Goal: Communication & Community: Share content

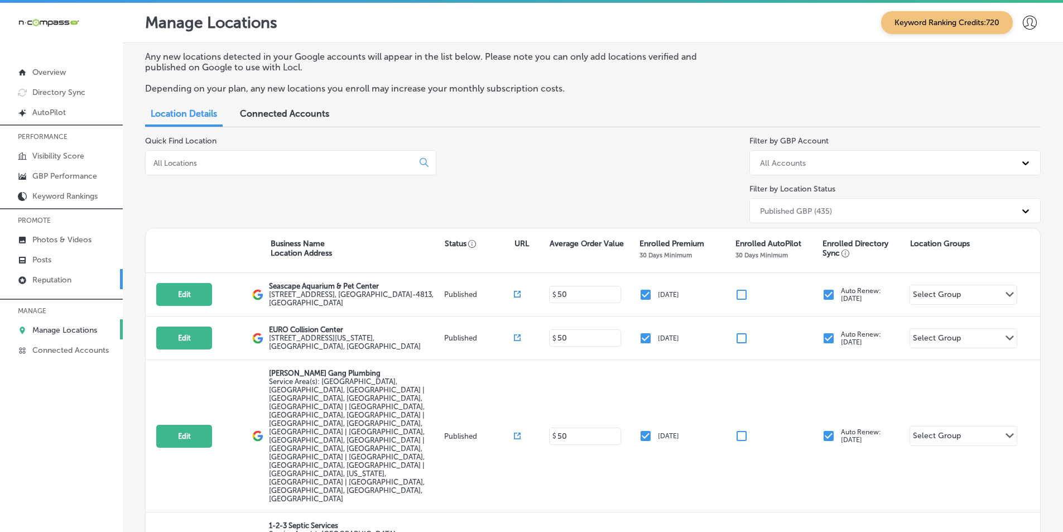
click at [61, 278] on p "Reputation" at bounding box center [51, 279] width 39 height 9
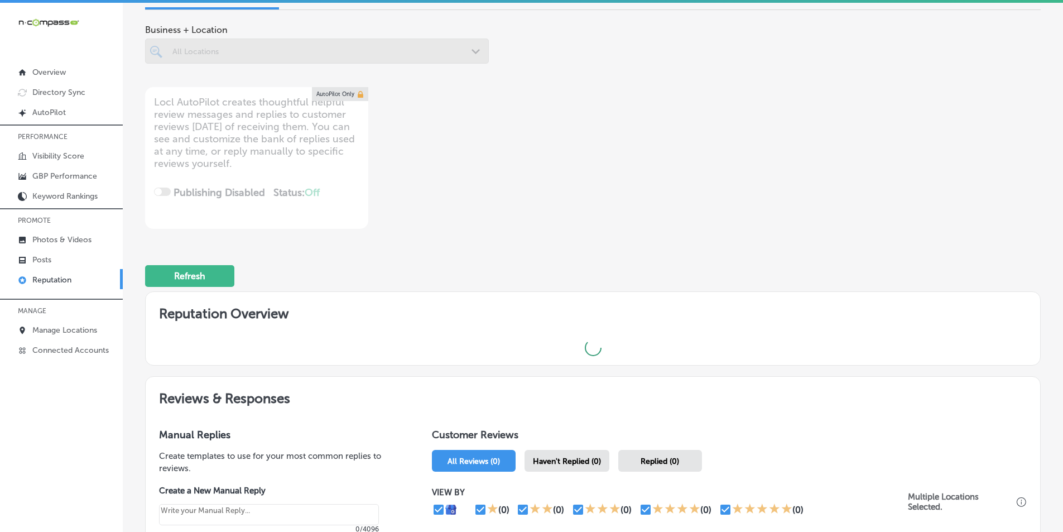
scroll to position [167, 0]
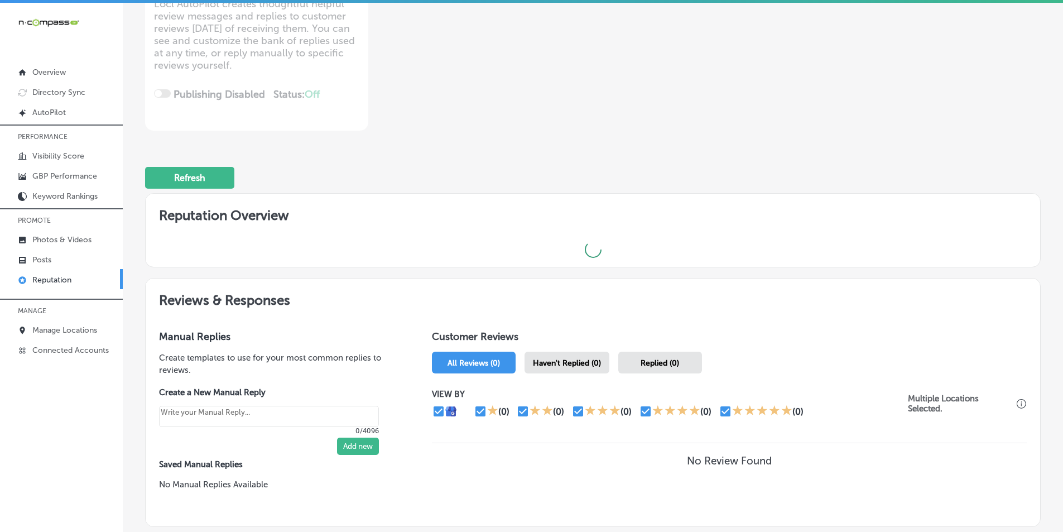
click at [531, 360] on span "Haven't Replied (0)" at bounding box center [567, 362] width 68 height 9
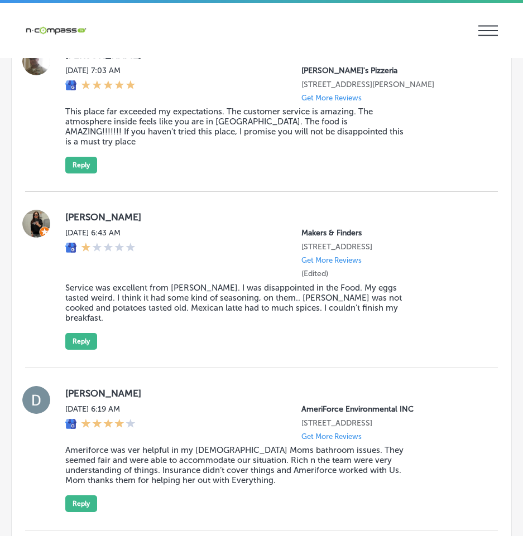
scroll to position [2902, 0]
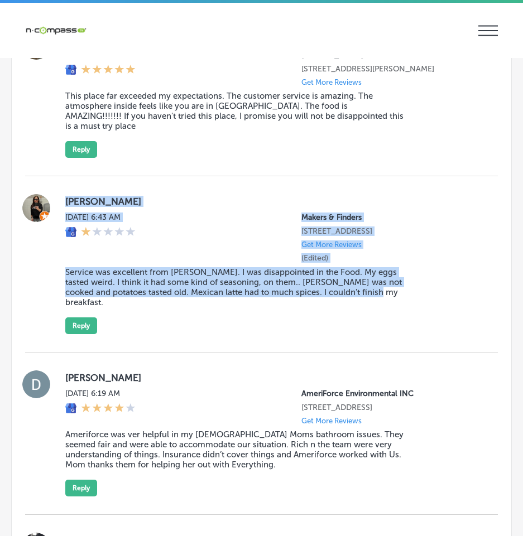
drag, startPoint x: 61, startPoint y: 218, endPoint x: 432, endPoint y: 333, distance: 388.6
click at [432, 333] on div "Mia Gudewicz Mon, Oct 13, 2025 6:43 AM Makers & Finders 2120 Festival Plaza Dri…" at bounding box center [261, 264] width 473 height 140
copy div "Mia Gudewicz Mon, Oct 13, 2025 6:43 AM Makers & Finders 2120 Festival Plaza Dri…"
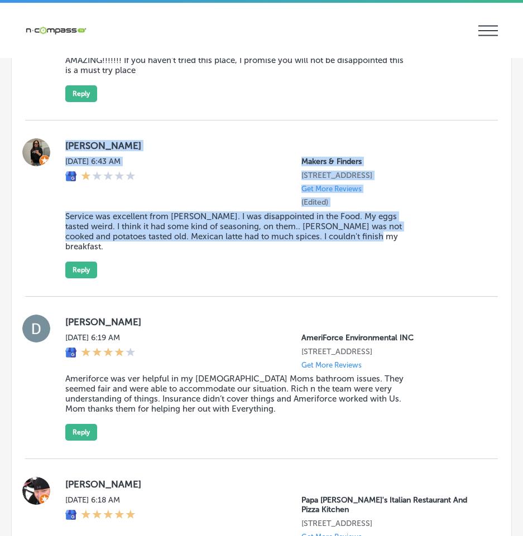
click at [150, 278] on div "Mia Gudewicz Mon, Oct 13, 2025 6:43 AM Makers & Finders 2120 Festival Plaza Dri…" at bounding box center [272, 208] width 415 height 140
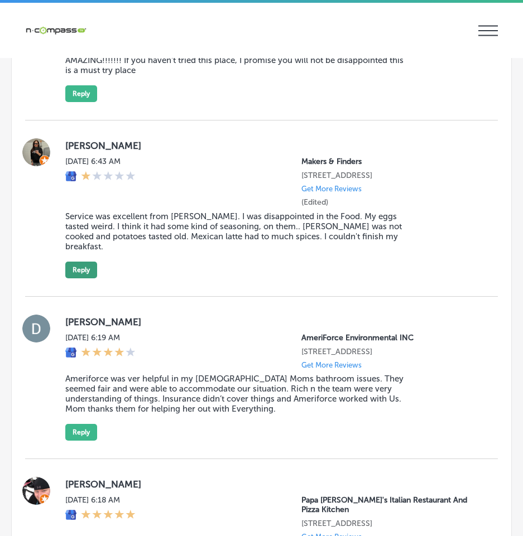
click at [83, 278] on button "Reply" at bounding box center [81, 270] width 32 height 17
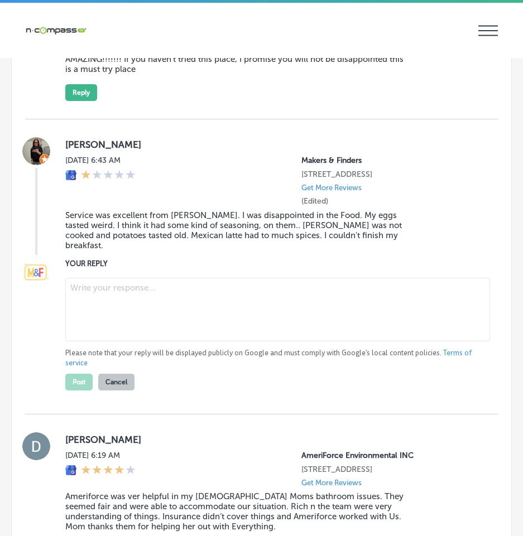
type textarea "x"
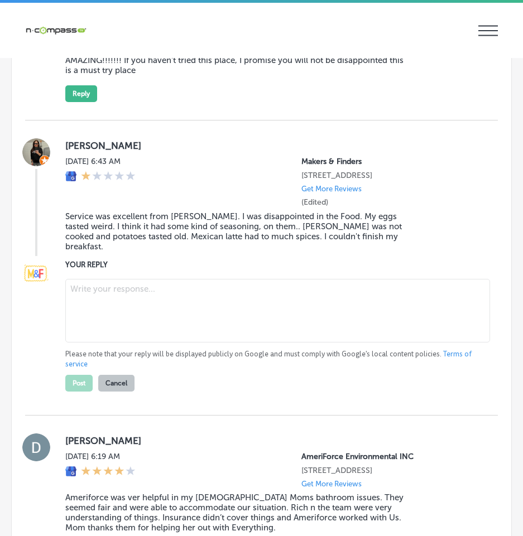
click at [100, 311] on textarea at bounding box center [277, 311] width 425 height 64
click at [90, 310] on textarea at bounding box center [277, 311] width 425 height 64
click at [78, 313] on textarea at bounding box center [277, 311] width 425 height 64
paste textarea "Hello [PERSON_NAME], We sincerely apologize that your recent breakfast at Maker…"
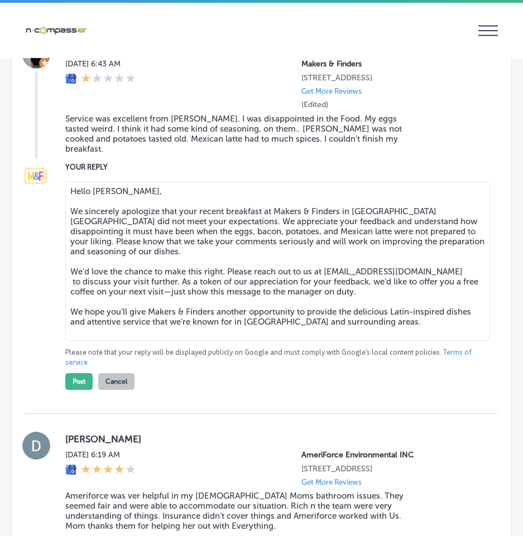
scroll to position [3068, 0]
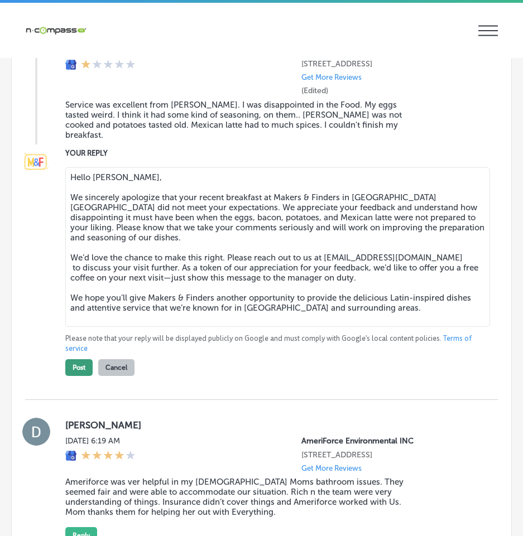
type textarea "Hello [PERSON_NAME], We sincerely apologize that your recent breakfast at Maker…"
click at [74, 376] on button "Post" at bounding box center [78, 367] width 27 height 17
type textarea "x"
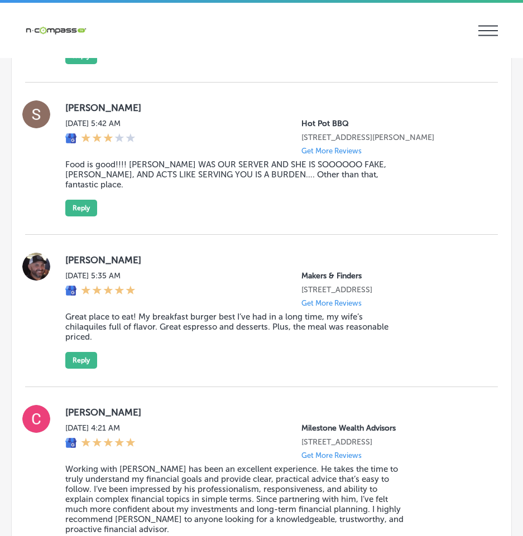
scroll to position [3458, 0]
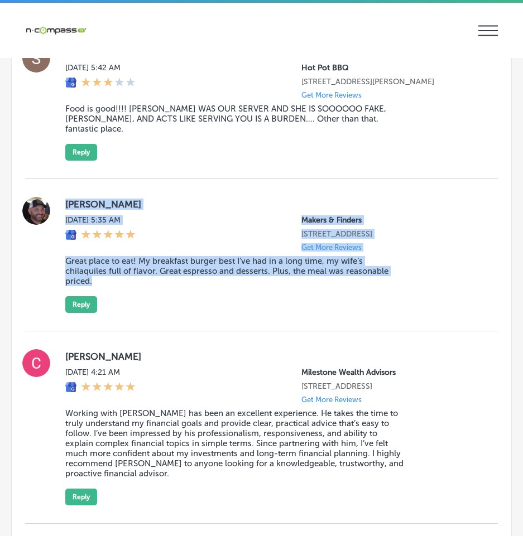
drag, startPoint x: 61, startPoint y: 214, endPoint x: 426, endPoint y: 317, distance: 379.1
click at [426, 317] on div "Flavio Florez, Jr. Mon, Oct 13, 2025 5:35 AM Makers & Finders 2120 Festival Pla…" at bounding box center [261, 255] width 473 height 152
copy div "Flavio Florez, Jr. Mon, Oct 13, 2025 5:35 AM Makers & Finders 2120 Festival Pla…"
click at [80, 313] on button "Reply" at bounding box center [81, 304] width 32 height 17
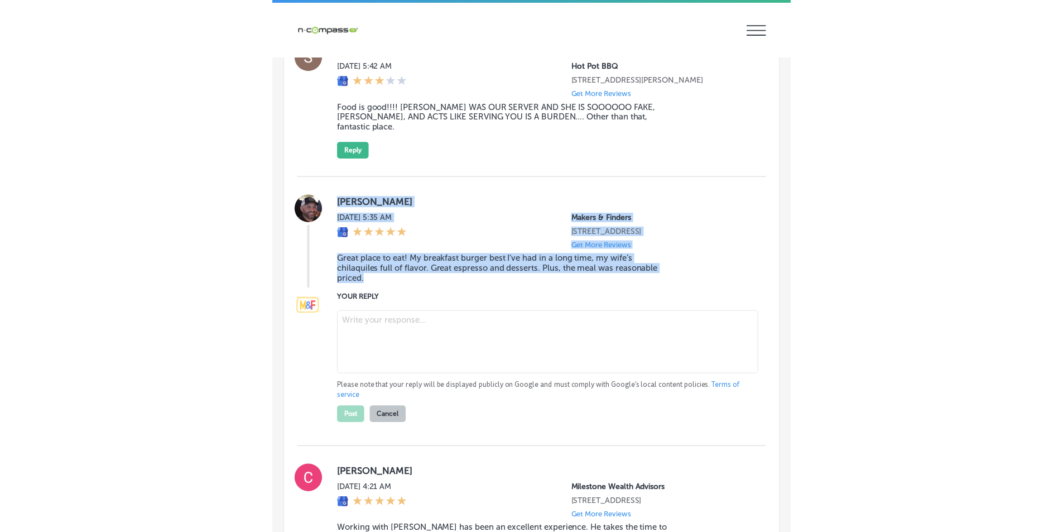
scroll to position [3457, 0]
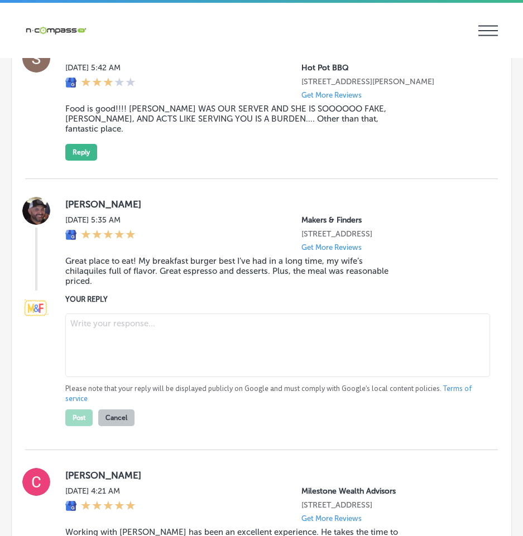
click at [95, 348] on textarea at bounding box center [277, 346] width 425 height 64
click at [137, 355] on textarea at bounding box center [277, 346] width 425 height 64
click at [255, 364] on textarea at bounding box center [277, 346] width 425 height 64
click at [106, 350] on textarea at bounding box center [277, 346] width 425 height 64
click at [112, 360] on textarea at bounding box center [277, 346] width 425 height 64
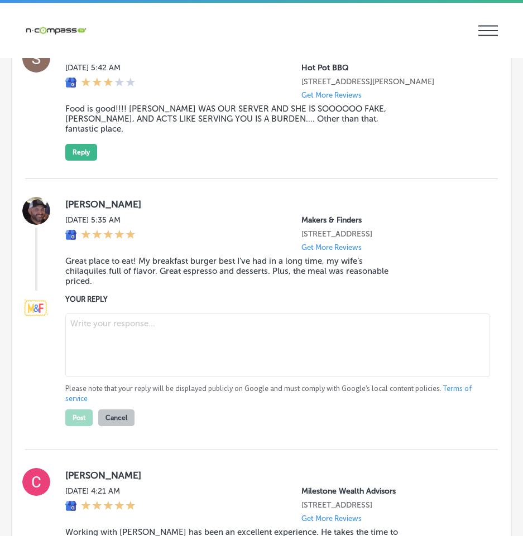
click at [107, 343] on textarea at bounding box center [277, 346] width 425 height 64
click at [109, 339] on textarea at bounding box center [277, 346] width 425 height 64
click at [108, 354] on textarea at bounding box center [277, 346] width 425 height 64
click at [86, 344] on textarea at bounding box center [277, 346] width 425 height 64
paste textarea "v"
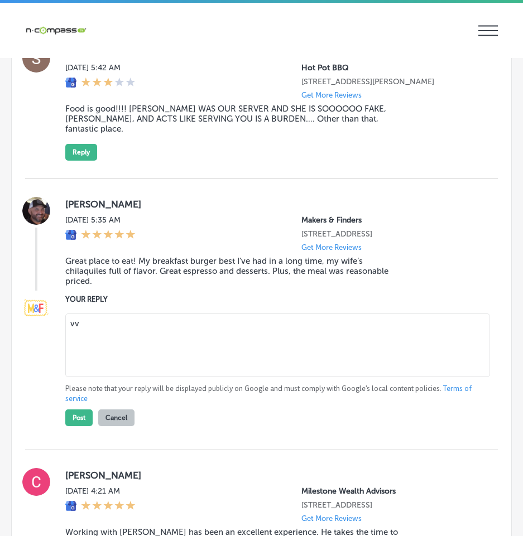
click at [202, 352] on textarea "vv" at bounding box center [277, 346] width 425 height 64
type textarea "v"
click at [130, 346] on textarea at bounding box center [277, 346] width 425 height 64
click at [88, 349] on textarea at bounding box center [277, 346] width 425 height 64
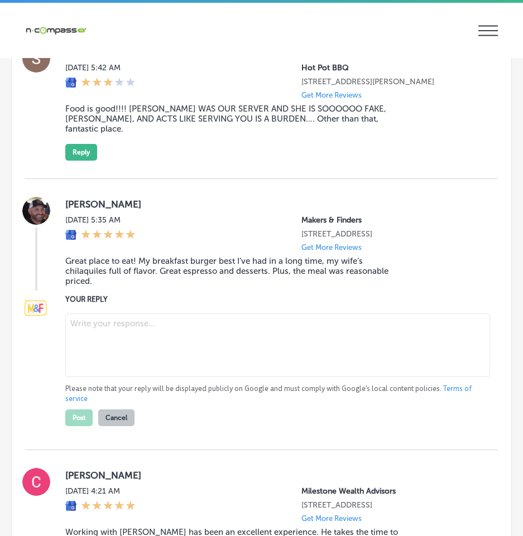
type textarea "x"
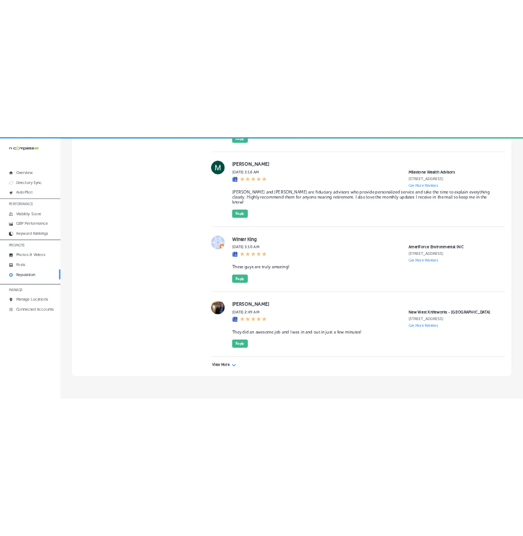
scroll to position [3045, 0]
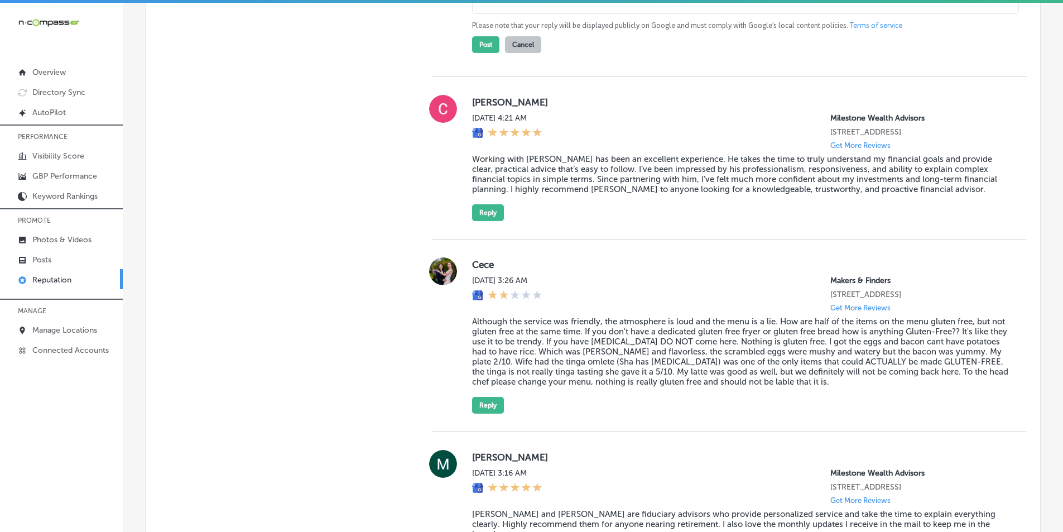
type textarea "x"
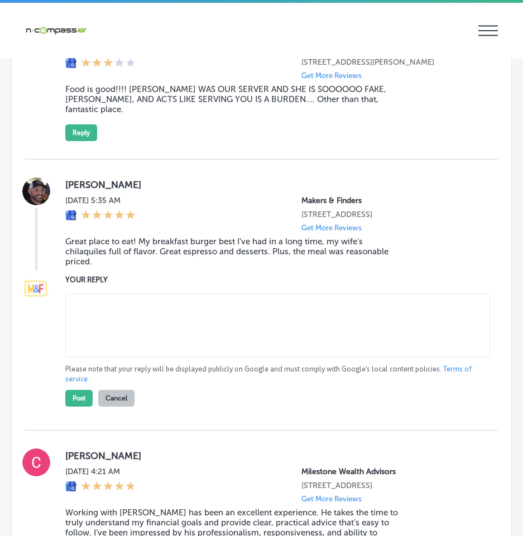
scroll to position [3547, 0]
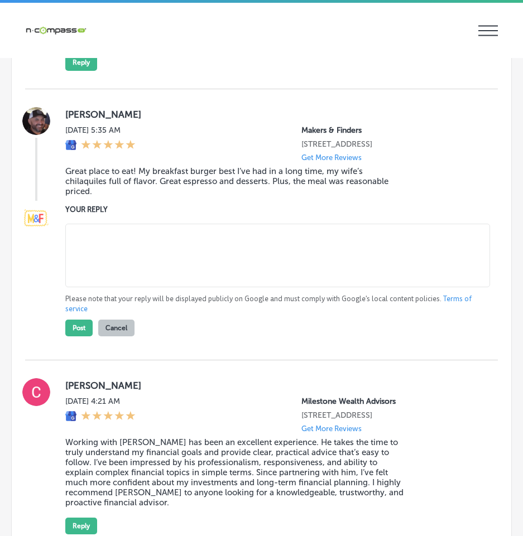
click at [145, 267] on textarea at bounding box center [277, 256] width 425 height 64
click at [144, 267] on textarea at bounding box center [277, 256] width 425 height 64
paste textarea "Thank you, [PERSON_NAME], for the wonderful review! We’re so glad to hear you e…"
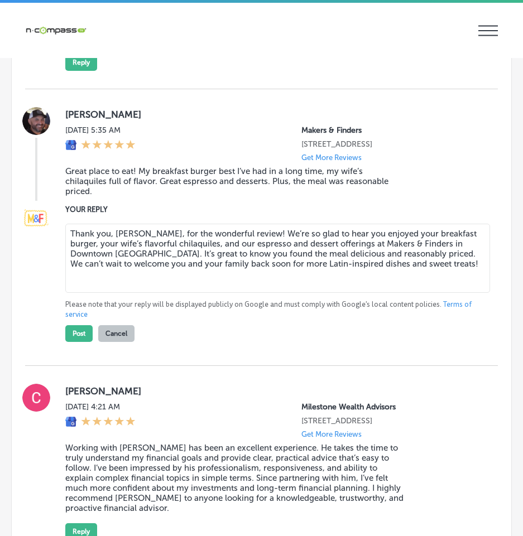
click at [69, 259] on textarea "Thank you, [PERSON_NAME], for the wonderful review! We’re so glad to hear you e…" at bounding box center [277, 258] width 425 height 69
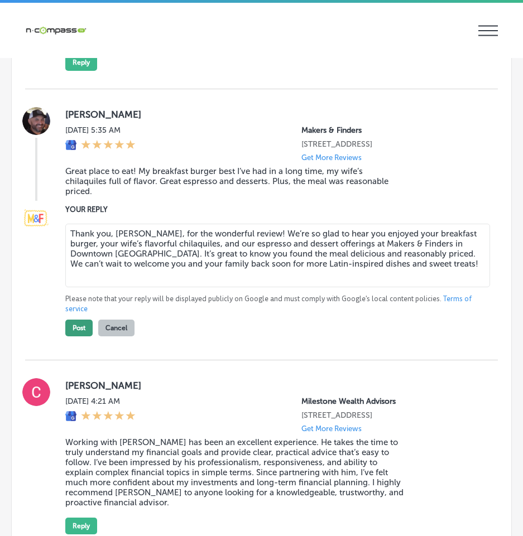
type textarea "Thank you, [PERSON_NAME], for the wonderful review! We’re so glad to hear you e…"
click at [79, 336] on button "Post" at bounding box center [78, 328] width 27 height 17
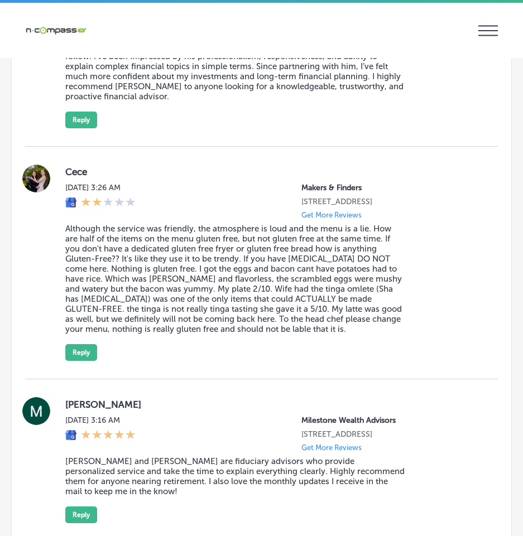
scroll to position [3715, 0]
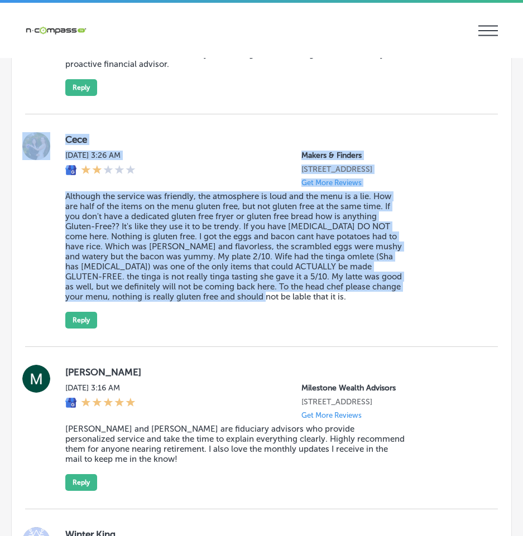
drag, startPoint x: 54, startPoint y: 165, endPoint x: 390, endPoint y: 335, distance: 376.6
click at [390, 329] on div "Cece [DATE] 3:26 AM Makers & Finders [STREET_ADDRESS] Get More Reviews Although…" at bounding box center [261, 230] width 473 height 196
copy div "Cece [DATE] 3:26 AM Makers & Finders [STREET_ADDRESS] Get More Reviews Although…"
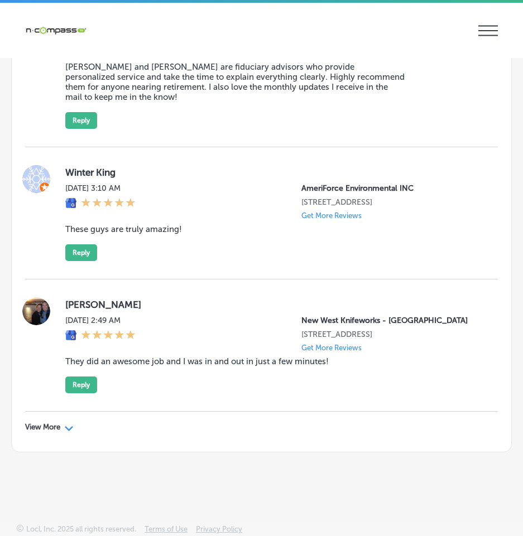
scroll to position [4122, 0]
click at [68, 429] on polygon at bounding box center [69, 428] width 8 height 5
type textarea "x"
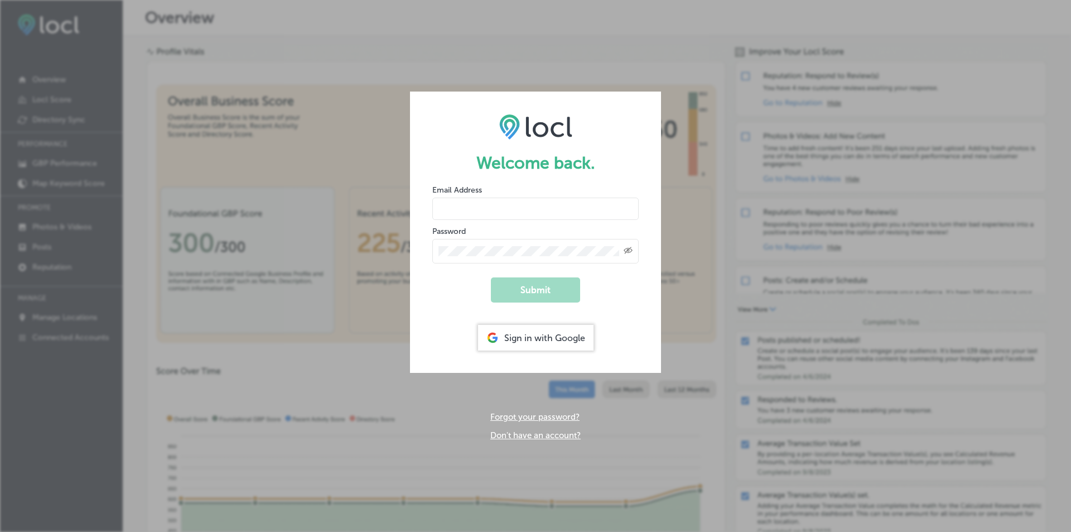
click at [531, 333] on div "Sign in with Google" at bounding box center [536, 338] width 116 height 26
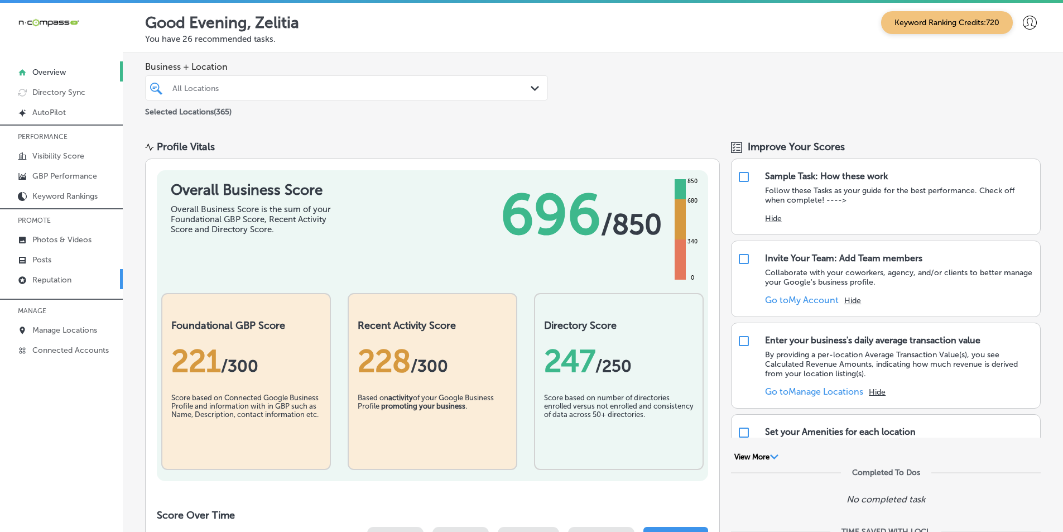
click at [59, 277] on p "Reputation" at bounding box center [51, 279] width 39 height 9
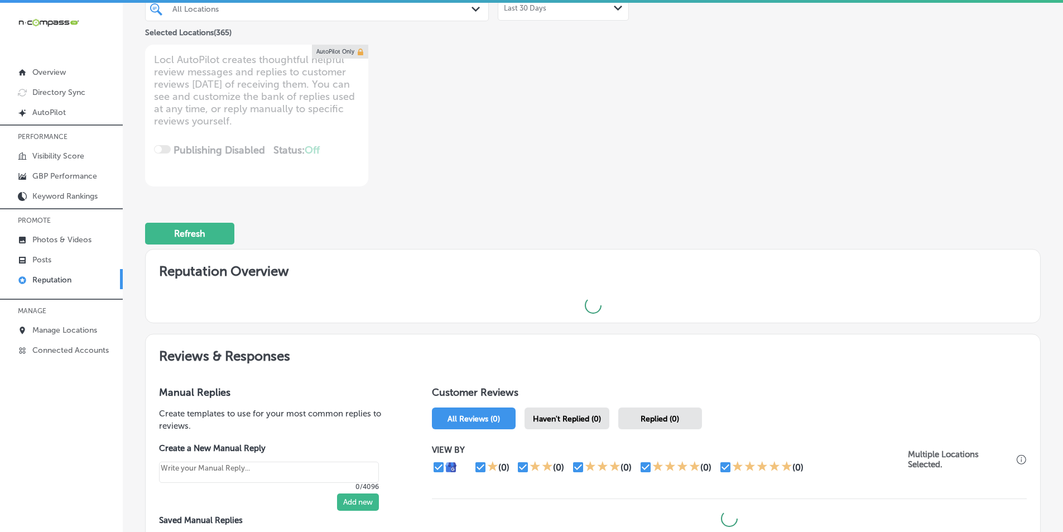
scroll to position [167, 0]
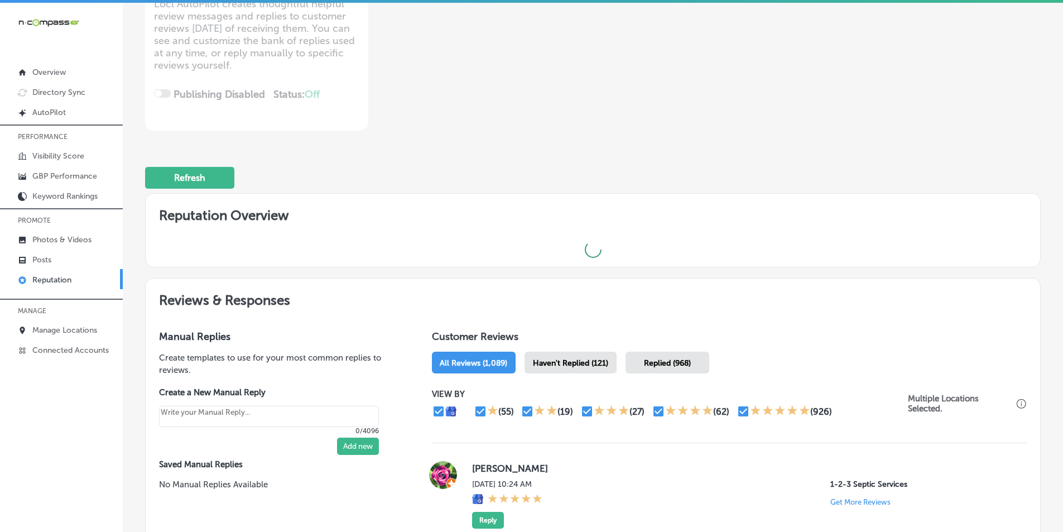
click at [562, 363] on span "Haven't Replied (121)" at bounding box center [570, 362] width 75 height 9
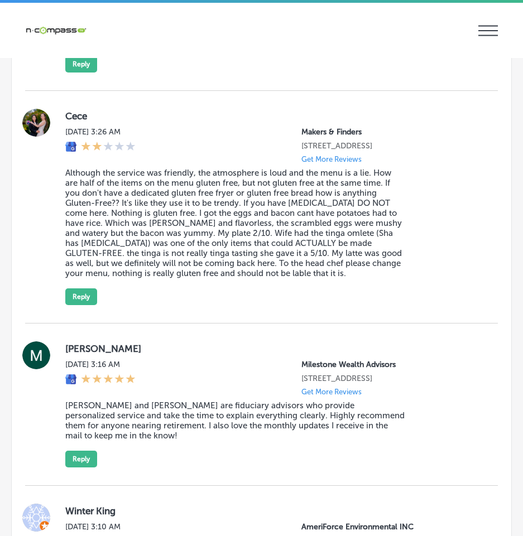
scroll to position [3739, 0]
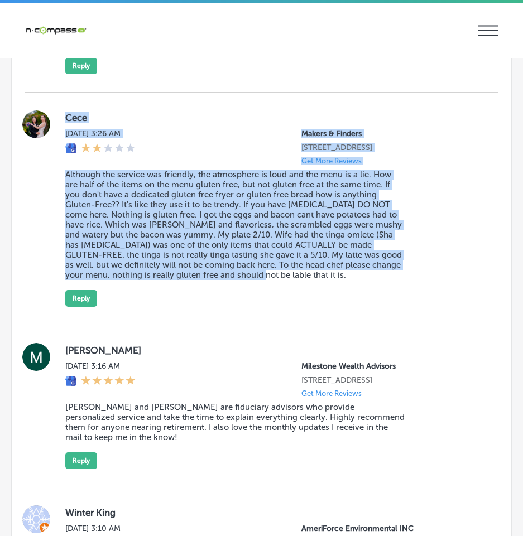
drag, startPoint x: 107, startPoint y: 166, endPoint x: 449, endPoint y: 326, distance: 377.7
click at [449, 307] on div "Cece [DATE] 3:26 AM Makers & Finders [STREET_ADDRESS] Get More Reviews Although…" at bounding box center [261, 208] width 473 height 196
copy div "Cece [DATE] 3:26 AM Makers & Finders [STREET_ADDRESS] Get More Reviews Although…"
click at [78, 307] on button "Reply" at bounding box center [81, 298] width 32 height 17
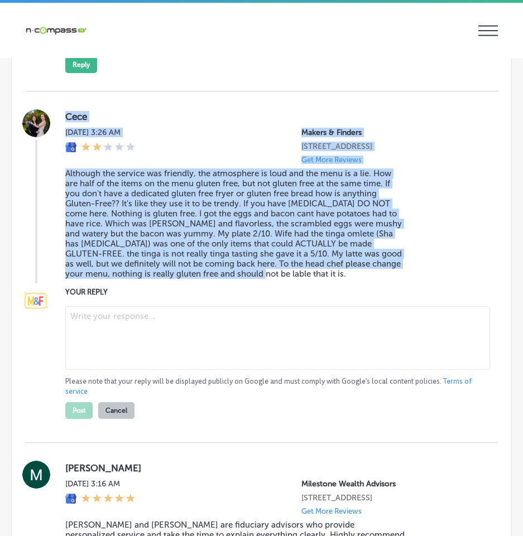
type textarea "x"
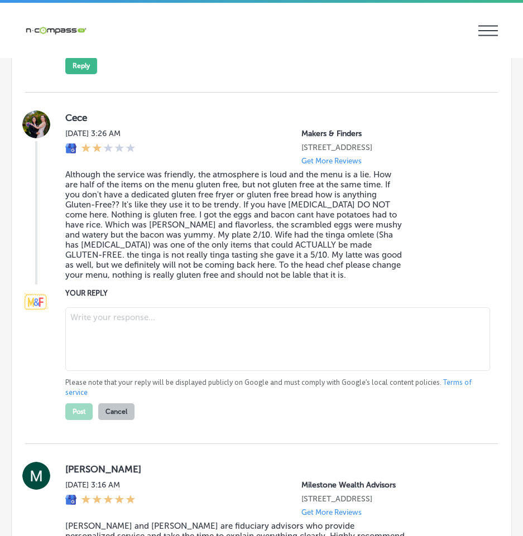
click at [98, 357] on textarea at bounding box center [277, 339] width 425 height 64
click at [214, 363] on textarea at bounding box center [277, 339] width 425 height 64
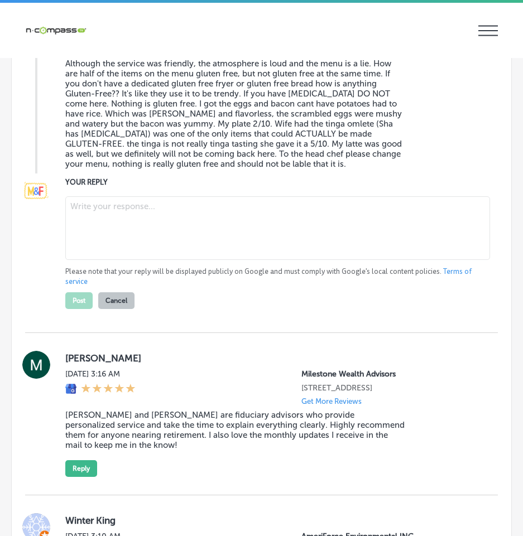
scroll to position [3849, 0]
click at [203, 249] on textarea at bounding box center [277, 228] width 425 height 64
paste textarea "Hello Cece, We sincerely apologize that your recent visit to Makers & Finders i…"
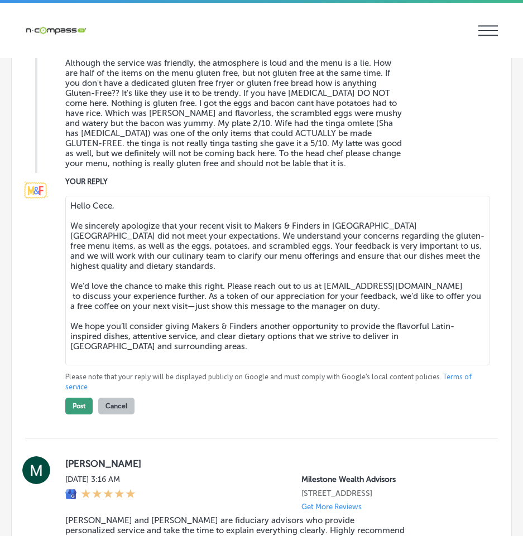
type textarea "Hello Cece, We sincerely apologize that your recent visit to Makers & Finders i…"
click at [81, 415] on button "Post" at bounding box center [78, 406] width 27 height 17
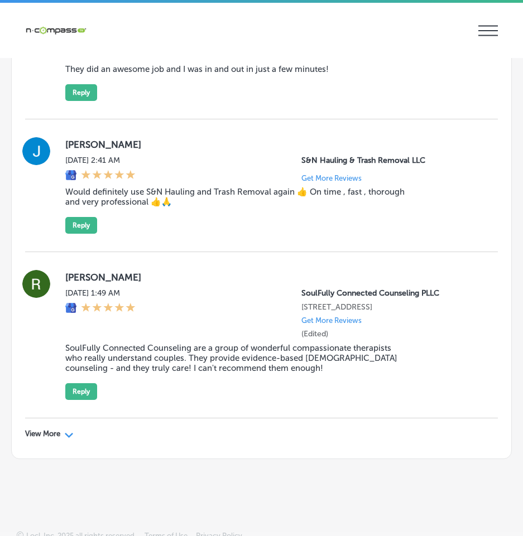
scroll to position [4163, 0]
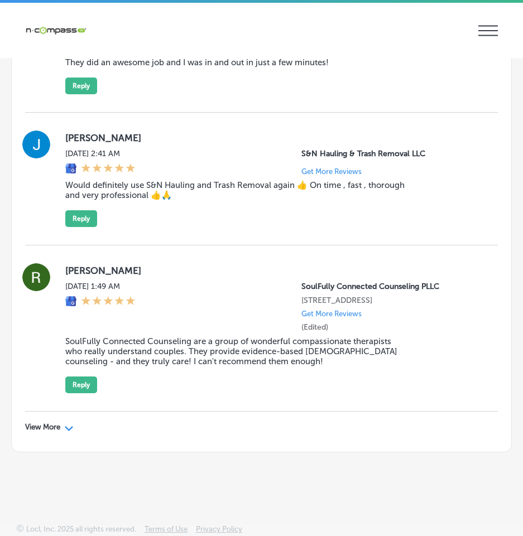
click at [64, 432] on div "View More Path Created with Sketch." at bounding box center [49, 427] width 49 height 9
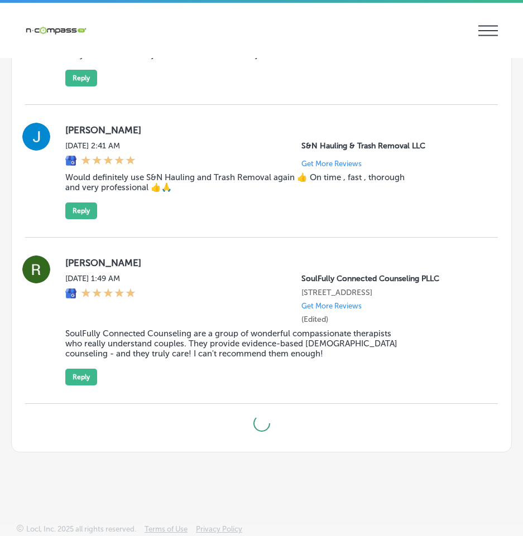
type textarea "x"
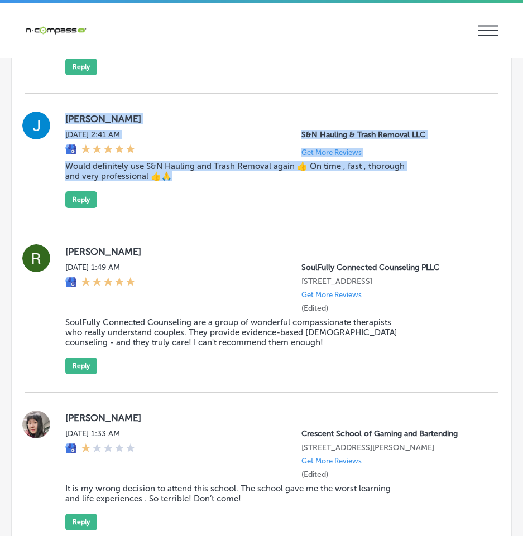
drag, startPoint x: 57, startPoint y: 152, endPoint x: 221, endPoint y: 232, distance: 182.2
click at [221, 208] on div "[PERSON_NAME] [DATE] 2:41 AM S&N Hauling & Trash Removal LLC Get More Reviews W…" at bounding box center [261, 160] width 473 height 97
copy div "[PERSON_NAME] [DATE] 2:41 AM S&N Hauling & Trash Removal LLC Get More Reviews W…"
click at [81, 208] on button "Reply" at bounding box center [81, 199] width 32 height 17
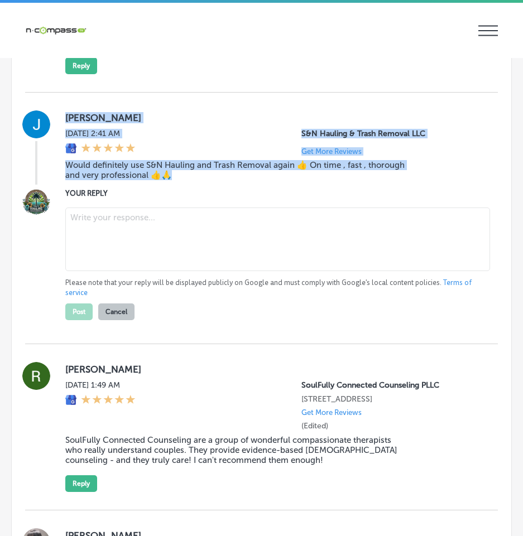
scroll to position [4162, 0]
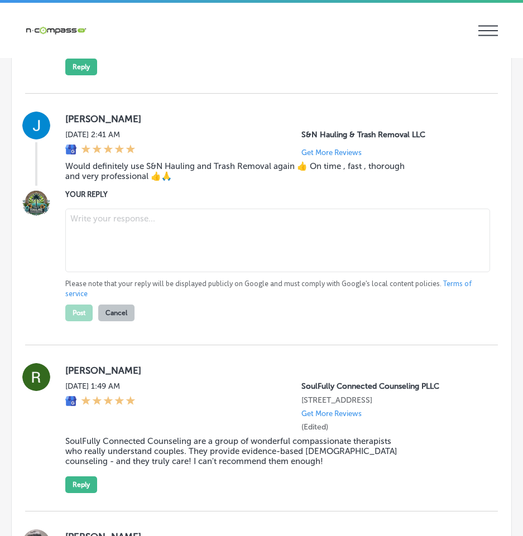
click at [112, 272] on textarea at bounding box center [277, 241] width 425 height 64
paste textarea "Thank you, [PERSON_NAME], for your kind feedback! We’re so glad to hear that S&…"
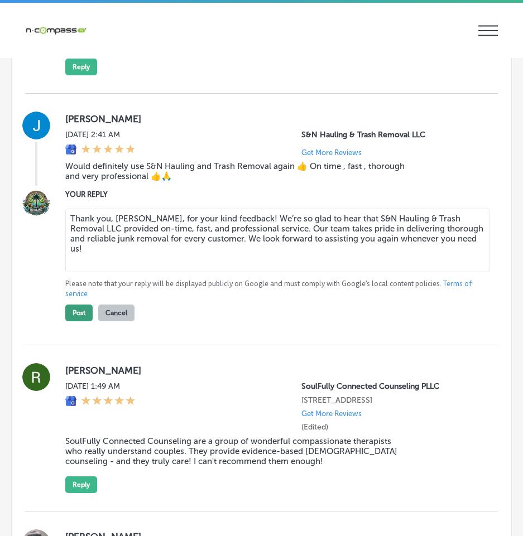
type textarea "Thank you, [PERSON_NAME], for your kind feedback! We’re so glad to hear that S&…"
click at [78, 321] on button "Post" at bounding box center [78, 313] width 27 height 17
type textarea "x"
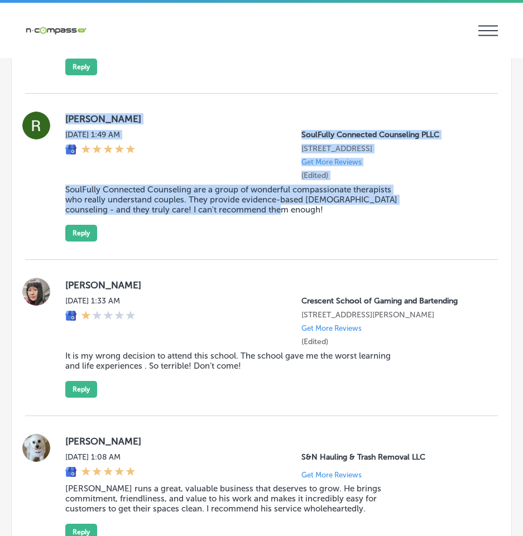
drag, startPoint x: 59, startPoint y: 146, endPoint x: 340, endPoint y: 251, distance: 299.6
click at [340, 251] on div "[PERSON_NAME][DATE] 1:49 AM SoulFully Connected Counseling PLLC [STREET_ADDRESS…" at bounding box center [261, 177] width 473 height 166
copy div "[PERSON_NAME][DATE] 1:49 AM SoulFully Connected Counseling PLLC [STREET_ADDRESS…"
click at [80, 242] on button "Reply" at bounding box center [81, 233] width 32 height 17
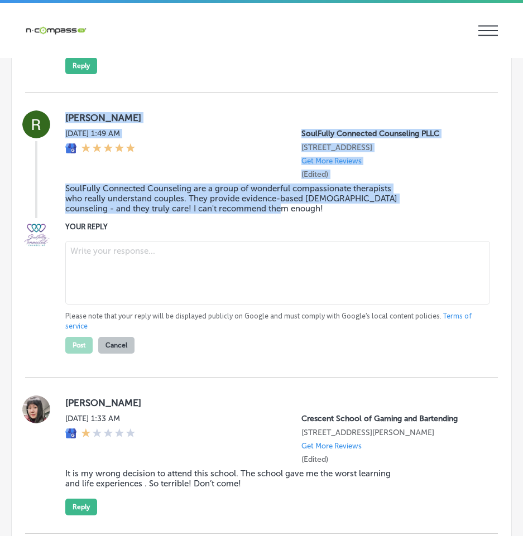
scroll to position [4161, 0]
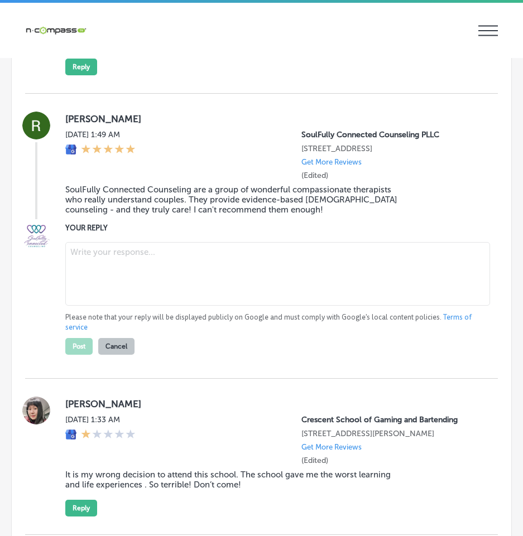
click at [95, 289] on textarea at bounding box center [277, 274] width 425 height 64
click at [137, 295] on textarea at bounding box center [277, 274] width 425 height 64
click at [110, 298] on textarea at bounding box center [277, 274] width 425 height 64
click at [170, 286] on textarea at bounding box center [277, 274] width 425 height 64
paste textarea "v"
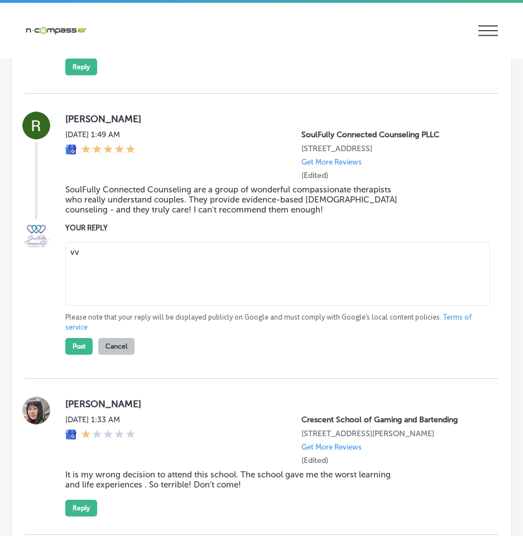
type textarea "v"
click at [106, 283] on textarea at bounding box center [277, 274] width 425 height 64
click at [119, 305] on textarea at bounding box center [277, 274] width 425 height 64
click at [148, 306] on textarea at bounding box center [277, 274] width 425 height 64
click at [132, 305] on textarea at bounding box center [277, 274] width 425 height 64
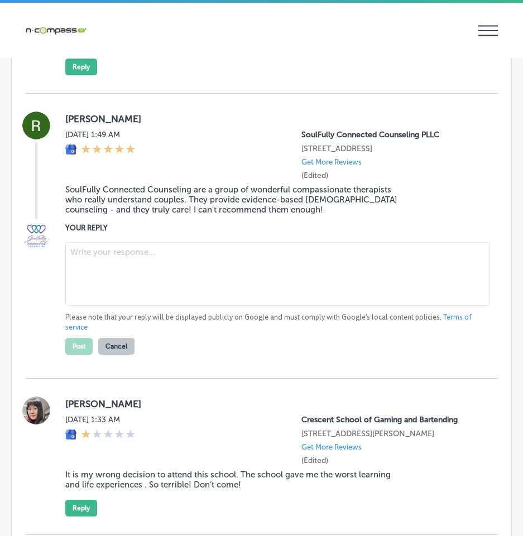
click at [105, 301] on textarea at bounding box center [277, 274] width 425 height 64
click at [86, 305] on textarea at bounding box center [277, 274] width 425 height 64
click at [86, 304] on textarea at bounding box center [277, 274] width 425 height 64
click at [157, 277] on div "Please note that your reply will be displayed publicly on Google and must compl…" at bounding box center [272, 296] width 415 height 117
click at [141, 295] on textarea at bounding box center [277, 274] width 425 height 64
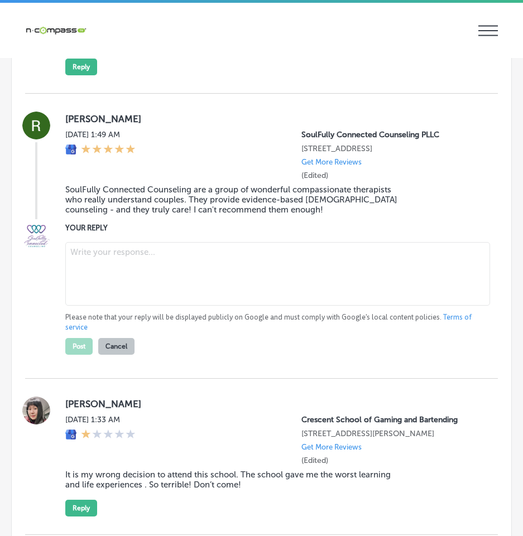
paste textarea "Thank you for sharing your experience, [PERSON_NAME]! We’re so glad to hear tha…"
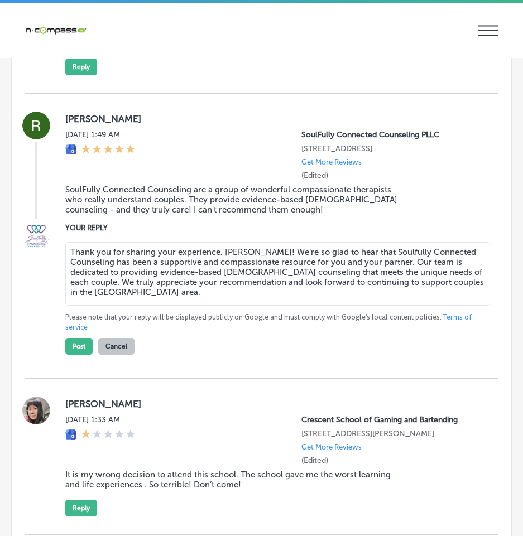
type textarea "Thank you for sharing your experience, [PERSON_NAME]! We’re so glad to hear tha…"
click at [81, 355] on button "Post" at bounding box center [78, 346] width 27 height 17
type textarea "x"
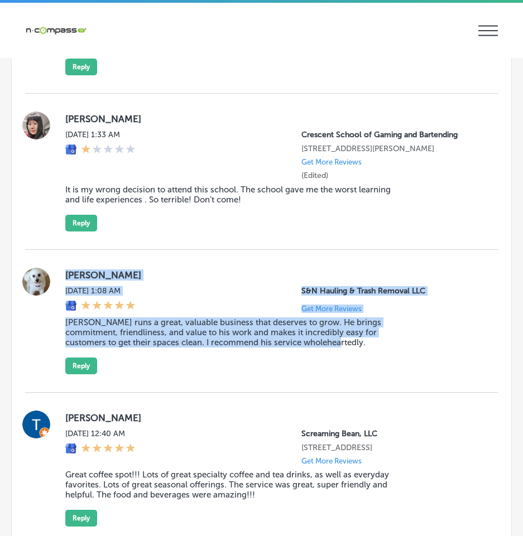
drag, startPoint x: 209, startPoint y: 425, endPoint x: 421, endPoint y: 416, distance: 211.7
click at [421, 393] on div "[PERSON_NAME] [DATE] 1:08 AM S&N Hauling & Trash Removal LLC Get More Reviews […" at bounding box center [261, 321] width 473 height 143
copy div "[PERSON_NAME] [DATE] 1:08 AM S&N Hauling & Trash Removal LLC Get More Reviews […"
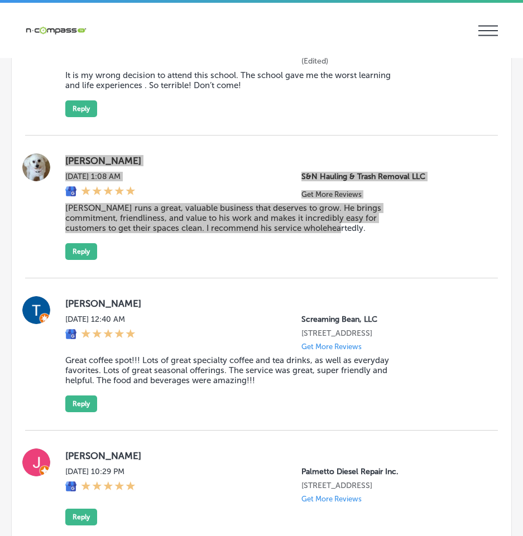
scroll to position [4273, 0]
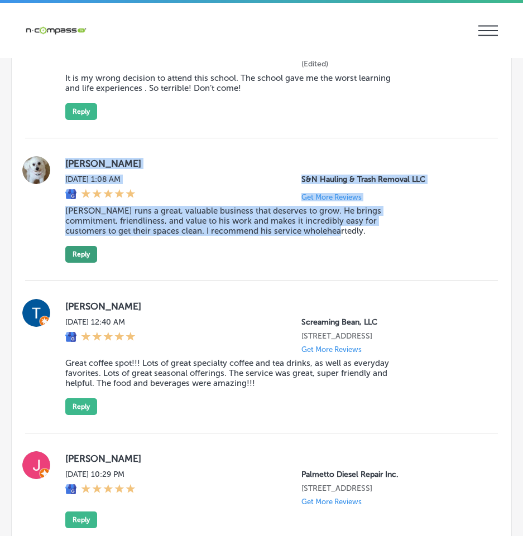
click at [78, 263] on button "Reply" at bounding box center [81, 254] width 32 height 17
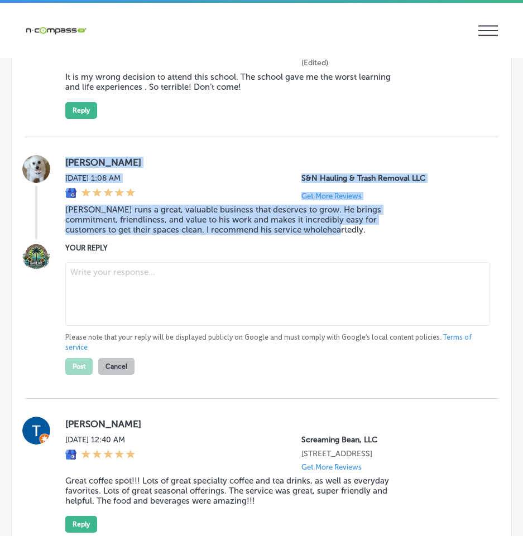
scroll to position [4271, 0]
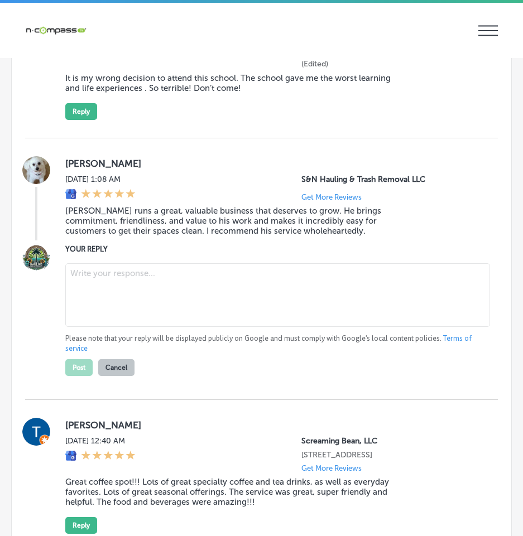
click at [108, 319] on textarea at bounding box center [277, 295] width 425 height 64
paste textarea "Thank you so much for your thoughtful review, [PERSON_NAME]! We’re thrilled tha…"
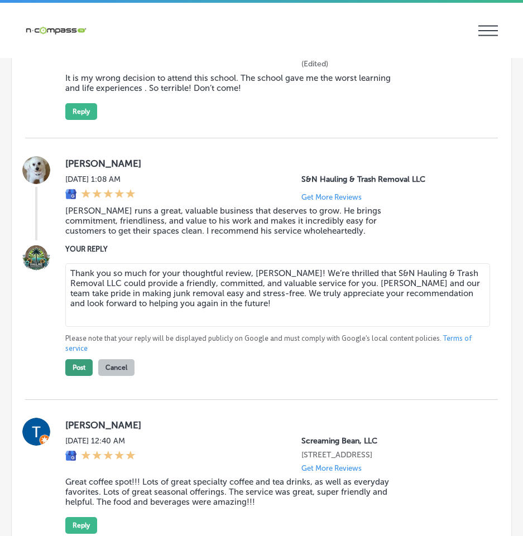
type textarea "Thank you so much for your thoughtful review, [PERSON_NAME]! We’re thrilled tha…"
click at [74, 376] on button "Post" at bounding box center [78, 367] width 27 height 17
type textarea "x"
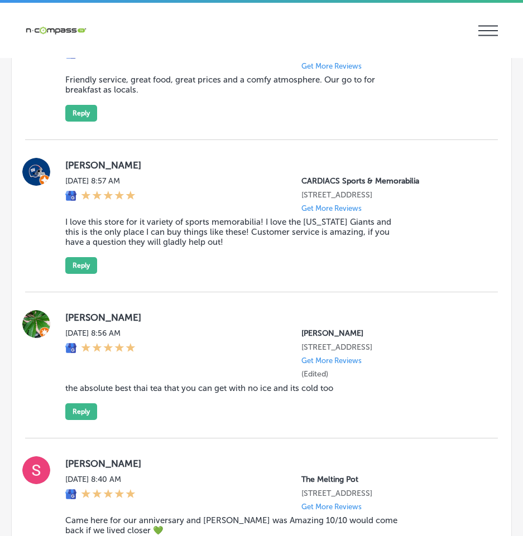
scroll to position [5220, 0]
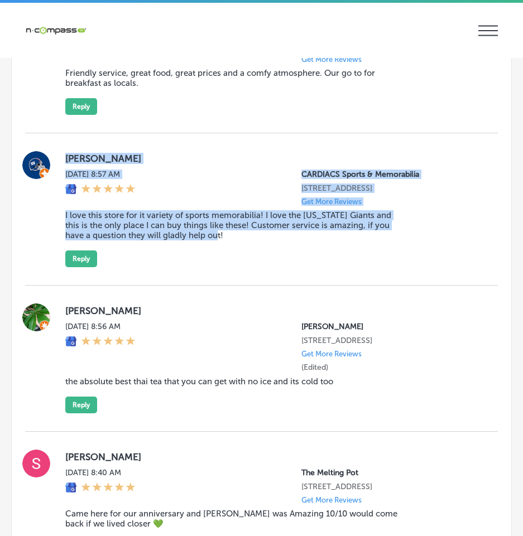
drag, startPoint x: 64, startPoint y: 200, endPoint x: 241, endPoint y: 304, distance: 205.3
click at [241, 267] on div "[PERSON_NAME] [DATE] 8:57 AM CARDIACS Sports & Memorabilia [STREET_ADDRESS] Get…" at bounding box center [261, 209] width 473 height 116
copy div "[PERSON_NAME] [DATE] 8:57 AM CARDIACS Sports & Memorabilia [STREET_ADDRESS] Get…"
click at [80, 267] on button "Reply" at bounding box center [81, 259] width 32 height 17
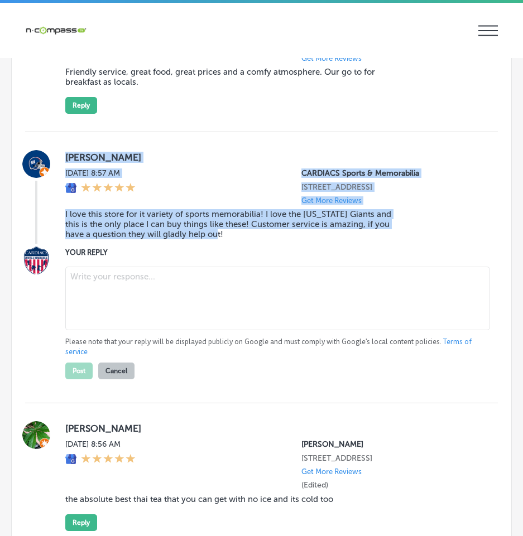
scroll to position [5219, 0]
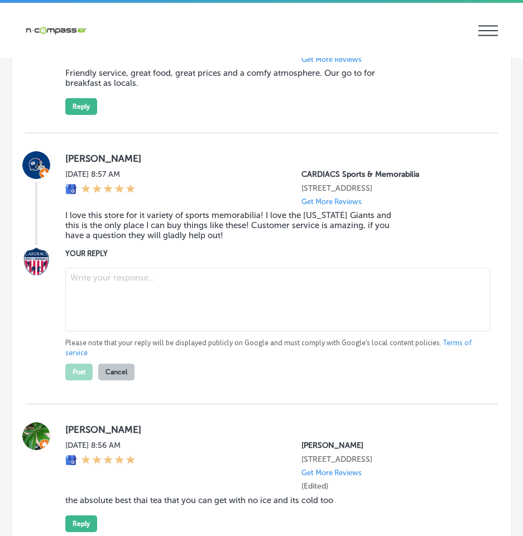
click at [115, 331] on textarea at bounding box center [277, 300] width 425 height 64
paste textarea "Thank you, [PERSON_NAME], for your kind words! We’re so glad that CARDIACS Spor…"
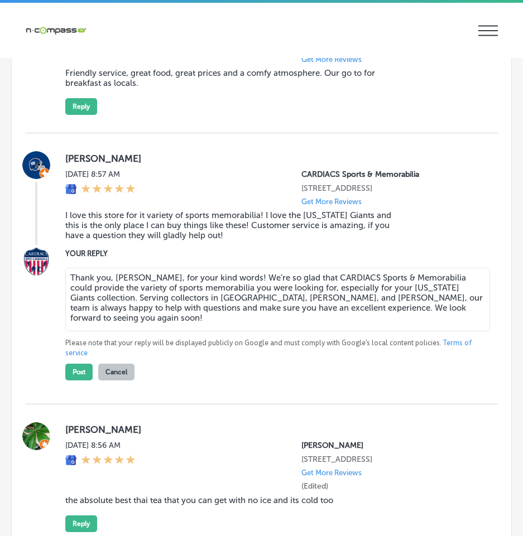
drag, startPoint x: 242, startPoint y: 352, endPoint x: 174, endPoint y: 352, distance: 68.6
click at [174, 331] on textarea "Thank you, [PERSON_NAME], for your kind words! We’re so glad that CARDIACS Spor…" at bounding box center [277, 300] width 425 height 64
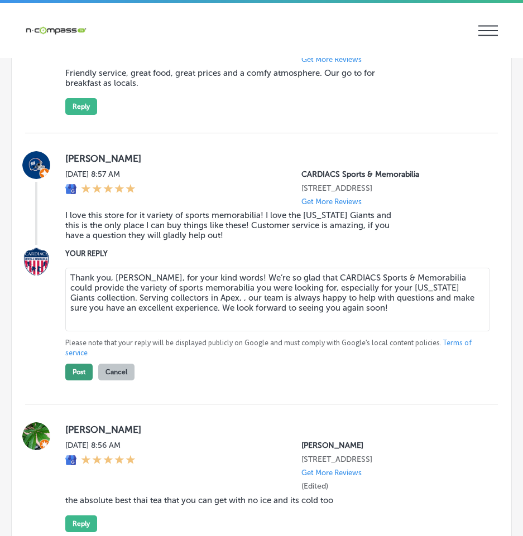
type textarea "Thank you, [PERSON_NAME], for your kind words! We’re so glad that CARDIACS Spor…"
click at [74, 381] on button "Post" at bounding box center [78, 372] width 27 height 17
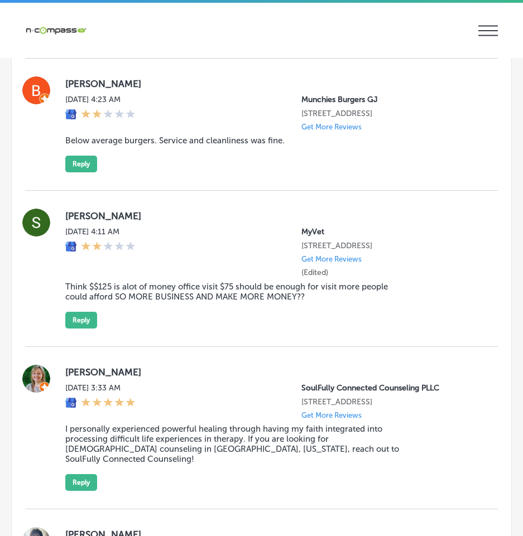
scroll to position [5889, 0]
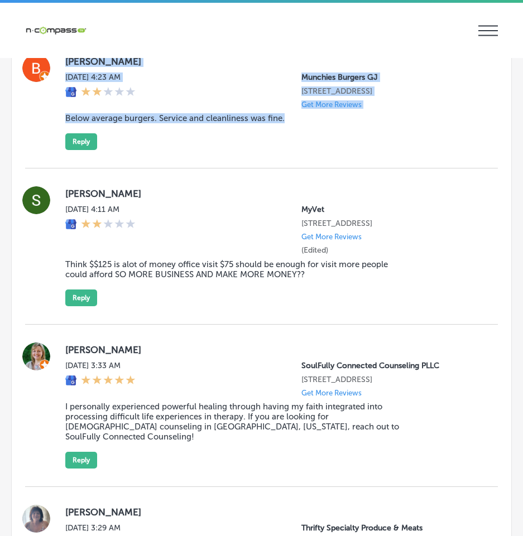
drag, startPoint x: 62, startPoint y: 110, endPoint x: 290, endPoint y: 183, distance: 238.9
click at [290, 150] on div "[PERSON_NAME] [DATE] 4:23 AM Munchies Burgers GJ [STREET_ADDRESS] Get More Revi…" at bounding box center [261, 102] width 473 height 96
copy div "[PERSON_NAME] [DATE] 4:23 AM Munchies Burgers GJ [STREET_ADDRESS] Get More Revi…"
click at [432, 150] on div "[PERSON_NAME] [DATE] 4:23 AM Munchies Burgers GJ [STREET_ADDRESS] Get More Revi…" at bounding box center [272, 102] width 415 height 96
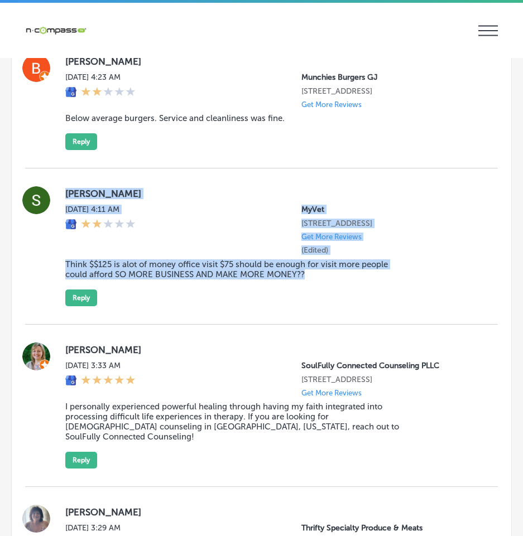
drag, startPoint x: 64, startPoint y: 241, endPoint x: 379, endPoint y: 345, distance: 332.1
click at [379, 325] on div "[PERSON_NAME][DATE] 4:11 AM MyVet [STREET_ADDRESS] Get More Reviews (Edited) Th…" at bounding box center [261, 247] width 473 height 156
click at [446, 306] on div "[PERSON_NAME][DATE] 4:11 AM MyVet [STREET_ADDRESS] Get More Reviews (Edited) Th…" at bounding box center [272, 246] width 415 height 120
click at [447, 306] on div "[PERSON_NAME][DATE] 4:11 AM MyVet [STREET_ADDRESS] Get More Reviews (Edited) Th…" at bounding box center [272, 246] width 415 height 120
click at [444, 306] on div "[PERSON_NAME][DATE] 4:11 AM MyVet [STREET_ADDRESS] Get More Reviews (Edited) Th…" at bounding box center [272, 246] width 415 height 120
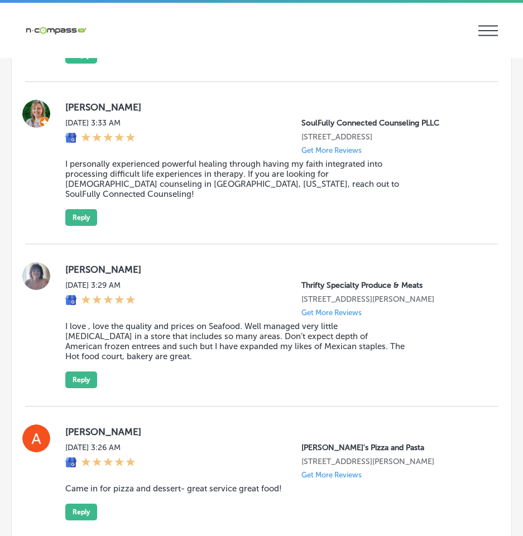
scroll to position [6168, 0]
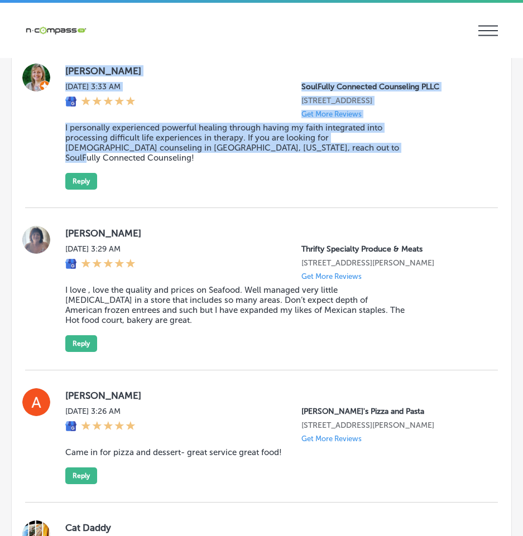
drag, startPoint x: 60, startPoint y: 131, endPoint x: 344, endPoint y: 222, distance: 298.1
click at [344, 190] on div "[PERSON_NAME] [DATE] 3:33 AM SoulFully Connected Counseling PLLC [STREET_ADDRES…" at bounding box center [261, 127] width 473 height 126
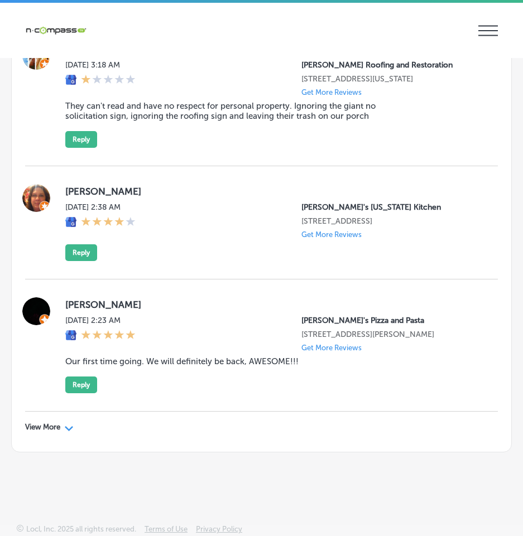
scroll to position [6691, 0]
drag, startPoint x: 67, startPoint y: 429, endPoint x: 140, endPoint y: 426, distance: 73.1
click at [67, 428] on polygon at bounding box center [69, 428] width 8 height 5
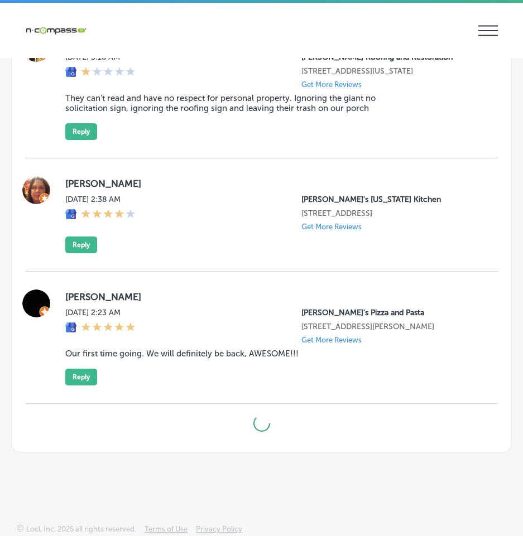
type textarea "x"
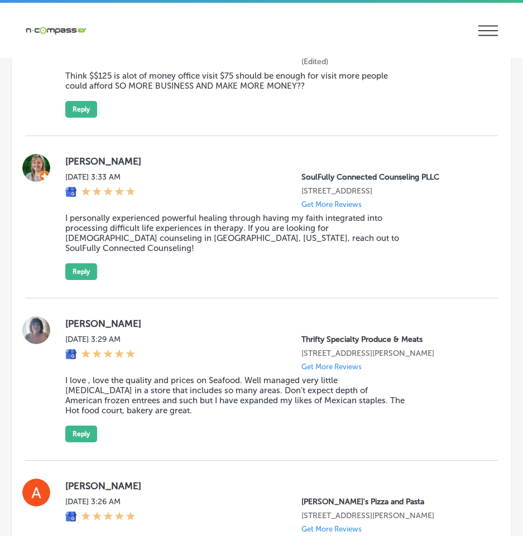
scroll to position [6078, 0]
click at [83, 280] on button "Reply" at bounding box center [81, 271] width 32 height 17
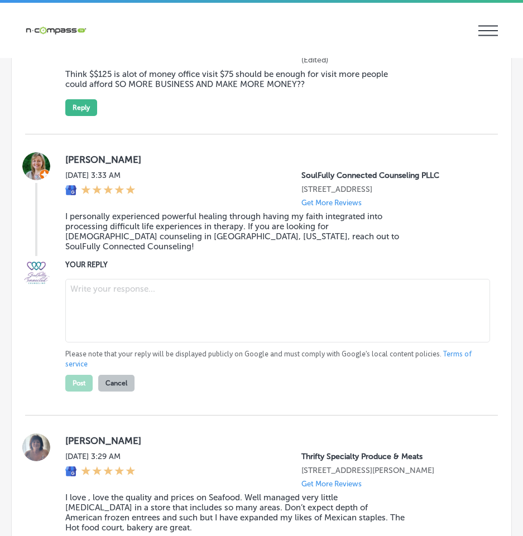
scroll to position [6077, 0]
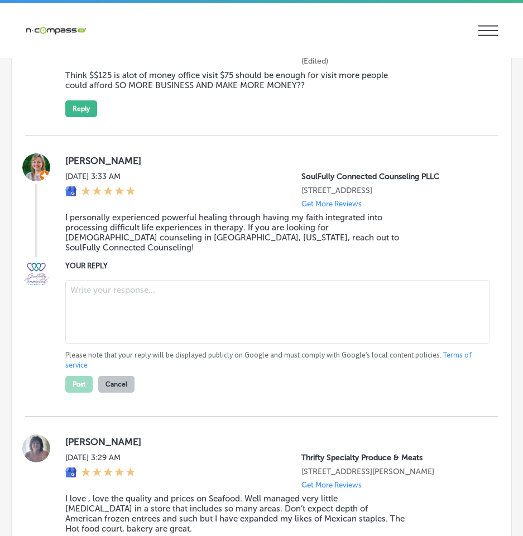
click at [85, 340] on textarea at bounding box center [277, 312] width 425 height 64
click at [124, 344] on textarea at bounding box center [277, 312] width 425 height 64
click at [136, 344] on textarea at bounding box center [277, 312] width 425 height 64
click at [160, 344] on textarea at bounding box center [277, 312] width 425 height 64
click at [146, 344] on textarea at bounding box center [277, 312] width 425 height 64
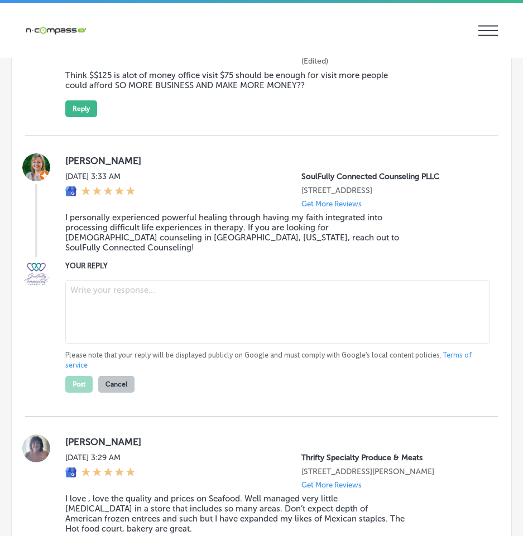
paste textarea "**Response:** Thank you for sharing your experience, [PERSON_NAME]! We’re thril…"
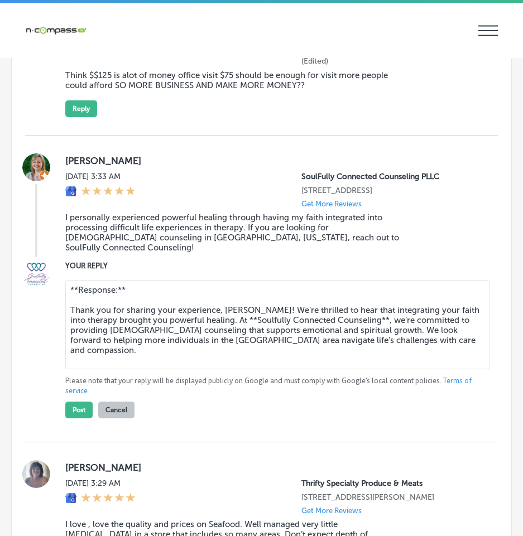
drag, startPoint x: 132, startPoint y: 345, endPoint x: 62, endPoint y: 347, distance: 69.8
click at [62, 347] on div "YOUR REPLY **Response:** Thank you for sharing your experience, [PERSON_NAME]! …" at bounding box center [261, 339] width 473 height 158
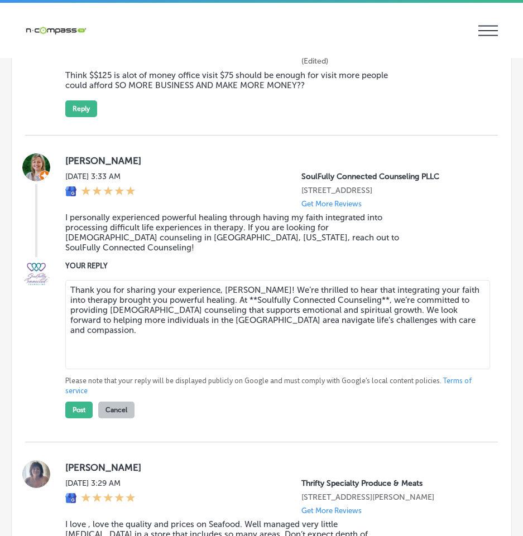
click at [69, 365] on textarea "Thank you for sharing your experience, [PERSON_NAME]! We’re thrilled to hear th…" at bounding box center [277, 324] width 425 height 89
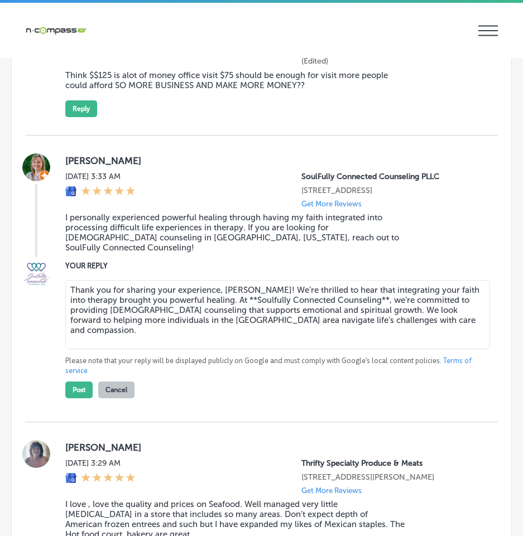
click at [240, 349] on textarea "Thank you for sharing your experience, [PERSON_NAME]! We’re thrilled to hear th…" at bounding box center [277, 314] width 425 height 69
drag, startPoint x: 363, startPoint y: 353, endPoint x: 372, endPoint y: 354, distance: 8.4
click at [366, 349] on textarea "Thank you for sharing your experience, [PERSON_NAME]! We’re thrilled to hear th…" at bounding box center [277, 314] width 425 height 69
type textarea "Thank you for sharing your experience, [PERSON_NAME]! We’re thrilled to hear th…"
click at [76, 398] on button "Post" at bounding box center [78, 390] width 27 height 17
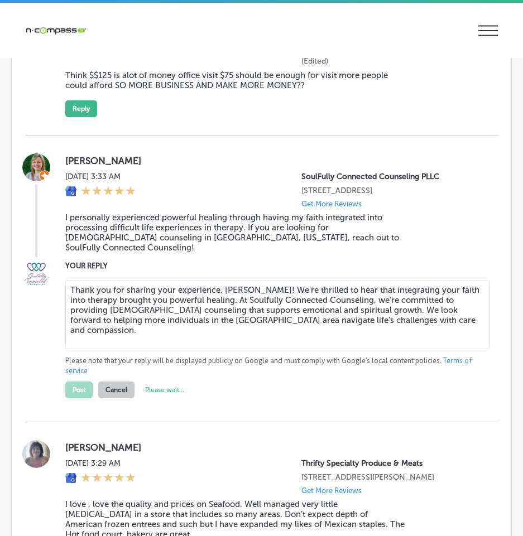
type textarea "x"
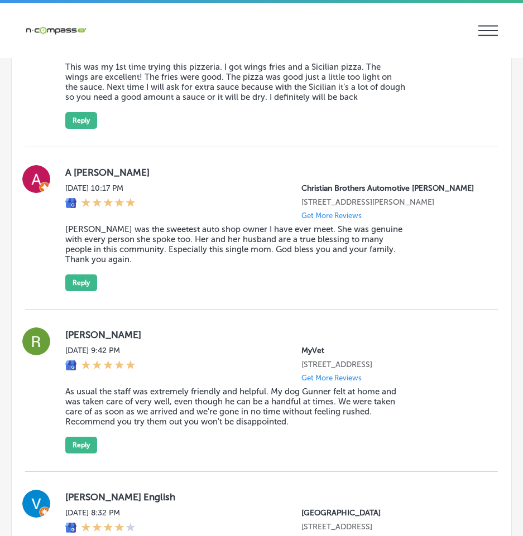
scroll to position [7360, 0]
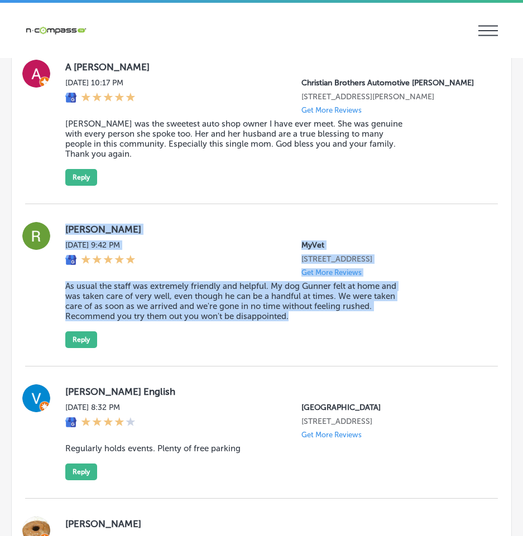
drag, startPoint x: 90, startPoint y: 311, endPoint x: 339, endPoint y: 392, distance: 261.7
click at [339, 348] on div "[PERSON_NAME] [DATE] 9:42 PM MyVet [STREET_ADDRESS] Get More Reviews As usual t…" at bounding box center [261, 285] width 473 height 126
copy div "[PERSON_NAME] [DATE] 9:42 PM MyVet [STREET_ADDRESS] Get More Reviews As usual t…"
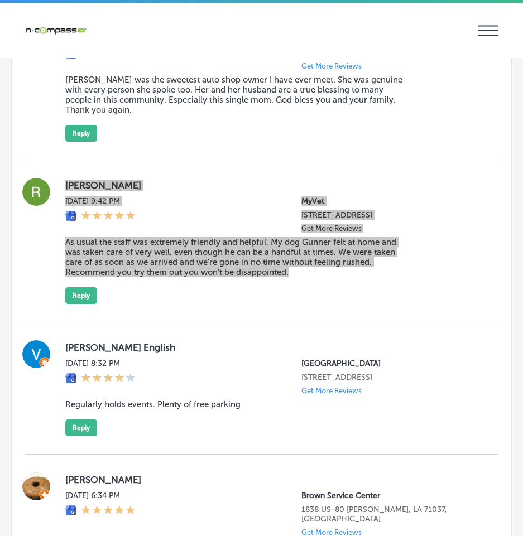
scroll to position [7527, 0]
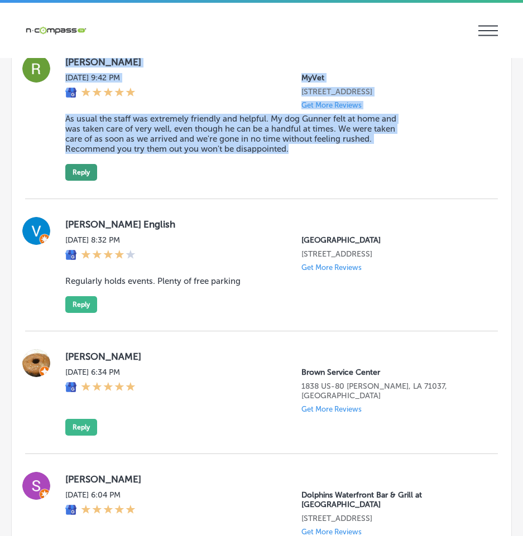
click at [70, 181] on button "Reply" at bounding box center [81, 172] width 32 height 17
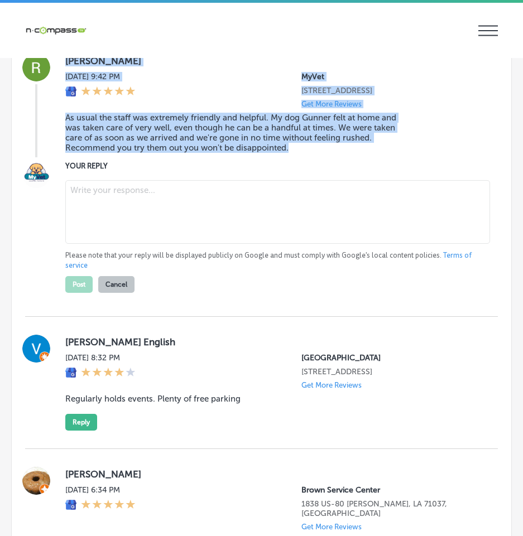
scroll to position [7526, 0]
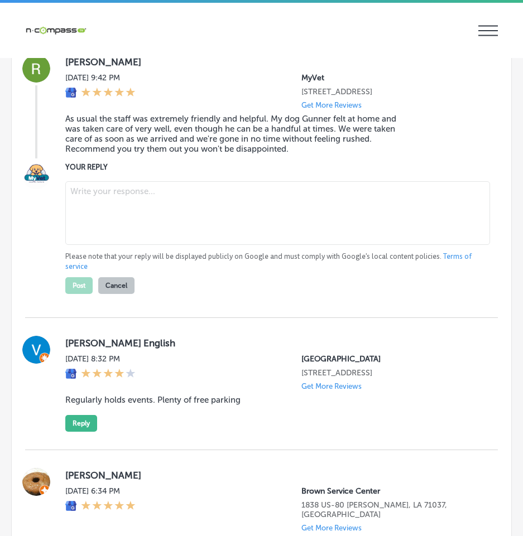
click at [93, 245] on textarea at bounding box center [277, 213] width 425 height 64
drag, startPoint x: 318, startPoint y: 279, endPoint x: 308, endPoint y: 281, distance: 9.6
click at [316, 245] on textarea at bounding box center [277, 213] width 425 height 64
click at [119, 245] on textarea at bounding box center [277, 213] width 425 height 64
paste textarea "Thank you for the wonderful review, [PERSON_NAME]! We’re so glad to hear that […"
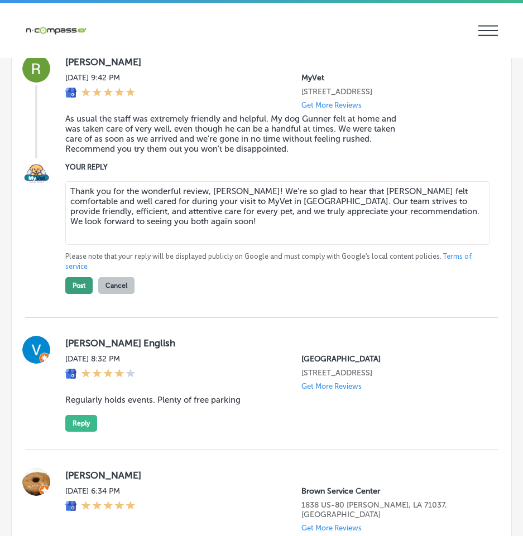
type textarea "Thank you for the wonderful review, [PERSON_NAME]! We’re so glad to hear that […"
click at [78, 294] on button "Post" at bounding box center [78, 285] width 27 height 17
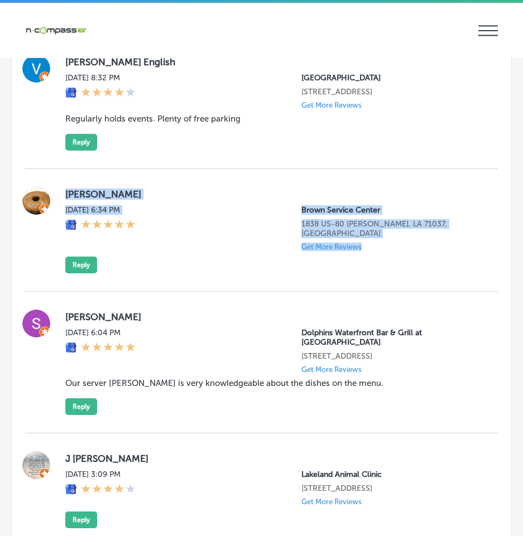
drag, startPoint x: 57, startPoint y: 246, endPoint x: 429, endPoint y: 318, distance: 379.2
click at [429, 273] on div "[PERSON_NAME][DATE] 6:34 PM Brown Service Center 1838 US-[GEOGRAPHIC_DATA][PERS…" at bounding box center [261, 230] width 473 height 86
copy div "[PERSON_NAME] [DATE] 6:34 PM Brown Service Center 1838 US-[GEOGRAPHIC_DATA][PER…"
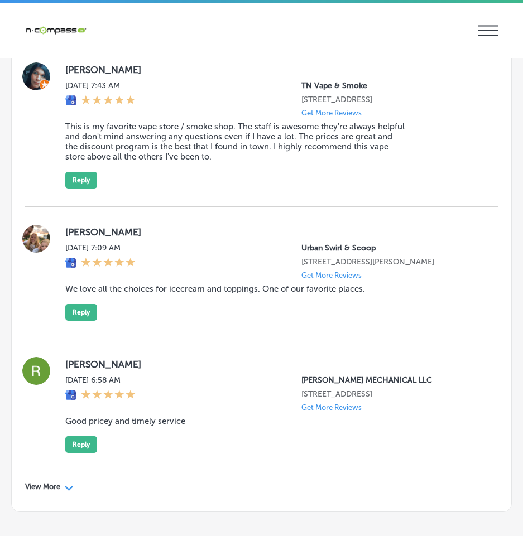
scroll to position [9256, 0]
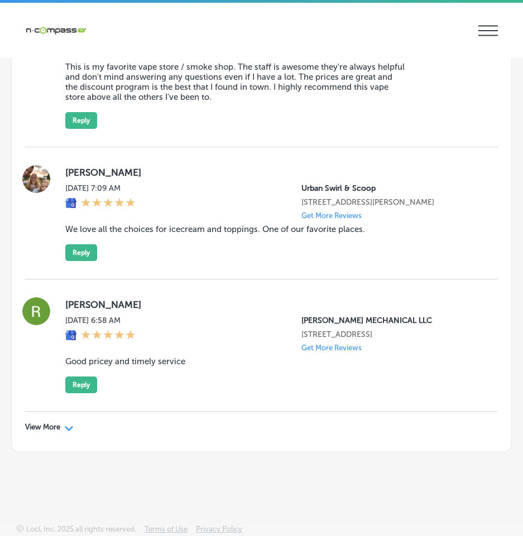
drag, startPoint x: 68, startPoint y: 450, endPoint x: 174, endPoint y: 447, distance: 106.1
click at [68, 432] on div "Path Created with Sketch." at bounding box center [69, 427] width 9 height 9
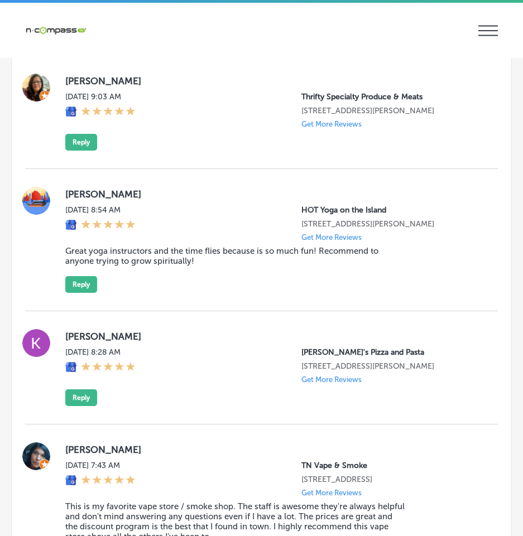
scroll to position [8754, 0]
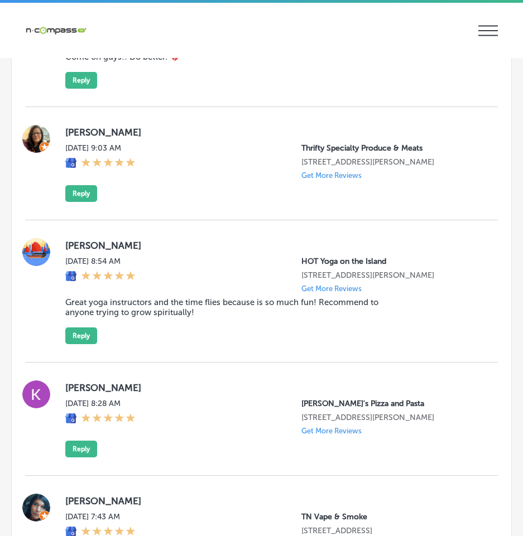
type textarea "x"
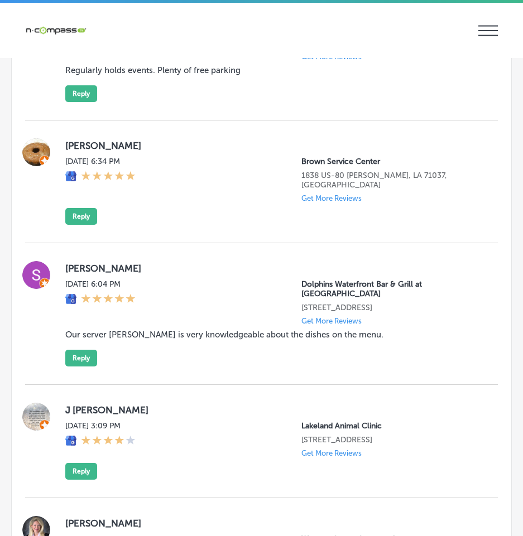
scroll to position [7526, 0]
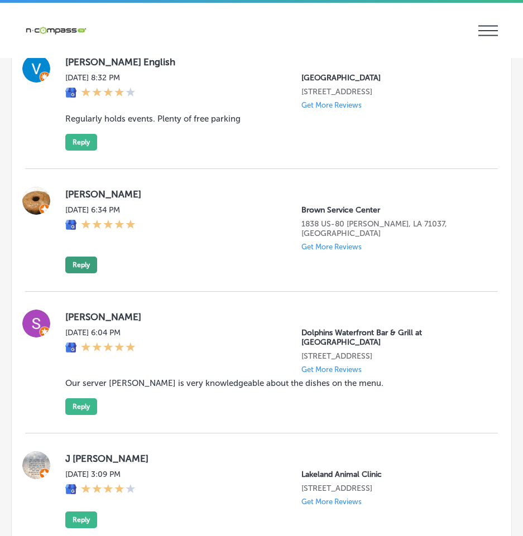
click at [80, 273] on button "Reply" at bounding box center [81, 265] width 32 height 17
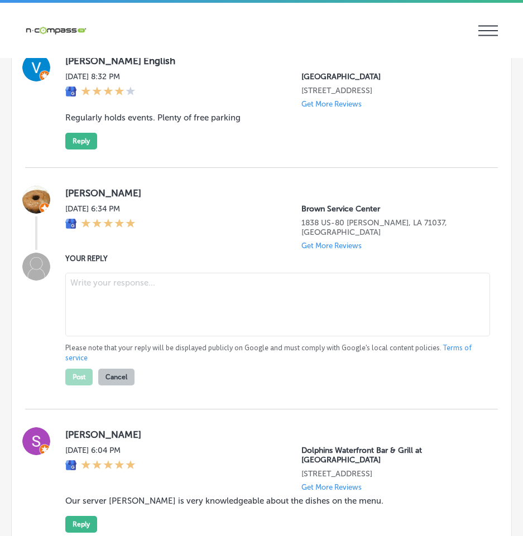
scroll to position [7525, 0]
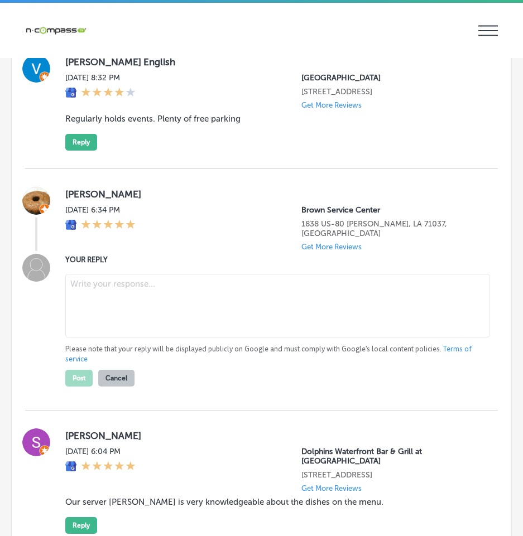
click at [100, 338] on textarea at bounding box center [277, 306] width 425 height 64
paste textarea "Thank you so much for the five-star review, [PERSON_NAME]! We truly appreciate …"
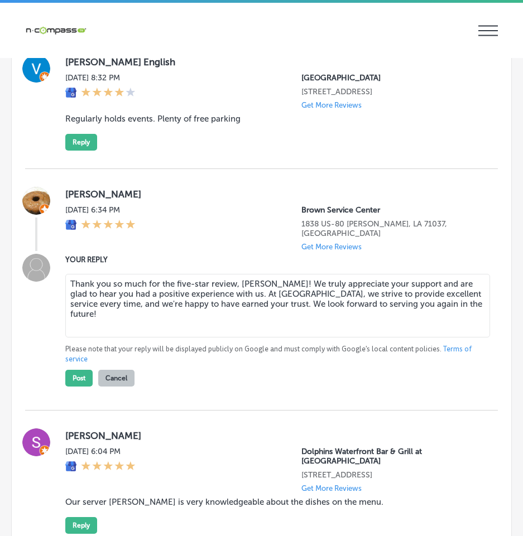
drag, startPoint x: 234, startPoint y: 330, endPoint x: 147, endPoint y: 330, distance: 87.6
click at [147, 330] on textarea "Thank you so much for the five-star review, [PERSON_NAME]! We truly appreciate …" at bounding box center [277, 306] width 425 height 64
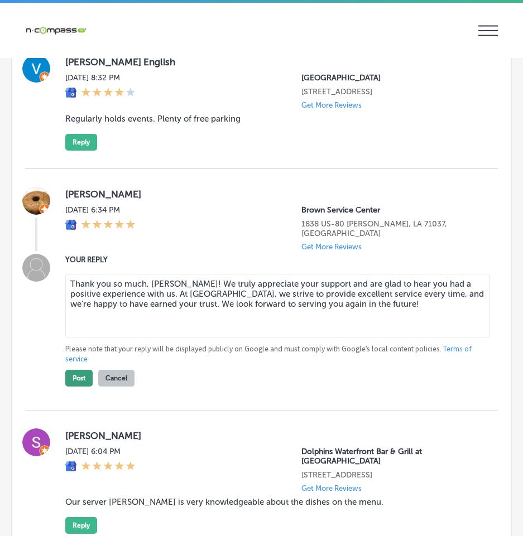
type textarea "Thank you so much, [PERSON_NAME]! We truly appreciate your support and are glad…"
click at [76, 387] on button "Post" at bounding box center [78, 378] width 27 height 17
type textarea "x"
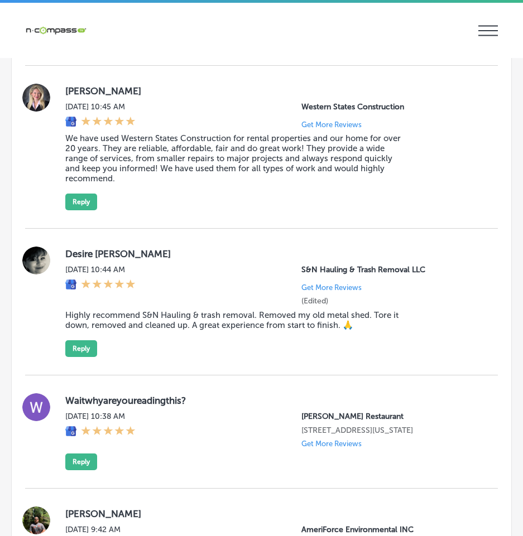
scroll to position [7972, 0]
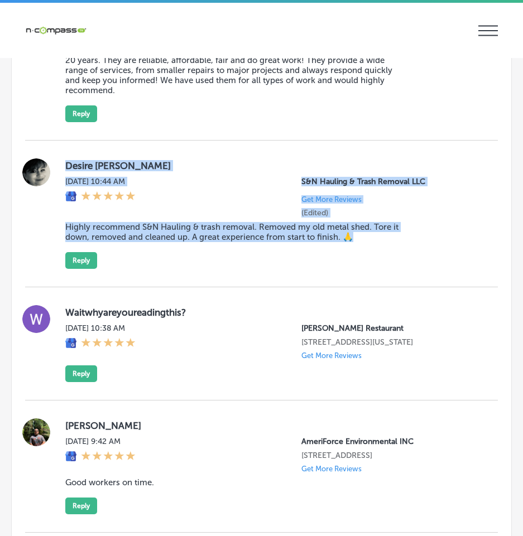
drag, startPoint x: 62, startPoint y: 192, endPoint x: 385, endPoint y: 303, distance: 341.1
click at [387, 287] on div "Desire [PERSON_NAME] [DATE] 10:44 AM S&N Hauling & Trash Removal LLC Get More R…" at bounding box center [261, 214] width 473 height 147
copy div "Desire [PERSON_NAME] [DATE] 10:44 AM S&N Hauling & Trash Removal LLC Get More R…"
click at [86, 269] on button "Reply" at bounding box center [81, 260] width 32 height 17
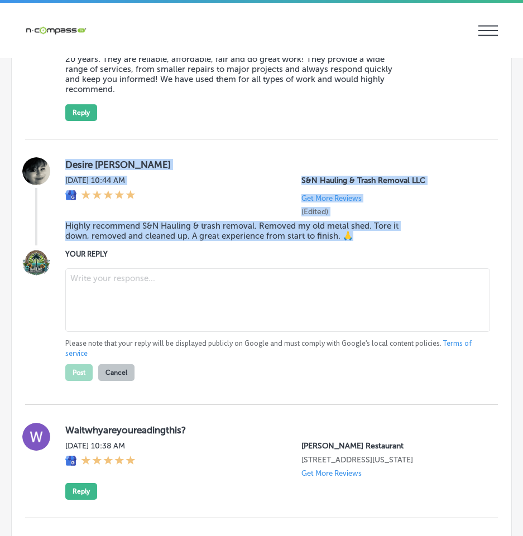
scroll to position [7970, 0]
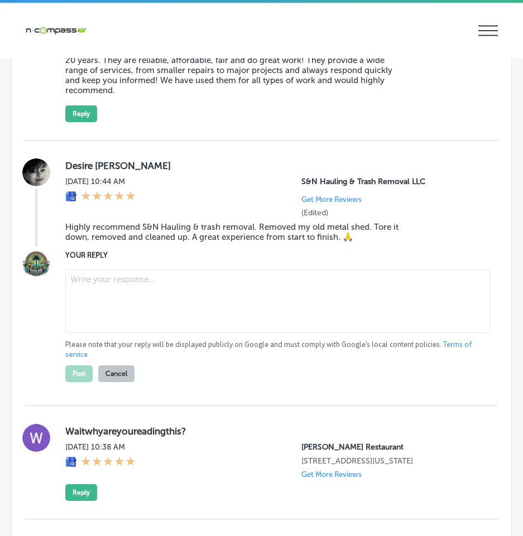
click at [105, 333] on textarea at bounding box center [277, 302] width 425 height 64
paste textarea "Thank you so much for the great review, Desire! We’re so glad to hear that S&N …"
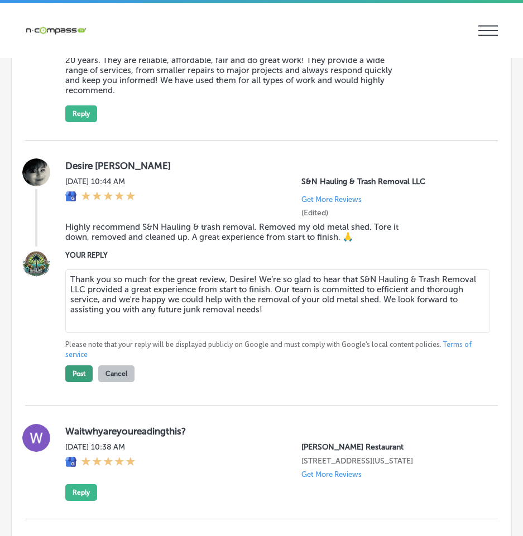
type textarea "Thank you so much for the great review, Desire! We’re so glad to hear that S&N …"
click at [75, 382] on button "Post" at bounding box center [78, 373] width 27 height 17
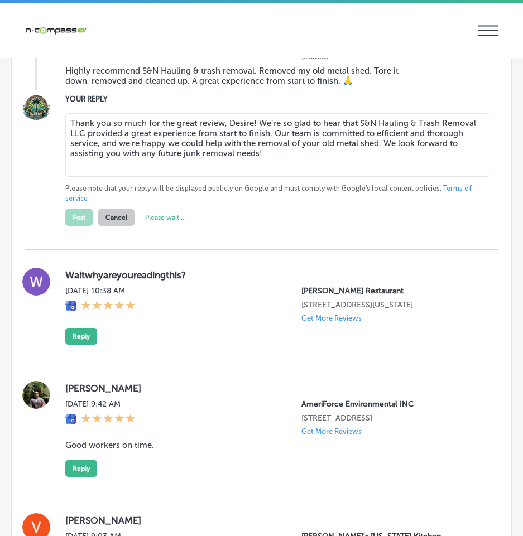
scroll to position [8138, 0]
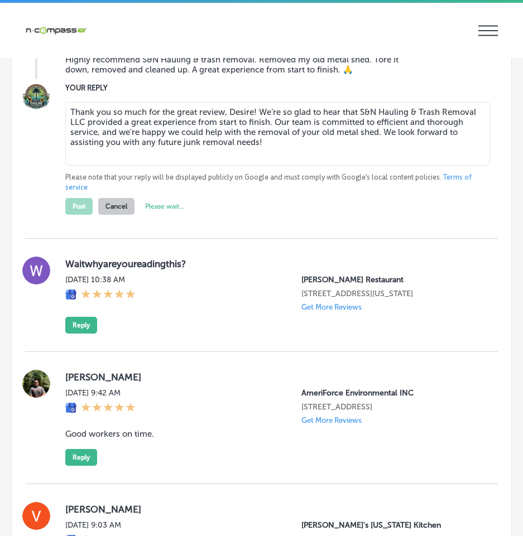
type textarea "x"
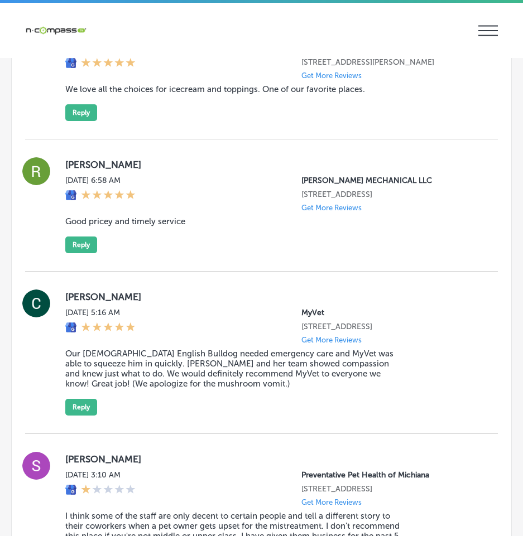
scroll to position [9154, 0]
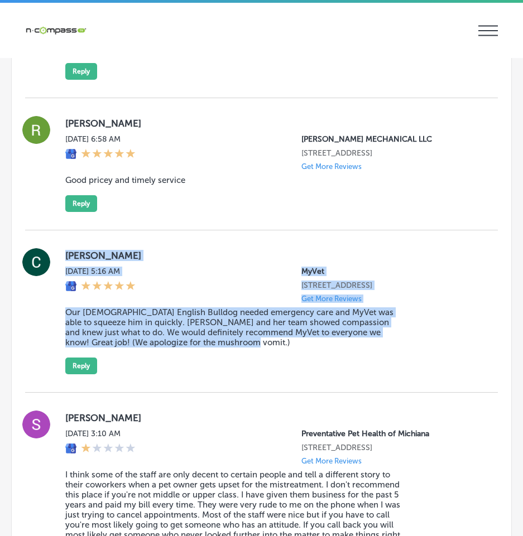
drag, startPoint x: 106, startPoint y: 330, endPoint x: 392, endPoint y: 412, distance: 297.8
click at [396, 374] on div "[PERSON_NAME] [DATE] 5:16 AM MyVet [STREET_ADDRESS] Get More Reviews Our [DEMOG…" at bounding box center [261, 311] width 473 height 126
copy div "[PERSON_NAME] [DATE] 5:16 AM MyVet [STREET_ADDRESS] Get More Reviews Our [DEMOG…"
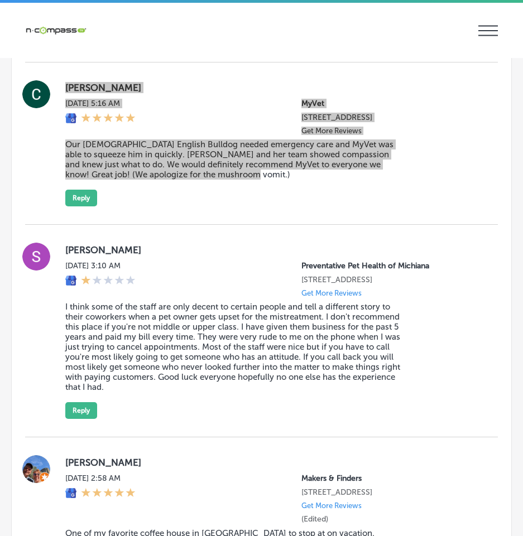
scroll to position [9322, 0]
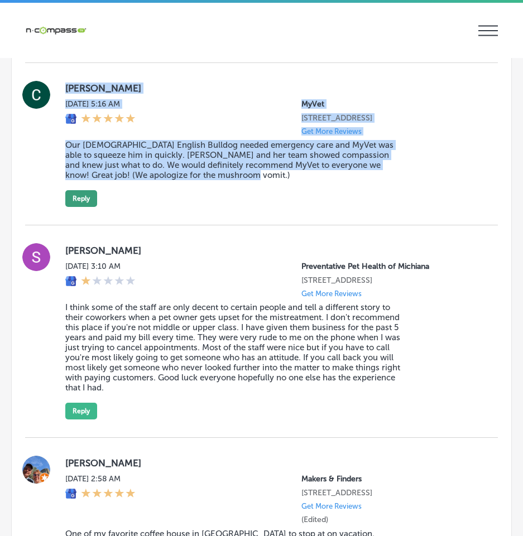
click at [78, 207] on button "Reply" at bounding box center [81, 198] width 32 height 17
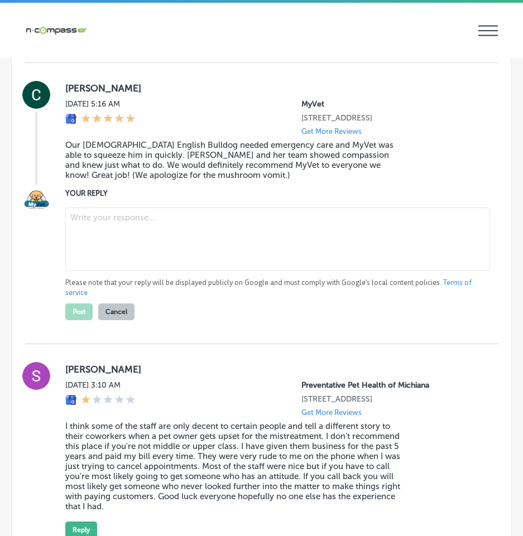
click at [107, 271] on textarea at bounding box center [277, 240] width 425 height 64
click at [363, 271] on textarea at bounding box center [277, 240] width 425 height 64
click at [225, 271] on textarea at bounding box center [277, 240] width 425 height 64
paste textarea "Thank you for sharing your experience, [PERSON_NAME]! We’re so glad that your E…"
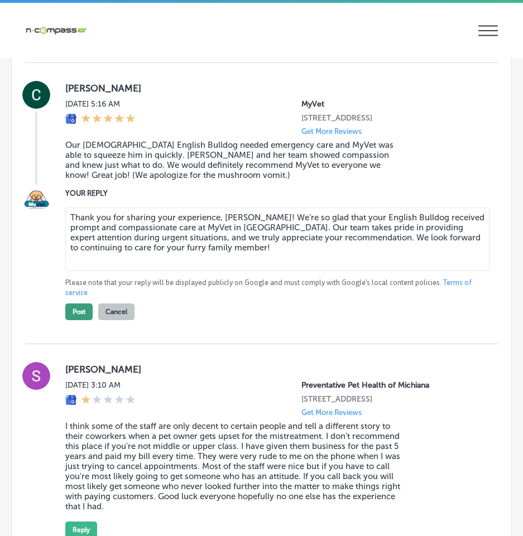
type textarea "Thank you for sharing your experience, [PERSON_NAME]! We’re so glad that your E…"
click at [79, 320] on button "Post" at bounding box center [78, 312] width 27 height 17
type textarea "x"
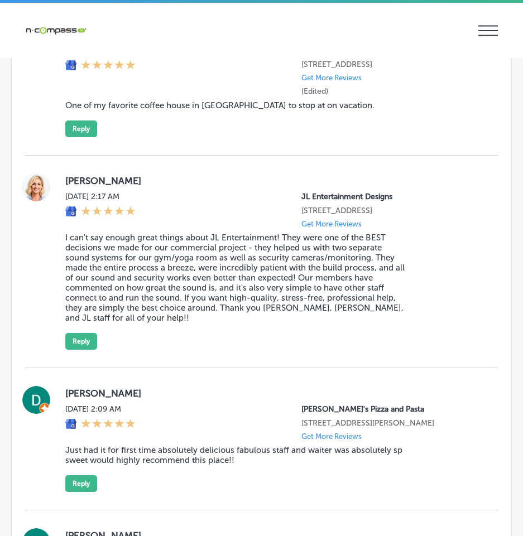
scroll to position [9601, 0]
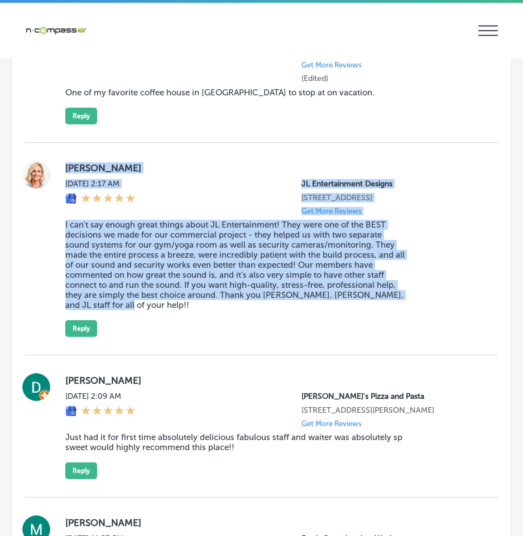
drag, startPoint x: 61, startPoint y: 230, endPoint x: 416, endPoint y: 391, distance: 389.1
click at [416, 337] on div "[PERSON_NAME][DATE] 2:17 AM JL Entertainment Designs [STREET_ADDRESS] Get More …" at bounding box center [261, 249] width 473 height 176
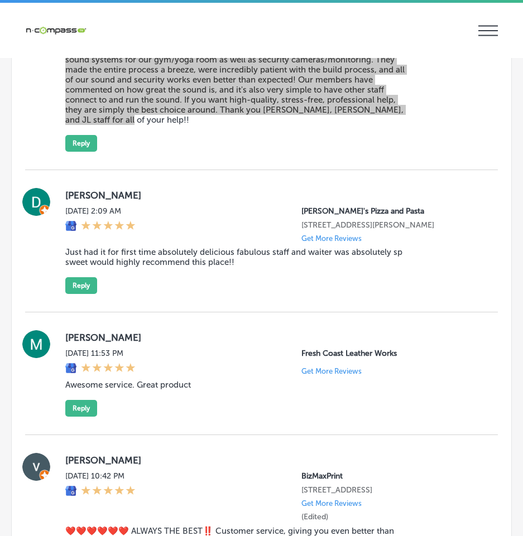
scroll to position [9768, 0]
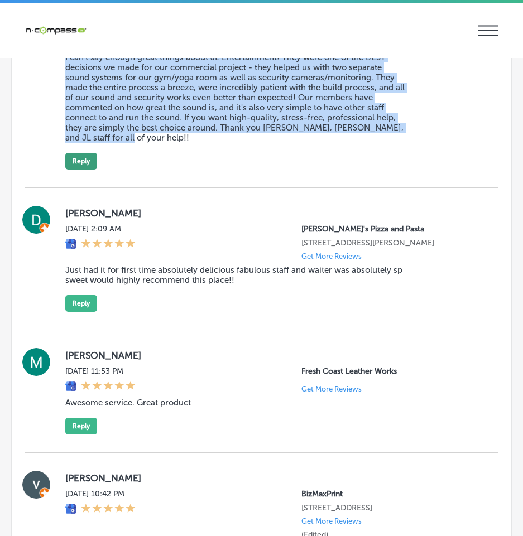
click at [83, 170] on button "Reply" at bounding box center [81, 161] width 32 height 17
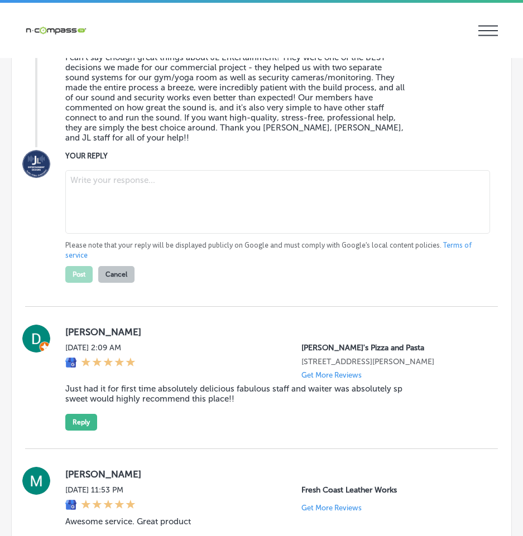
click at [108, 234] on textarea at bounding box center [277, 202] width 425 height 64
paste textarea "Thank you, [PERSON_NAME], for the amazing review! We’re thrilled that JL Entert…"
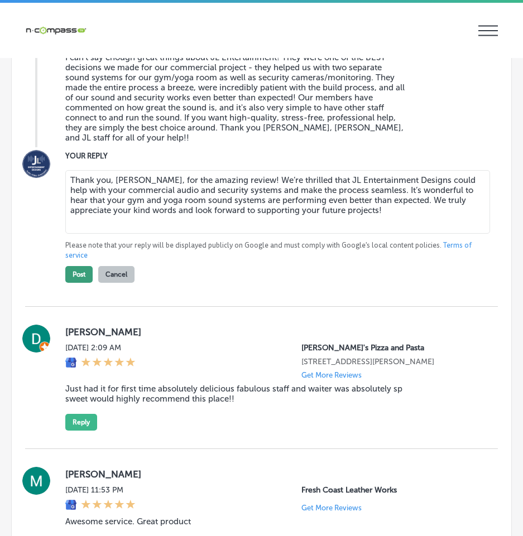
type textarea "Thank you, [PERSON_NAME], for the amazing review! We’re thrilled that JL Entert…"
click at [79, 283] on button "Post" at bounding box center [78, 274] width 27 height 17
type textarea "x"
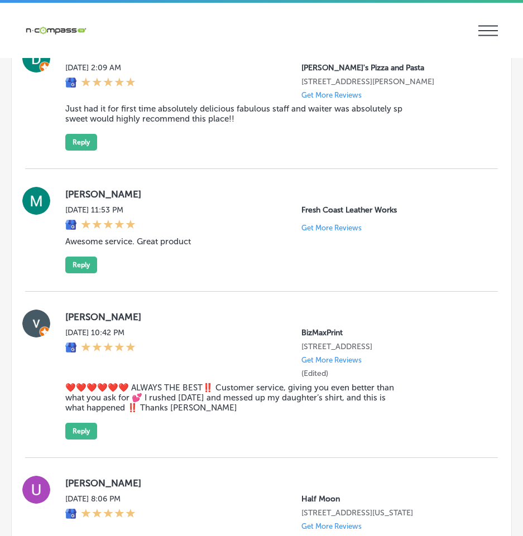
scroll to position [9726, 0]
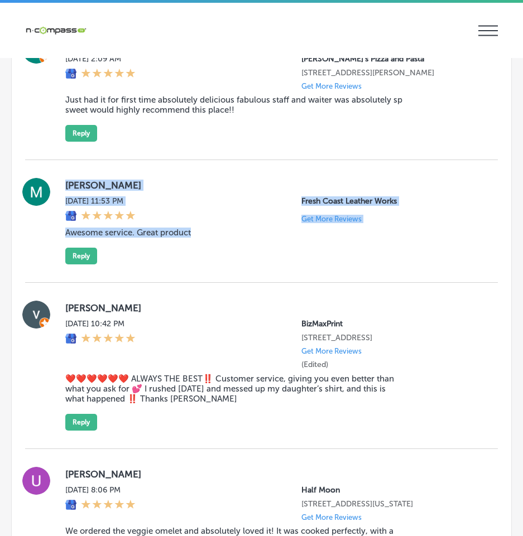
drag, startPoint x: 138, startPoint y: 285, endPoint x: 287, endPoint y: 317, distance: 152.5
click at [288, 283] on div "[PERSON_NAME][DATE] 11:53 PM Fresh Coast Leather Works Get More Reviews Awesome…" at bounding box center [261, 221] width 473 height 123
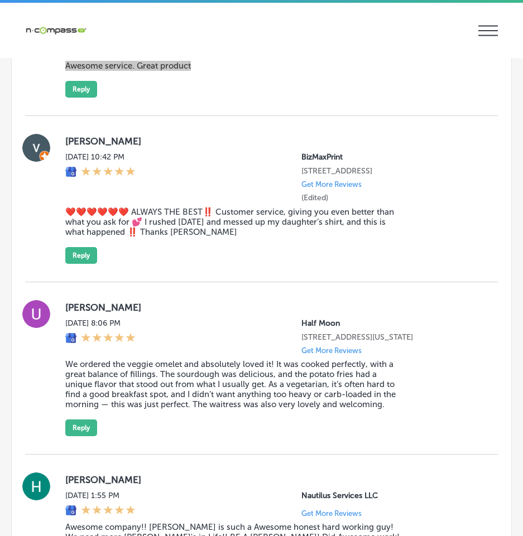
scroll to position [9893, 0]
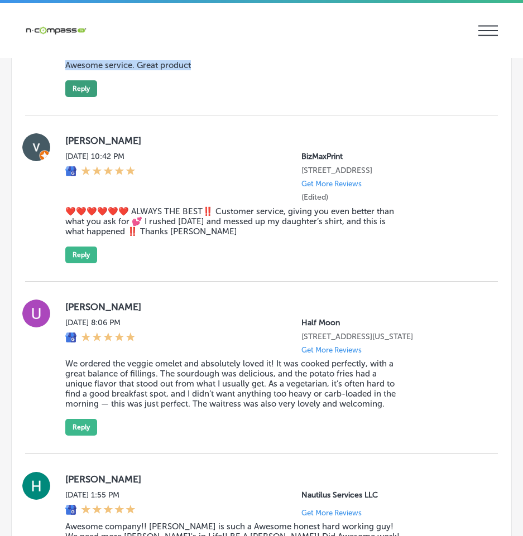
click at [75, 97] on button "Reply" at bounding box center [81, 88] width 32 height 17
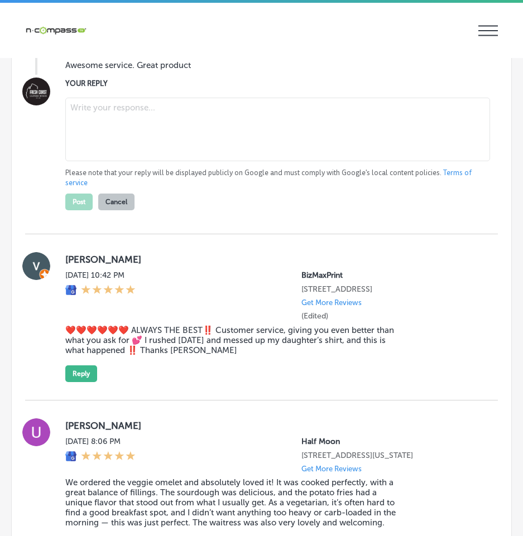
click at [103, 161] on textarea at bounding box center [277, 130] width 425 height 64
paste textarea "Thank you for the fantastic review, [PERSON_NAME]! We’re so glad to hear that y…"
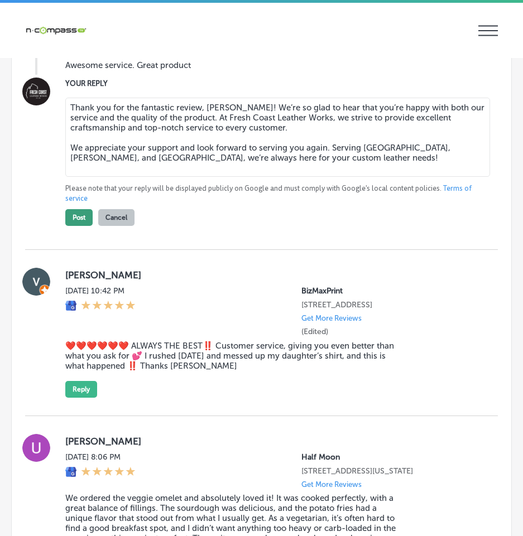
type textarea "Thank you for the fantastic review, [PERSON_NAME]! We’re so glad to hear that y…"
click at [75, 226] on button "Post" at bounding box center [78, 217] width 27 height 17
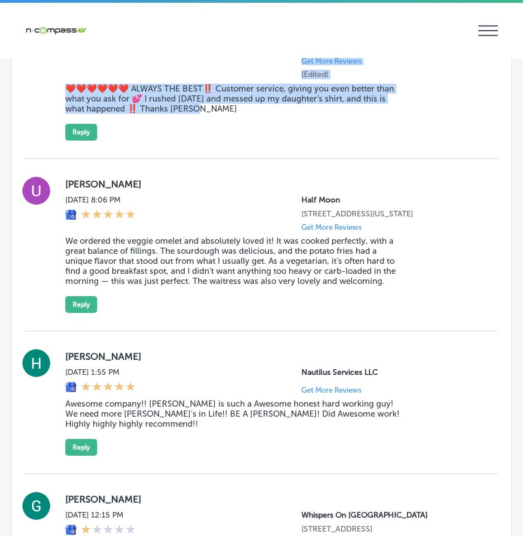
drag, startPoint x: 57, startPoint y: 79, endPoint x: 270, endPoint y: 188, distance: 239.1
click at [270, 141] on div "[PERSON_NAME] [DATE] 10:42 PM BizMaxPrint [STREET_ADDRESS] Get More Reviews (Ed…" at bounding box center [261, 76] width 473 height 130
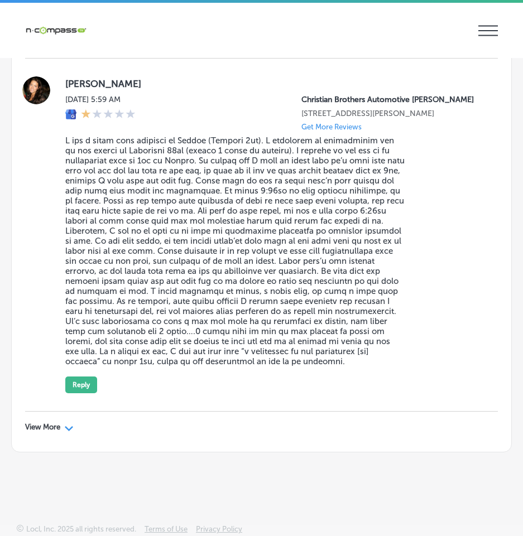
scroll to position [12086, 0]
click at [66, 427] on polygon at bounding box center [69, 428] width 8 height 5
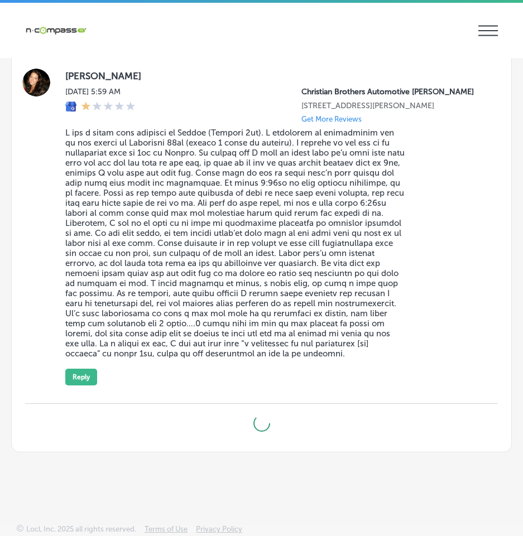
type textarea "x"
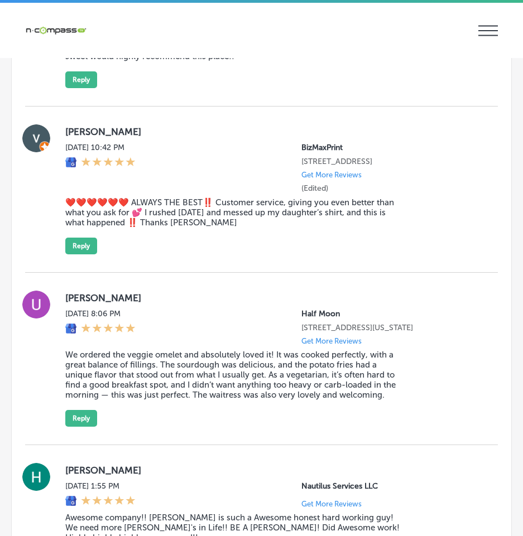
scroll to position [9798, 0]
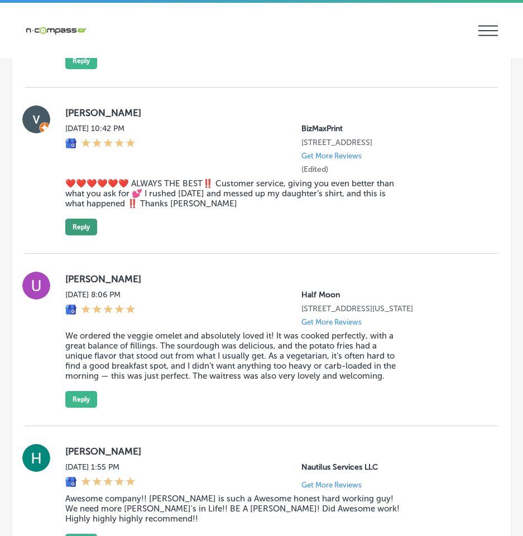
click at [83, 235] on button "Reply" at bounding box center [81, 227] width 32 height 17
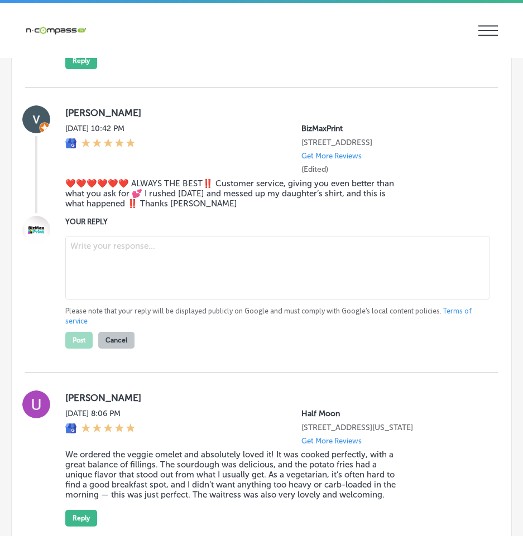
click at [103, 300] on textarea at bounding box center [277, 268] width 425 height 64
paste textarea "Thank you for the amazing review, [PERSON_NAME]! We’re thrilled to hear that [P…"
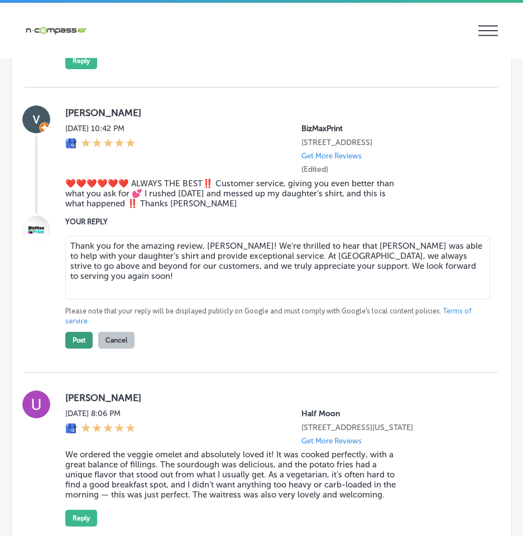
type textarea "Thank you for the amazing review, [PERSON_NAME]! We’re thrilled to hear that [P…"
click at [82, 349] on button "Post" at bounding box center [78, 340] width 27 height 17
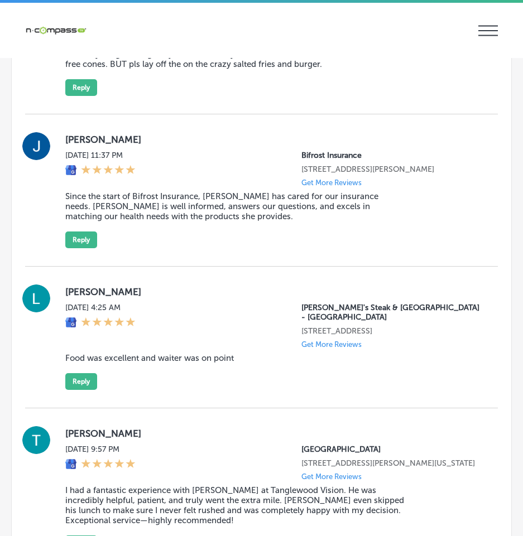
scroll to position [13314, 0]
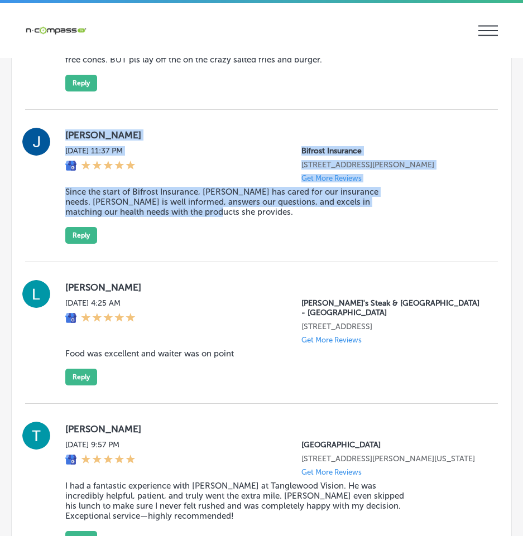
drag, startPoint x: 64, startPoint y: 210, endPoint x: 367, endPoint y: 311, distance: 319.6
click at [367, 244] on div "[PERSON_NAME] [DATE] 11:37 PM Bifrost Insurance [STREET_ADDRESS][PERSON_NAME] G…" at bounding box center [261, 186] width 473 height 116
click at [450, 244] on div "[PERSON_NAME] [DATE] 11:37 PM Bifrost Insurance [STREET_ADDRESS][PERSON_NAME] G…" at bounding box center [272, 186] width 415 height 116
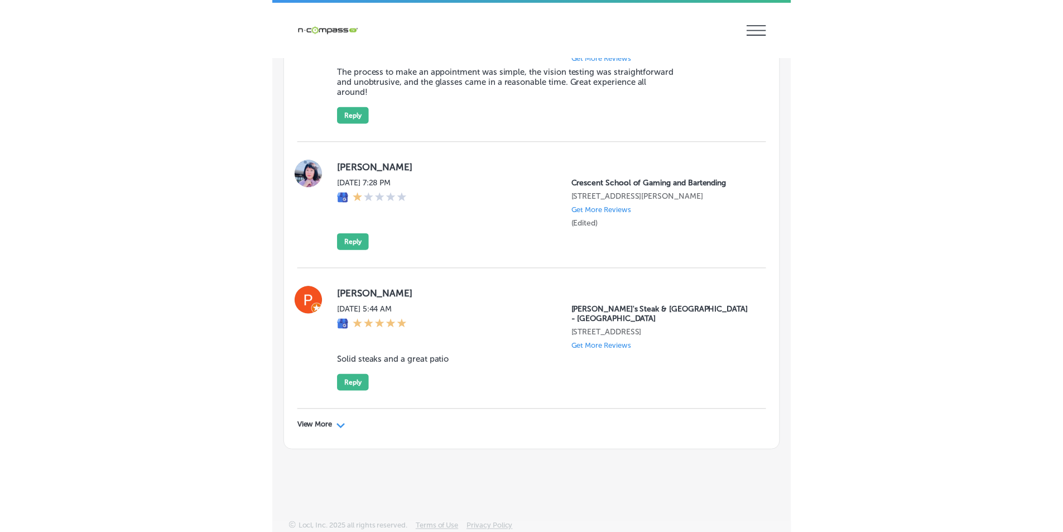
scroll to position [14932, 0]
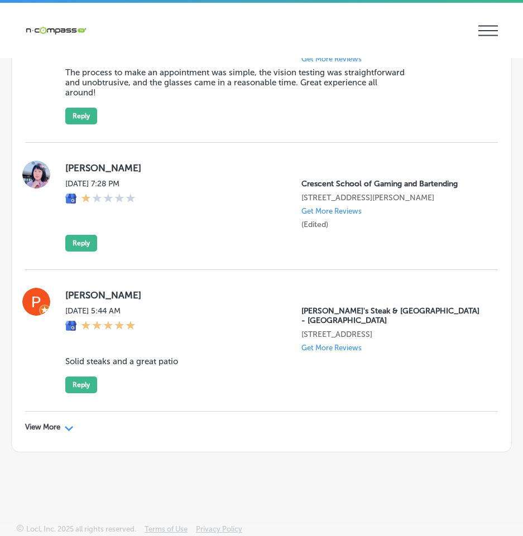
type textarea "x"
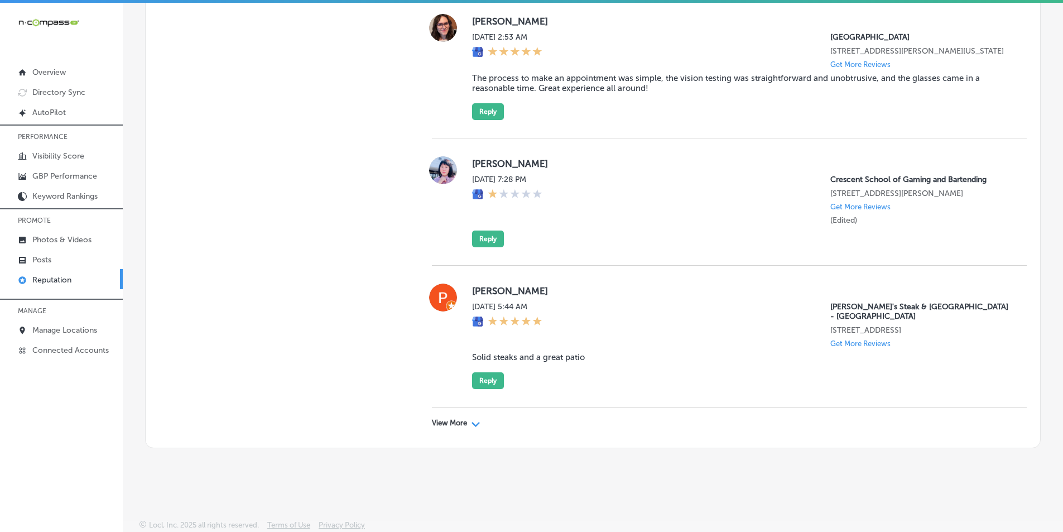
scroll to position [13481, 0]
click at [52, 256] on link "Posts" at bounding box center [61, 259] width 123 height 20
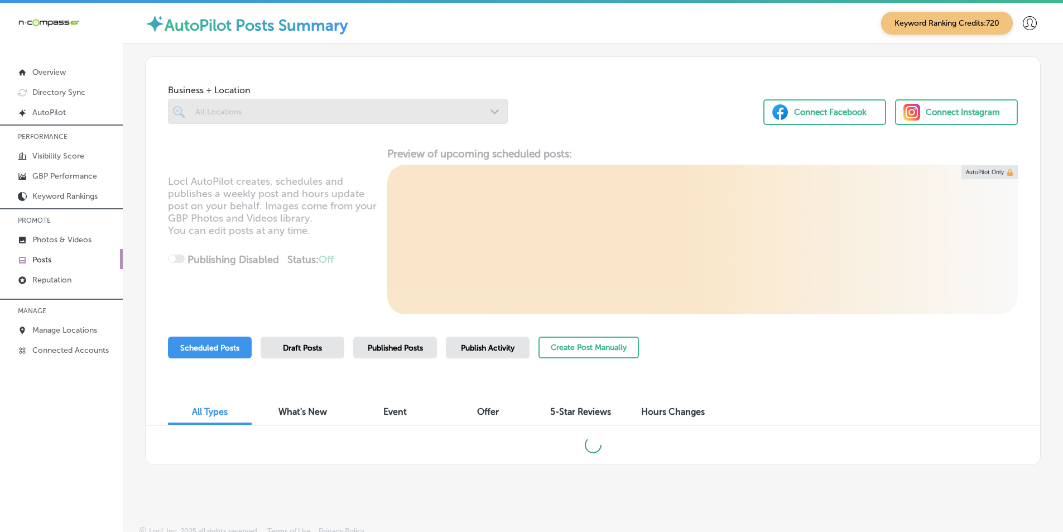
click at [257, 104] on div at bounding box center [338, 111] width 340 height 25
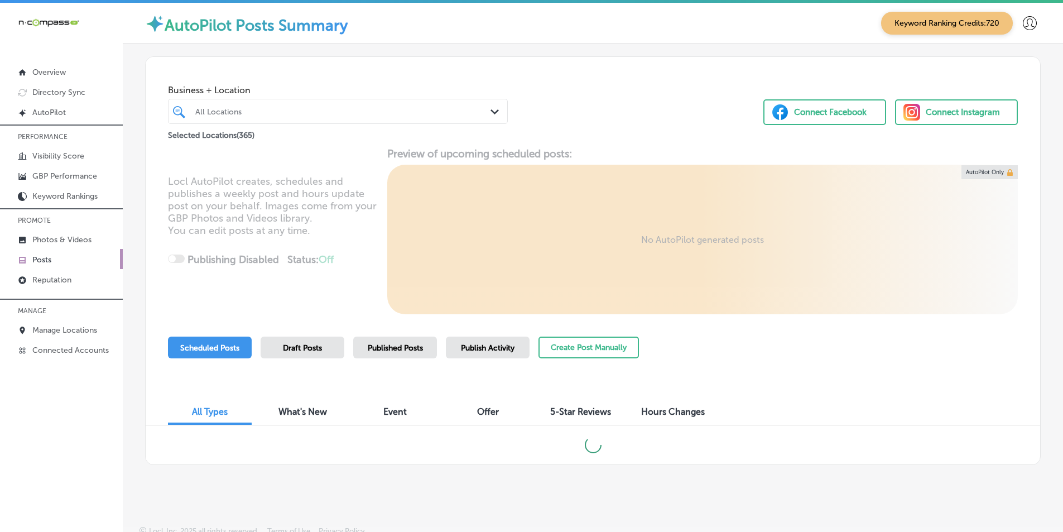
click at [204, 110] on div "All Locations" at bounding box center [343, 111] width 296 height 9
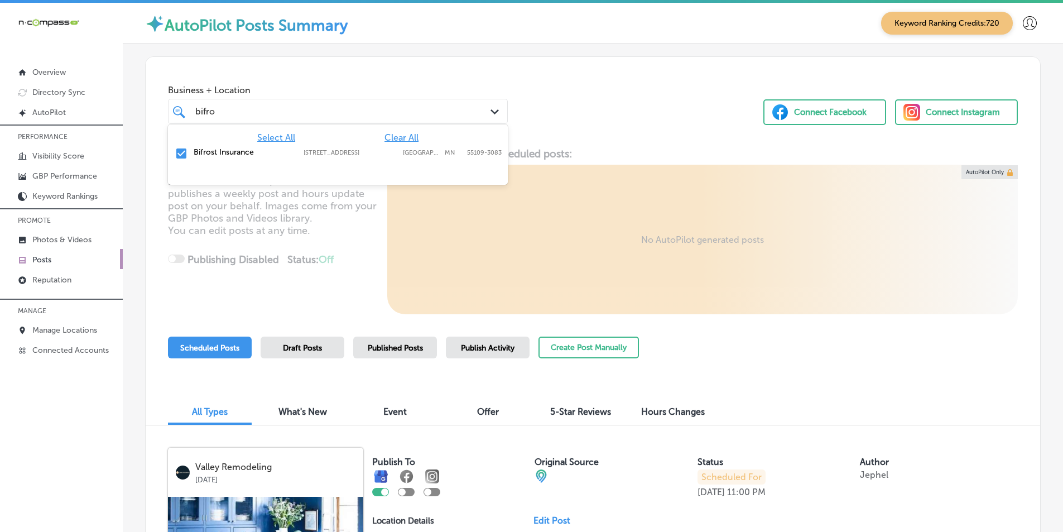
click at [410, 132] on span "Clear All" at bounding box center [401, 137] width 34 height 11
click at [179, 152] on input "checkbox" at bounding box center [181, 153] width 13 height 13
type input "bifro"
click at [365, 222] on div "Locl AutoPilot creates, schedules and publishes a weekly post and hours update …" at bounding box center [593, 230] width 894 height 167
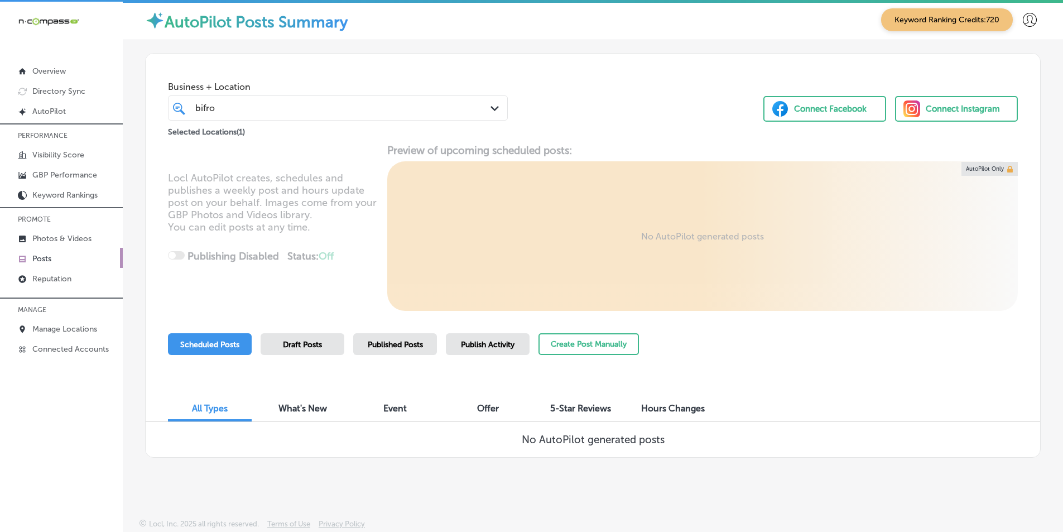
scroll to position [3, 0]
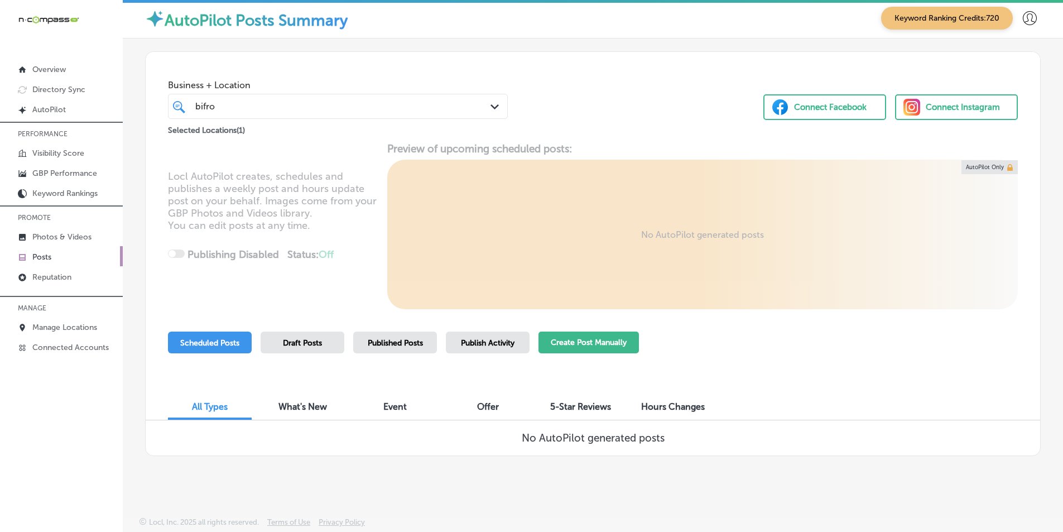
click at [584, 340] on button "Create Post Manually" at bounding box center [588, 342] width 100 height 22
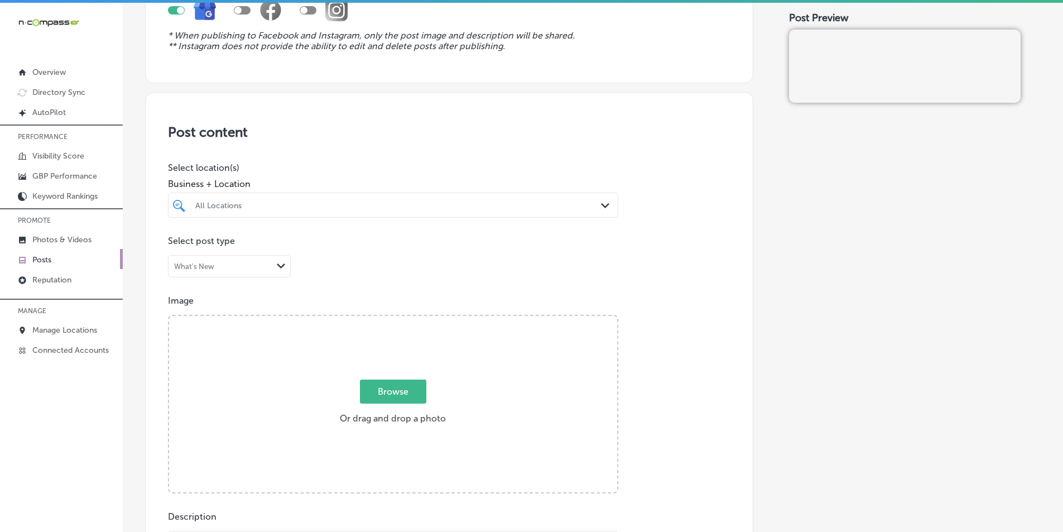
scroll to position [167, 0]
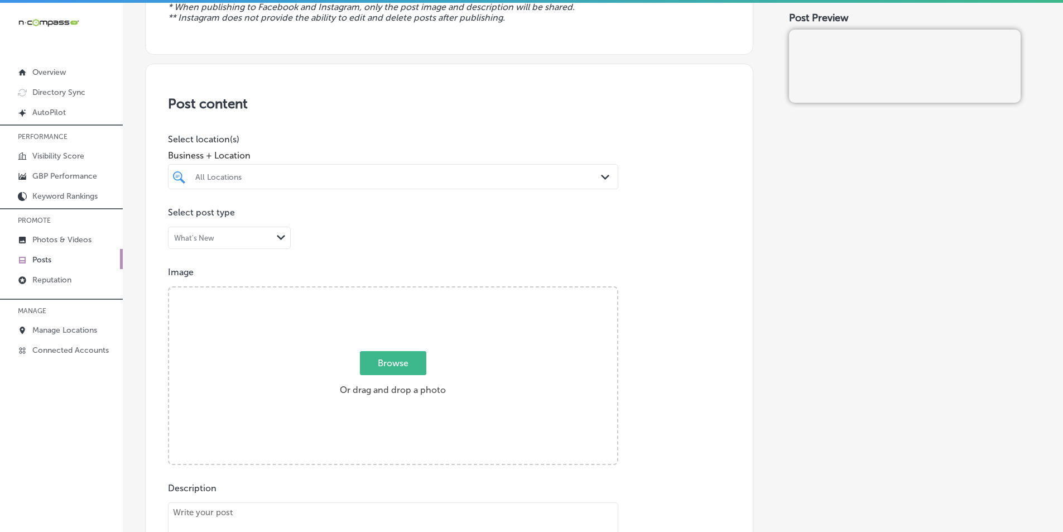
click at [240, 174] on div "All Locations" at bounding box center [398, 176] width 407 height 9
click at [181, 218] on input "checkbox" at bounding box center [181, 218] width 13 height 13
type input "bifro"
drag, startPoint x: 653, startPoint y: 177, endPoint x: 653, endPoint y: 170, distance: 6.7
click at [653, 176] on div "Post content Select location(s) Business + Location bifro bifro Path Created wi…" at bounding box center [449, 417] width 608 height 706
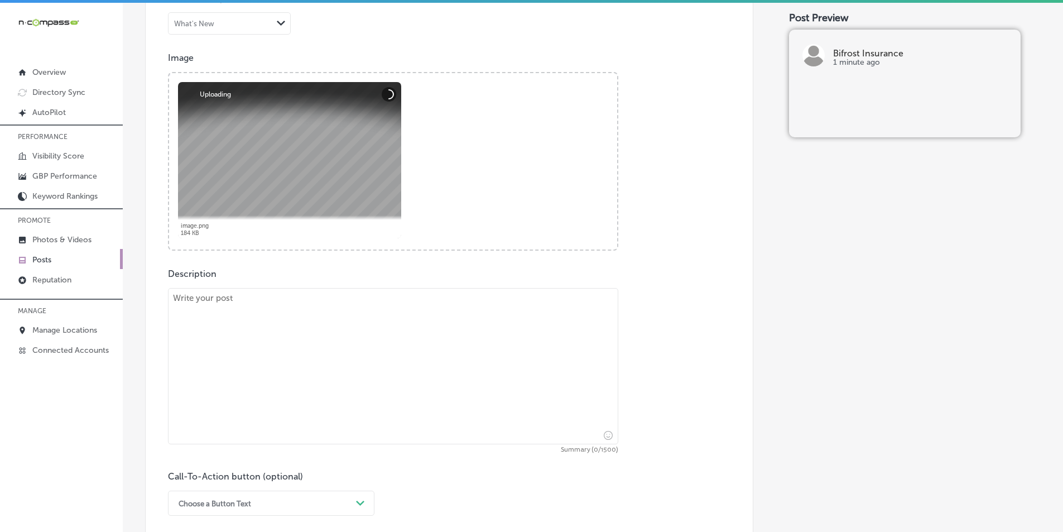
scroll to position [391, 0]
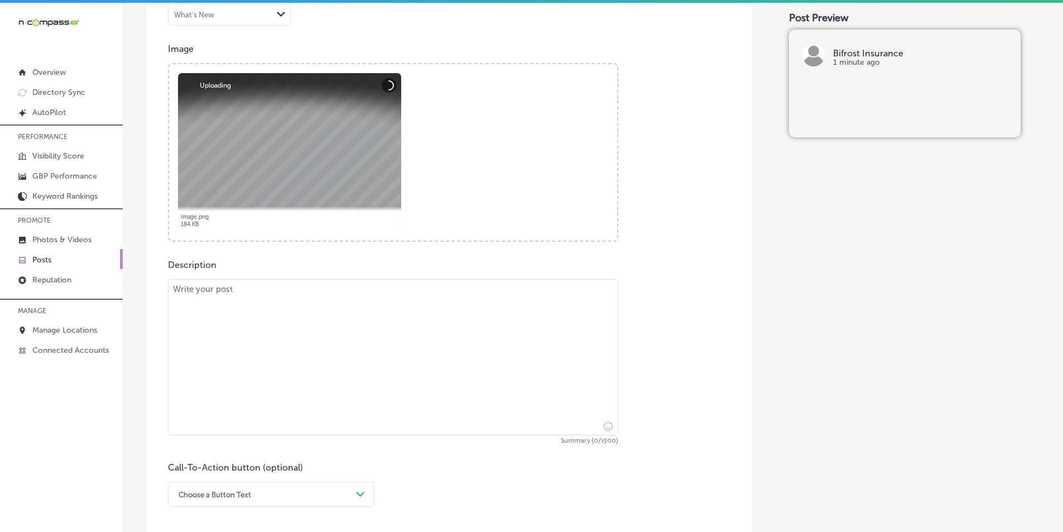
click at [263, 344] on textarea at bounding box center [393, 357] width 450 height 156
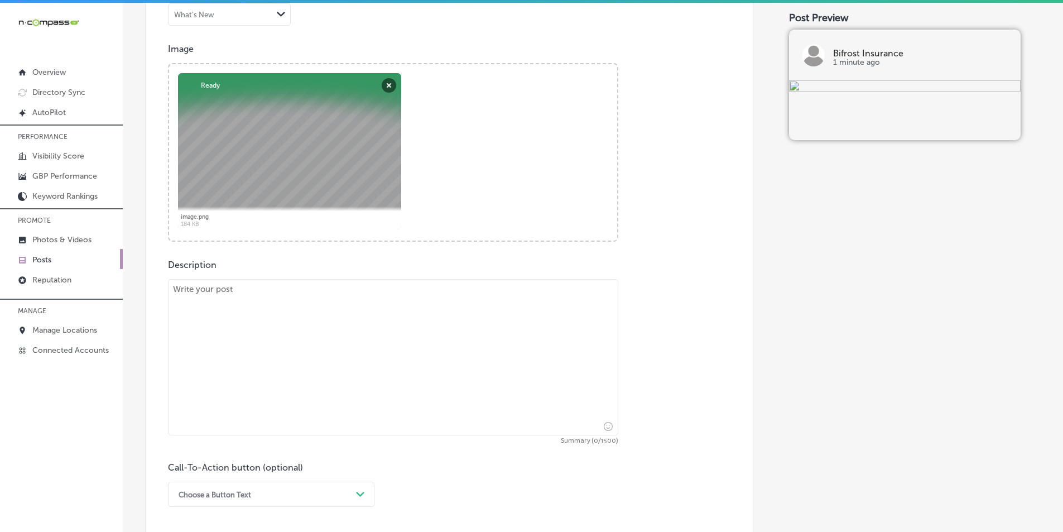
paste textarea "Loremip do Sitamet Consectet! Ad eli seddoeiu te in utla etd, magnaal enimad mi…"
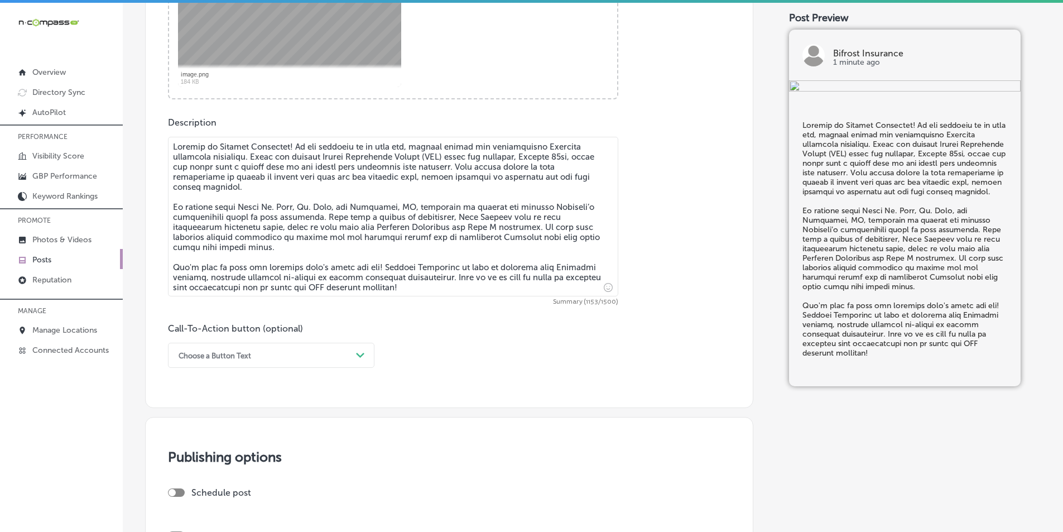
scroll to position [558, 0]
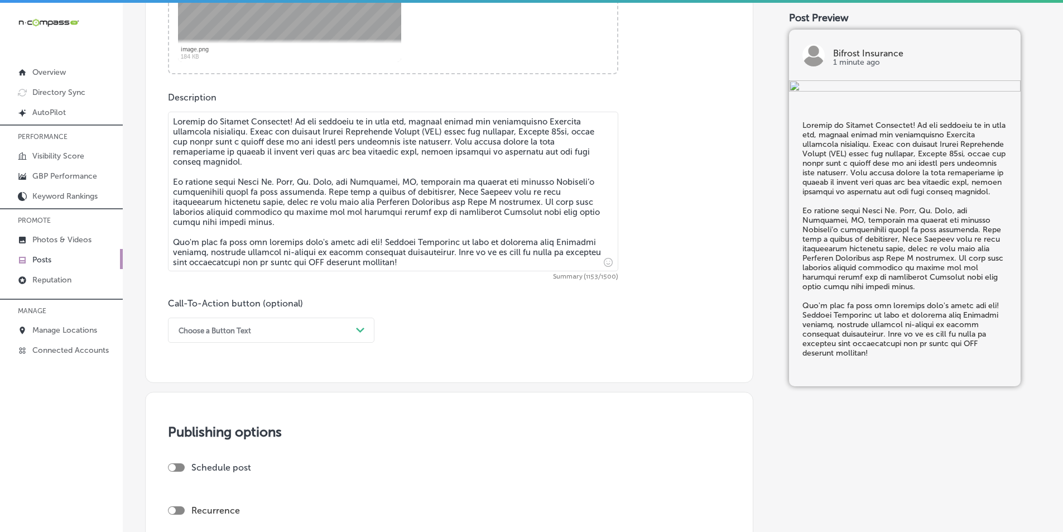
type textarea "Loremip do Sitamet Consectet! Ad eli seddoeiu te in utla etd, magnaal enimad mi…"
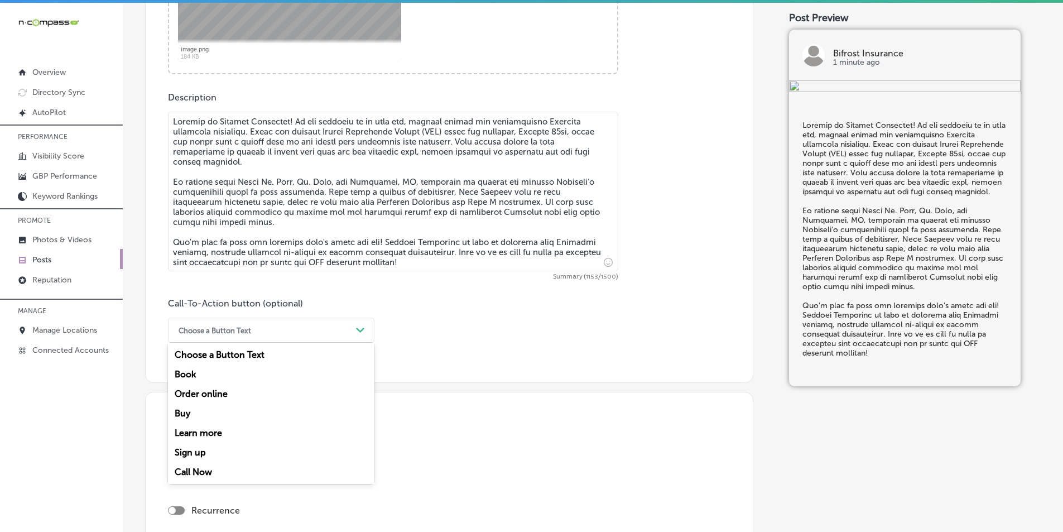
click at [363, 333] on div "Path Created with Sketch." at bounding box center [360, 330] width 9 height 9
click at [266, 331] on div "Choose a Button Text" at bounding box center [262, 329] width 179 height 17
click at [203, 468] on div "Call Now" at bounding box center [271, 472] width 206 height 20
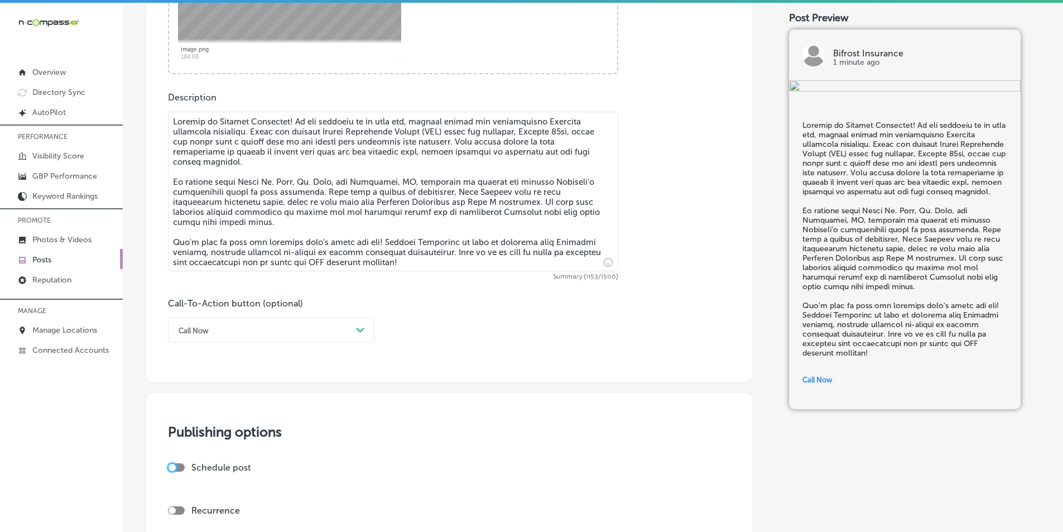
click at [176, 467] on div at bounding box center [172, 467] width 7 height 7
checkbox input "true"
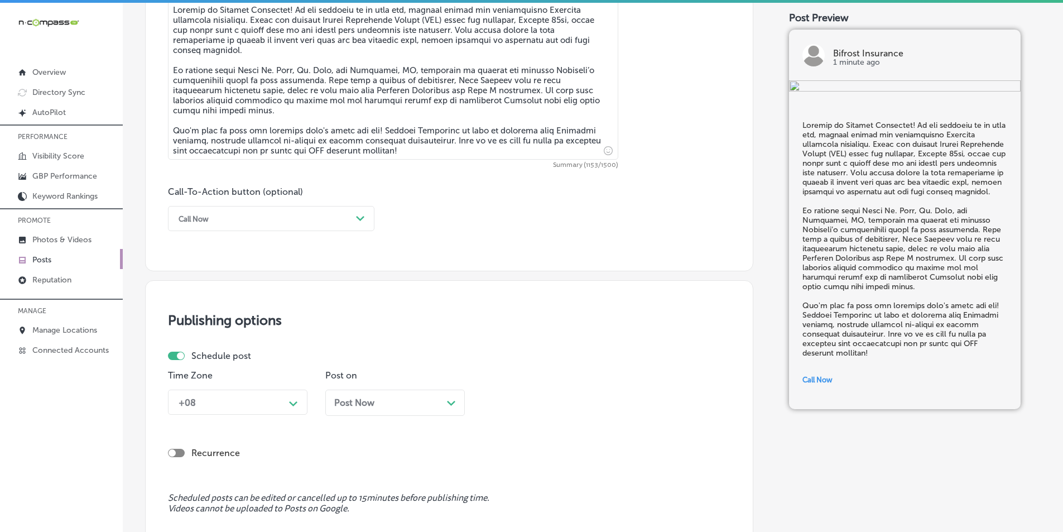
click at [292, 402] on div "+08 Path Created with Sketch." at bounding box center [237, 401] width 139 height 25
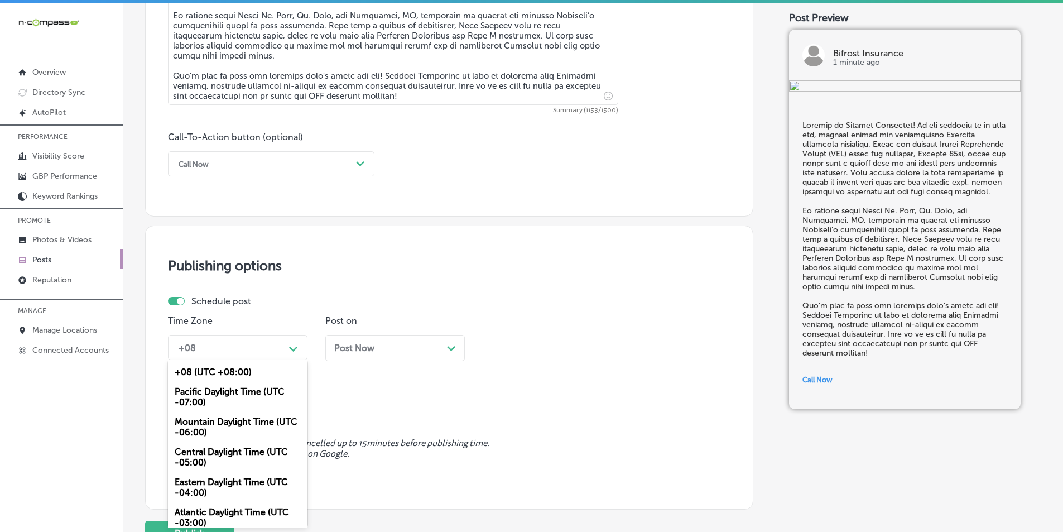
drag, startPoint x: 224, startPoint y: 421, endPoint x: 234, endPoint y: 421, distance: 10.0
click at [225, 421] on div "Mountain Daylight Time (UTC -06:00)" at bounding box center [237, 427] width 139 height 30
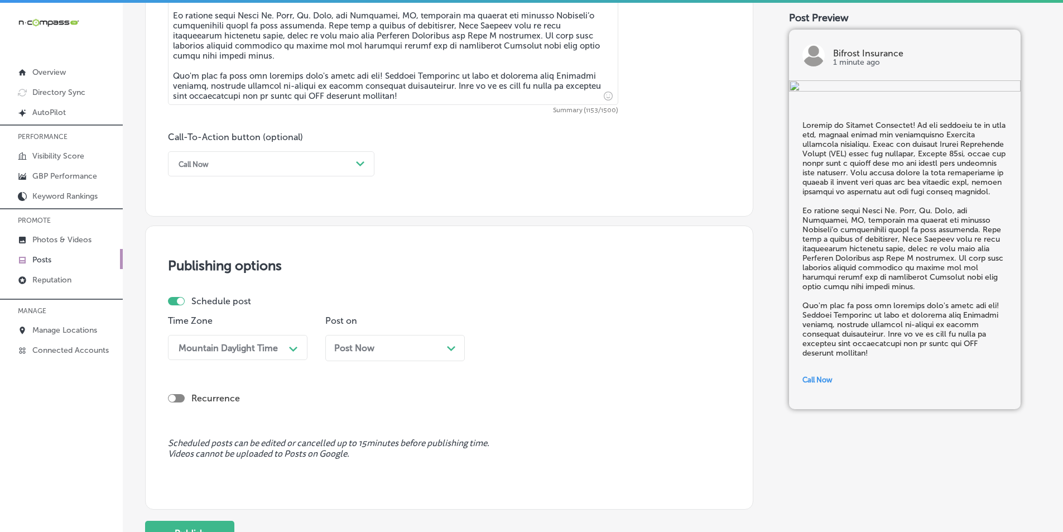
click at [444, 347] on div "Post Now Path Created with Sketch." at bounding box center [395, 348] width 122 height 11
click at [610, 344] on div "Path Created with Sketch." at bounding box center [608, 347] width 9 height 9
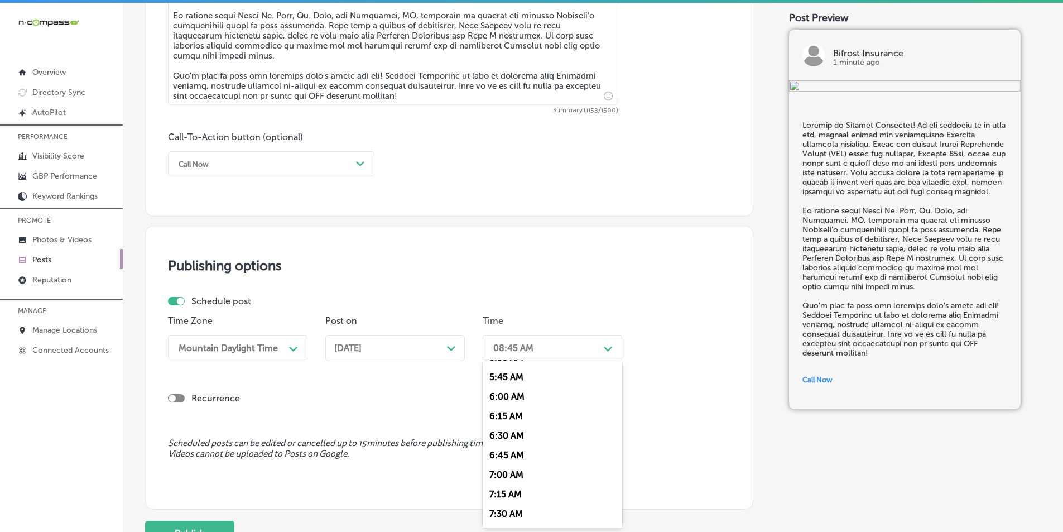
scroll to position [446, 0]
click at [498, 470] on div "7:00 AM" at bounding box center [552, 473] width 139 height 20
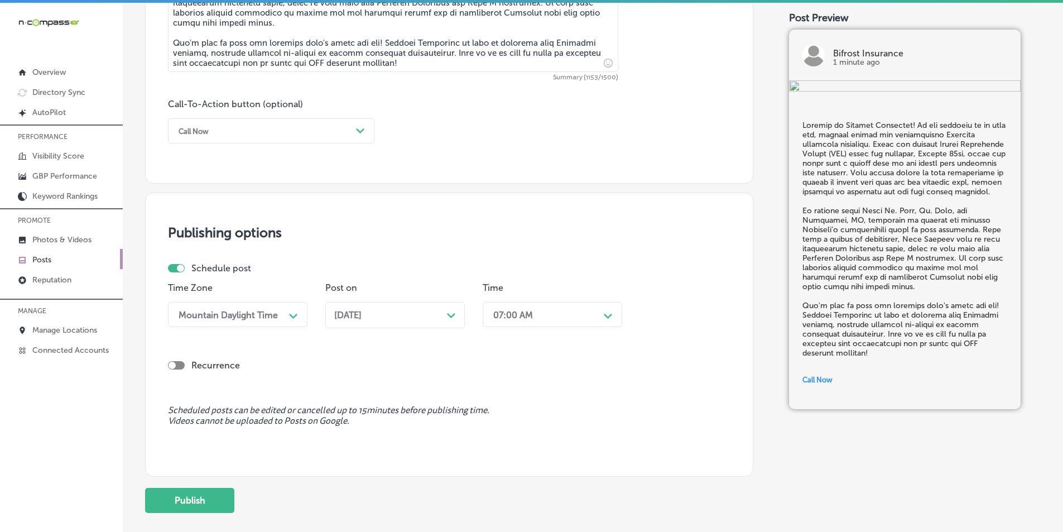
scroll to position [822, 0]
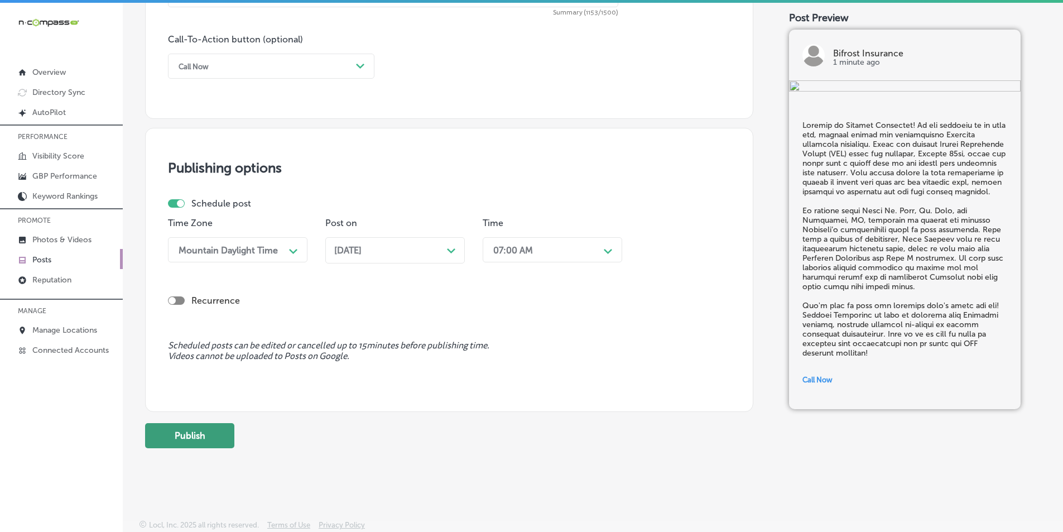
click at [199, 434] on button "Publish" at bounding box center [189, 435] width 89 height 25
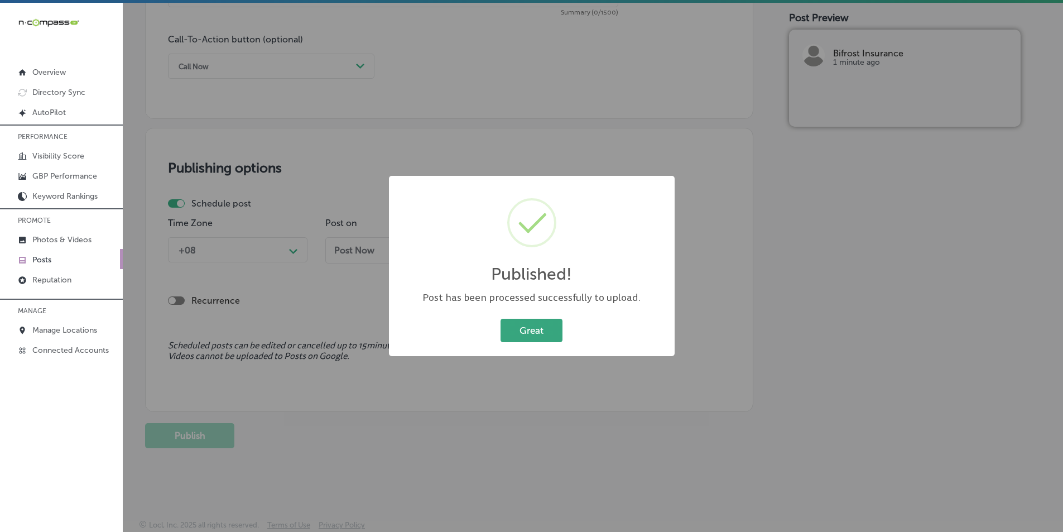
click at [531, 325] on button "Great" at bounding box center [532, 330] width 62 height 23
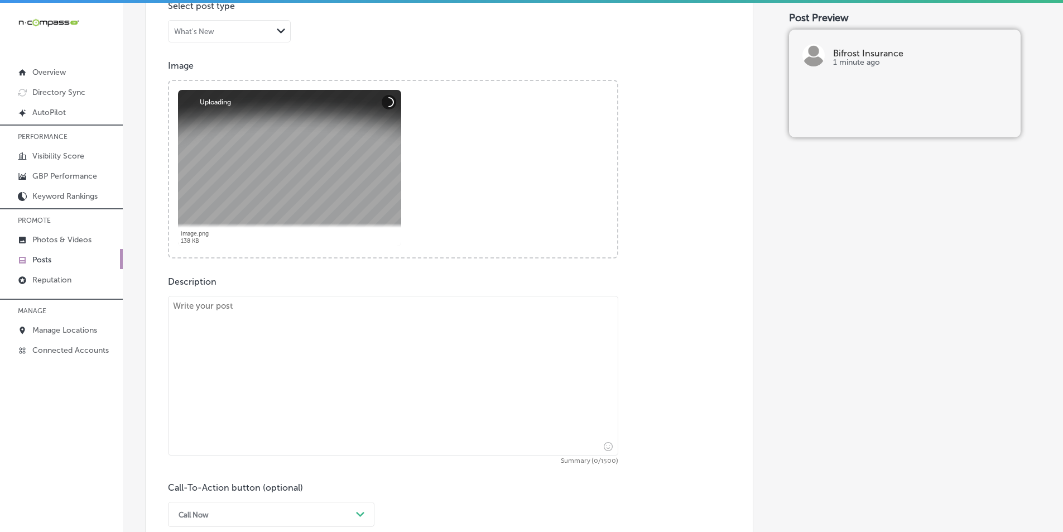
scroll to position [376, 0]
drag, startPoint x: 230, startPoint y: 330, endPoint x: 204, endPoint y: 318, distance: 28.7
click at [230, 329] on textarea at bounding box center [393, 374] width 450 height 160
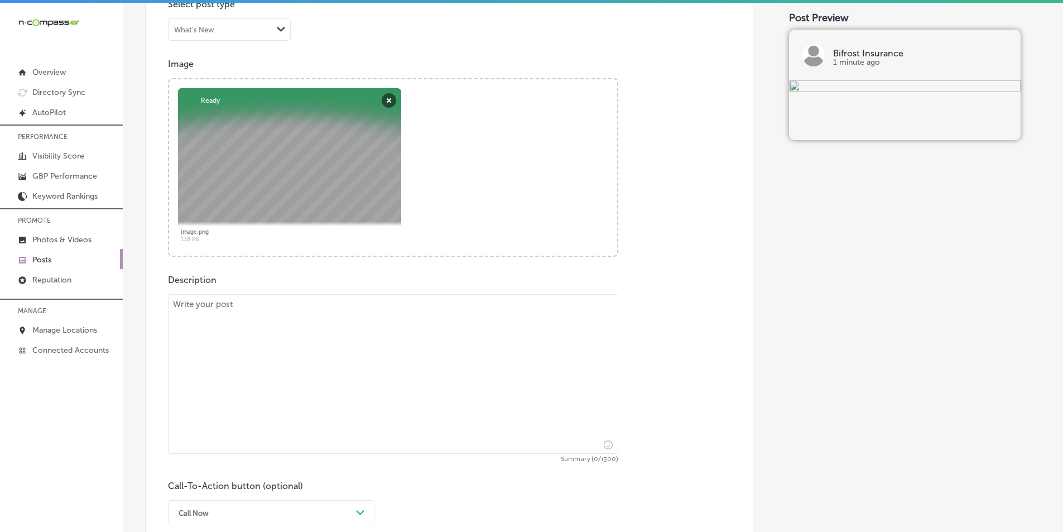
click at [286, 333] on textarea at bounding box center [393, 374] width 450 height 160
paste textarea "Lore ipsumdol Sitametc adipiscing? Elitsed Doeiusmod te Incid Ut. Labo, ET, do …"
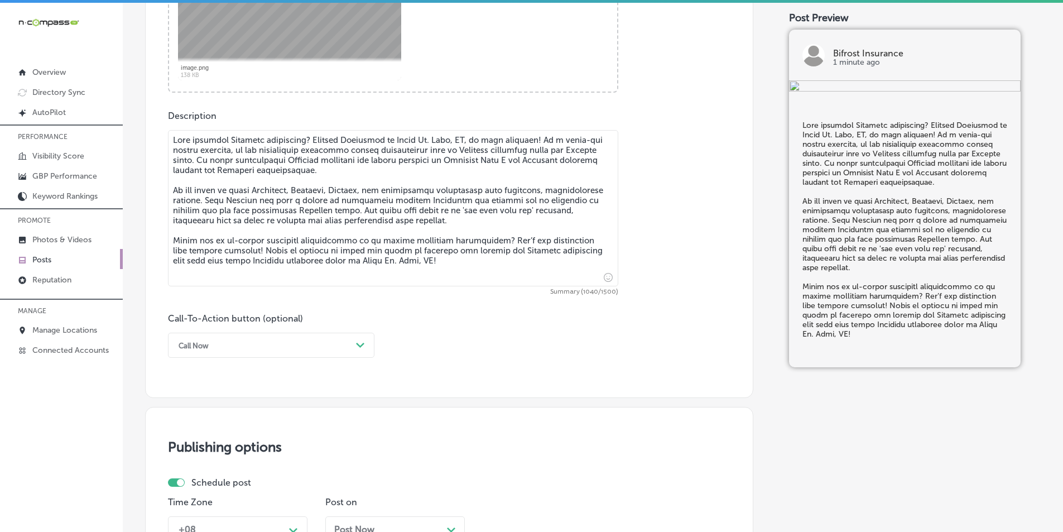
scroll to position [543, 0]
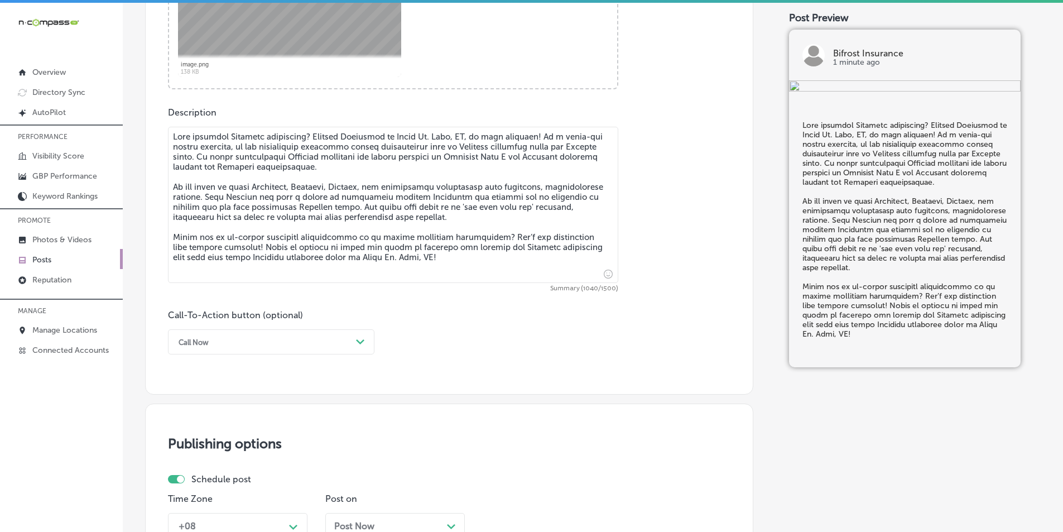
type textarea "Lore ipsumdol Sitametc adipiscing? Elitsed Doeiusmod te Incid Ut. Labo, ET, do …"
click at [279, 338] on div "Call Now" at bounding box center [262, 341] width 179 height 17
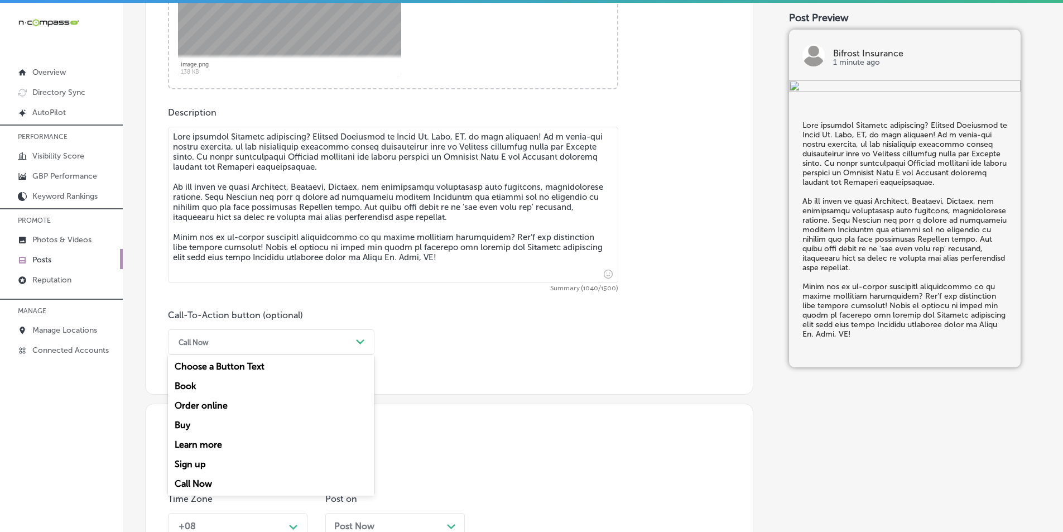
click at [205, 441] on div "Learn more" at bounding box center [271, 445] width 206 height 20
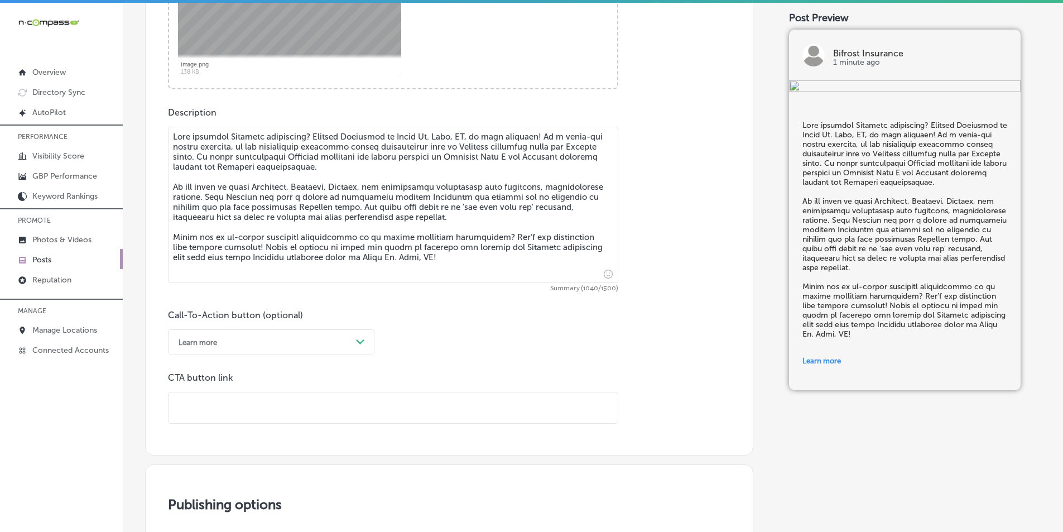
paste input "[URL][DOMAIN_NAME]?"
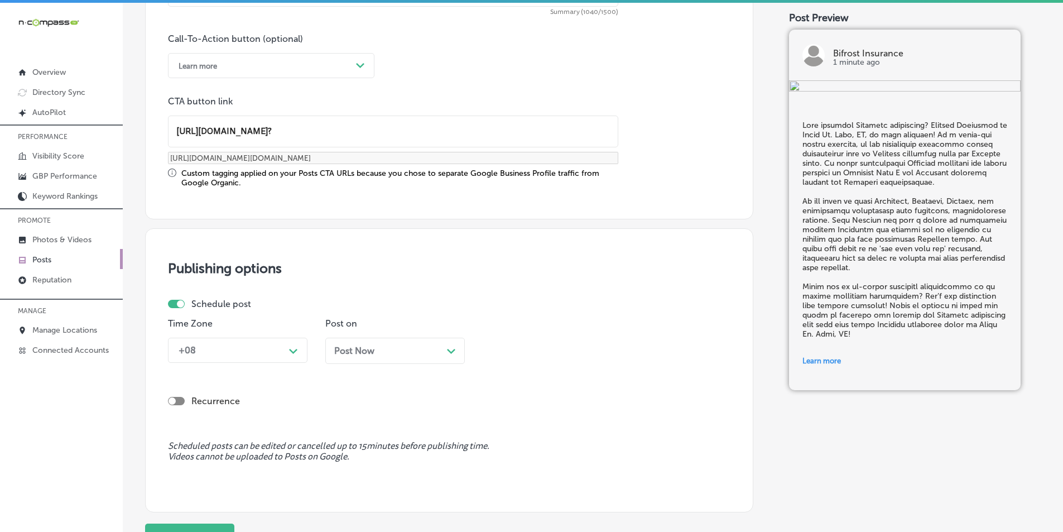
scroll to position [822, 0]
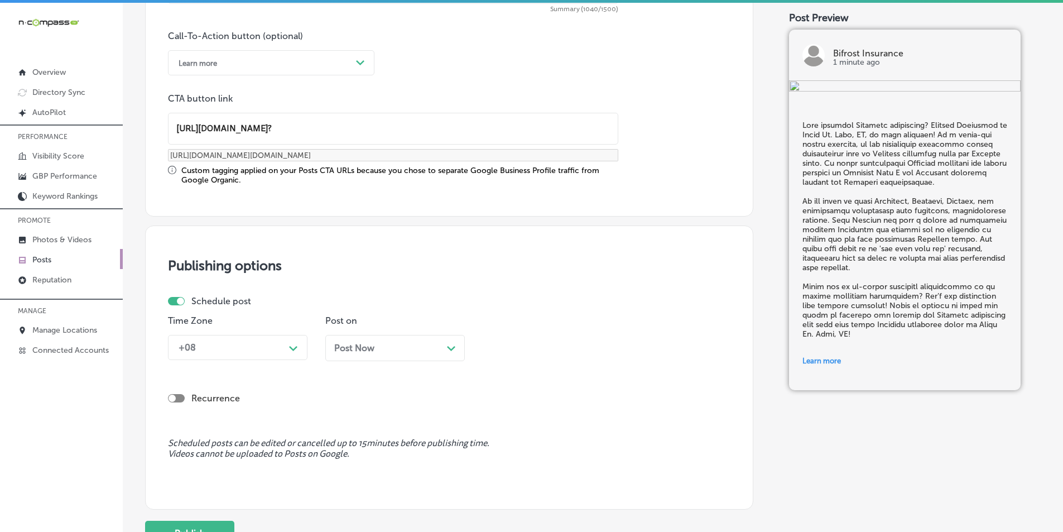
type input "[URL][DOMAIN_NAME]?"
click at [297, 345] on div "Path Created with Sketch." at bounding box center [293, 347] width 9 height 9
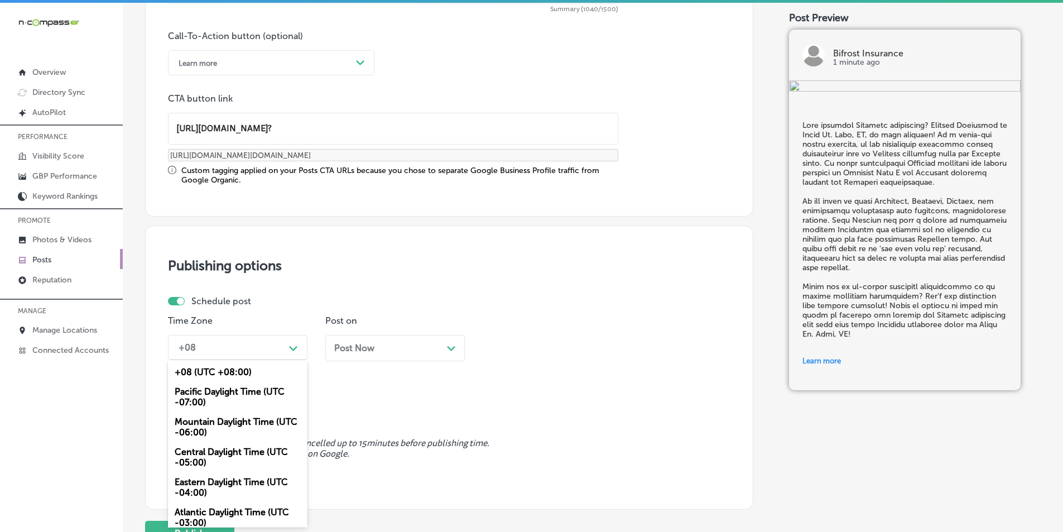
drag, startPoint x: 218, startPoint y: 423, endPoint x: 240, endPoint y: 416, distance: 23.5
click at [220, 423] on div "Mountain Daylight Time (UTC -06:00)" at bounding box center [237, 427] width 139 height 30
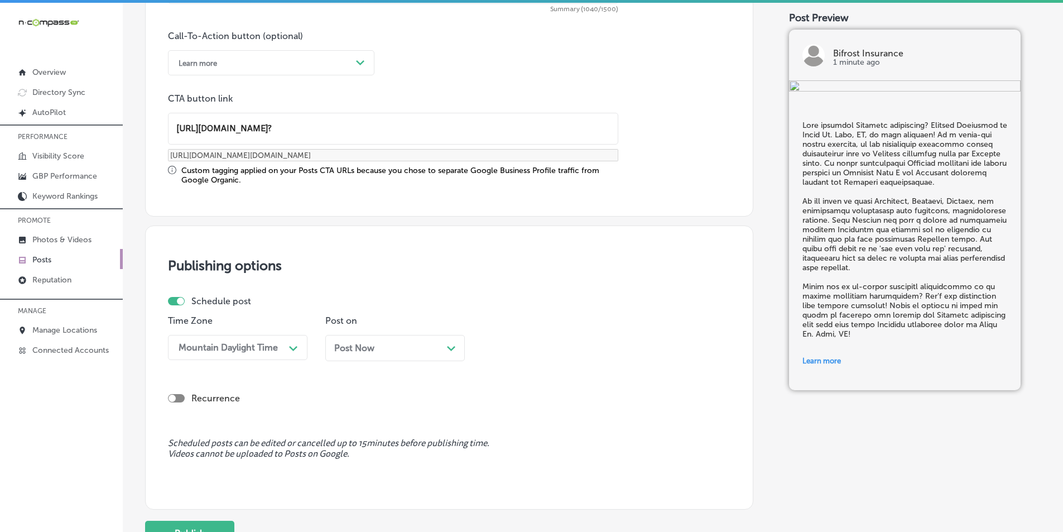
click at [451, 347] on icon "Path Created with Sketch." at bounding box center [451, 348] width 8 height 5
click at [570, 349] on div "08:45 AM" at bounding box center [544, 348] width 112 height 20
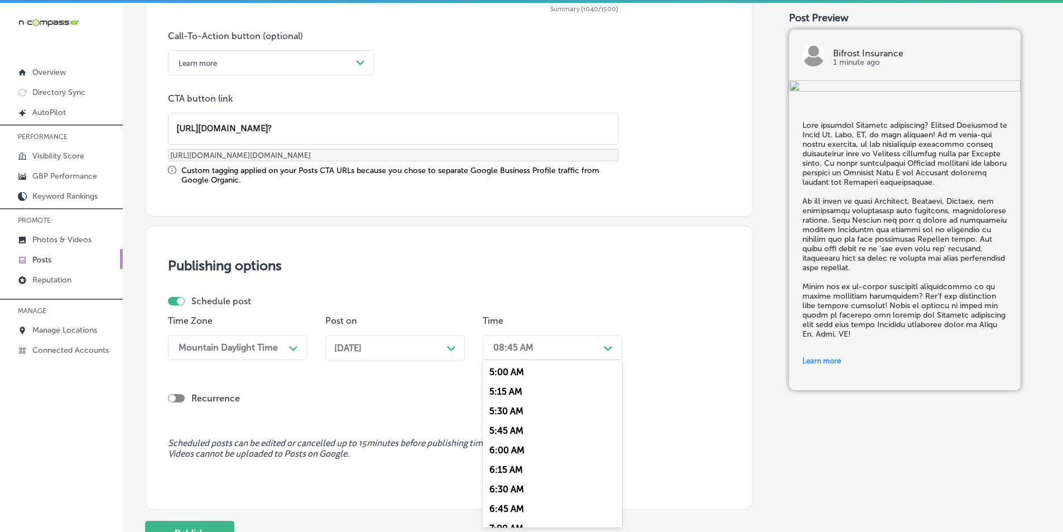
scroll to position [502, 0]
click at [502, 414] on div "7:00 AM" at bounding box center [552, 417] width 139 height 20
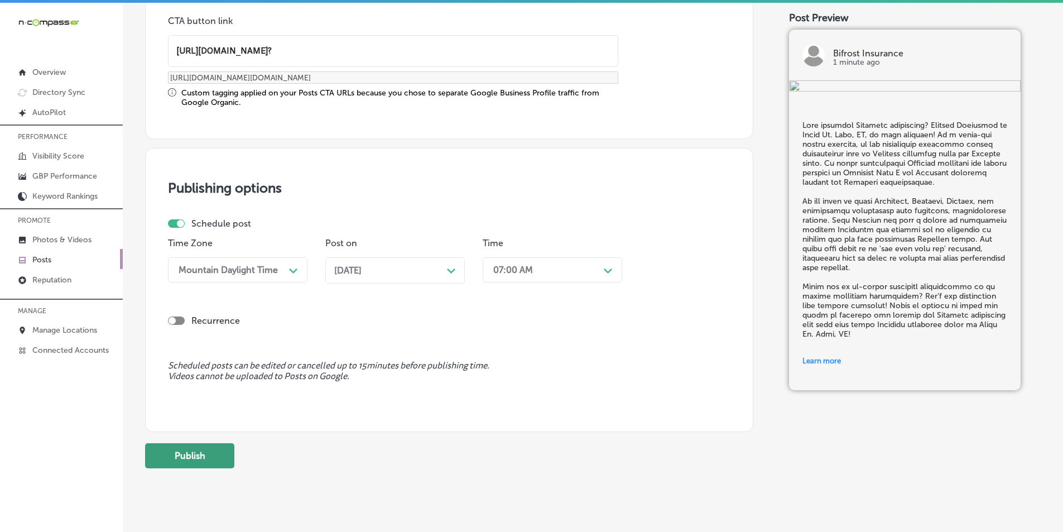
scroll to position [920, 0]
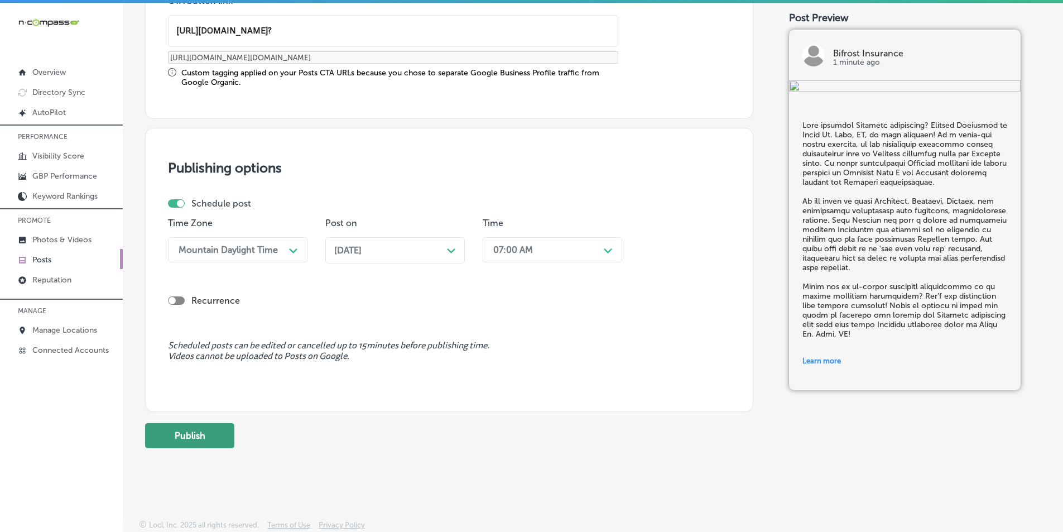
click at [202, 429] on button "Publish" at bounding box center [189, 435] width 89 height 25
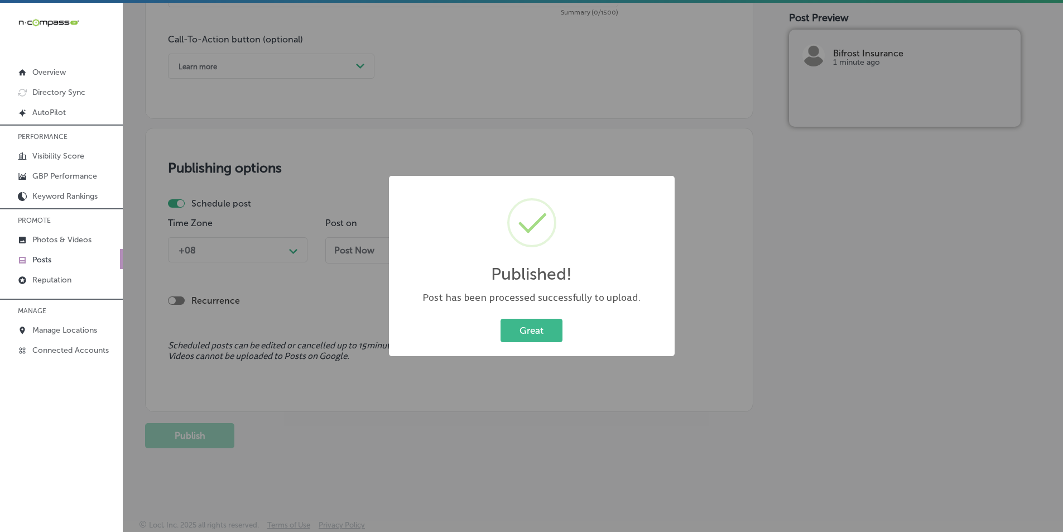
scroll to position [819, 0]
click at [531, 326] on button "Great" at bounding box center [532, 330] width 62 height 23
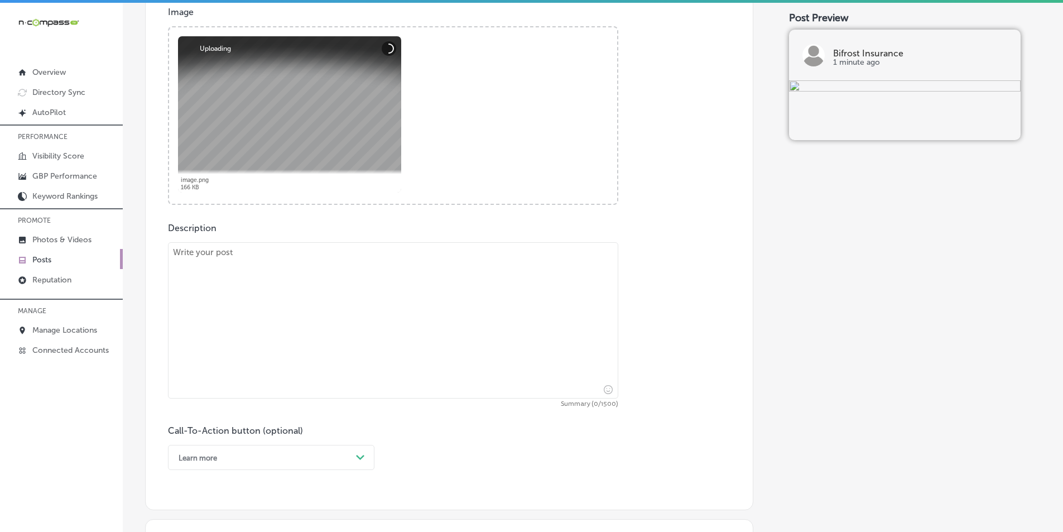
scroll to position [428, 0]
drag, startPoint x: 295, startPoint y: 339, endPoint x: 430, endPoint y: 203, distance: 192.2
click at [301, 334] on textarea at bounding box center [393, 320] width 450 height 156
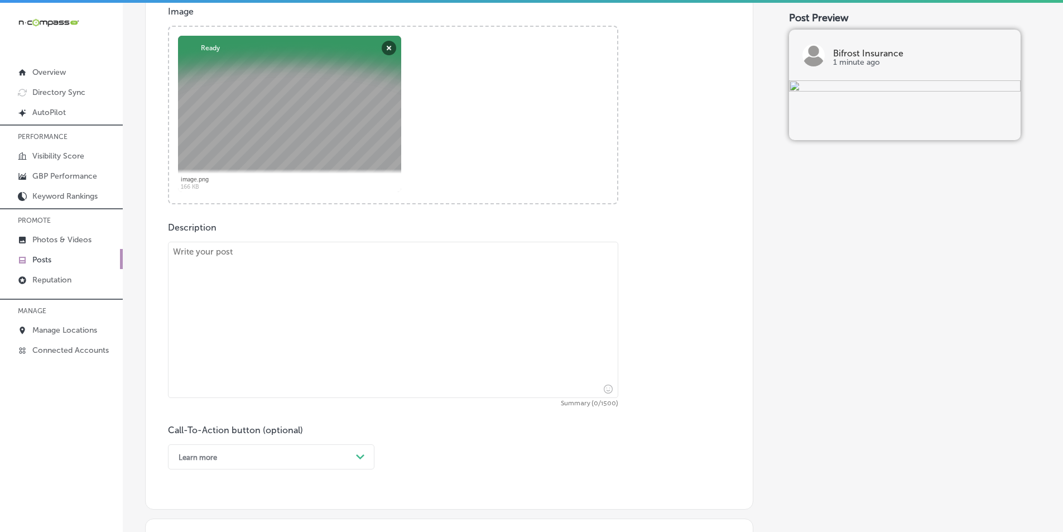
paste textarea "Finding the right Medicare coverage provides essential security for your health…"
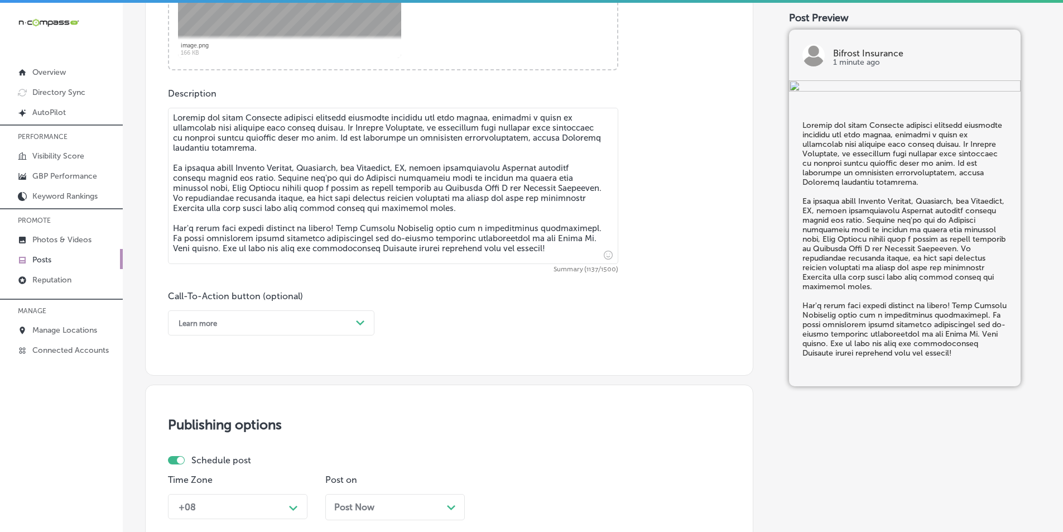
scroll to position [595, 0]
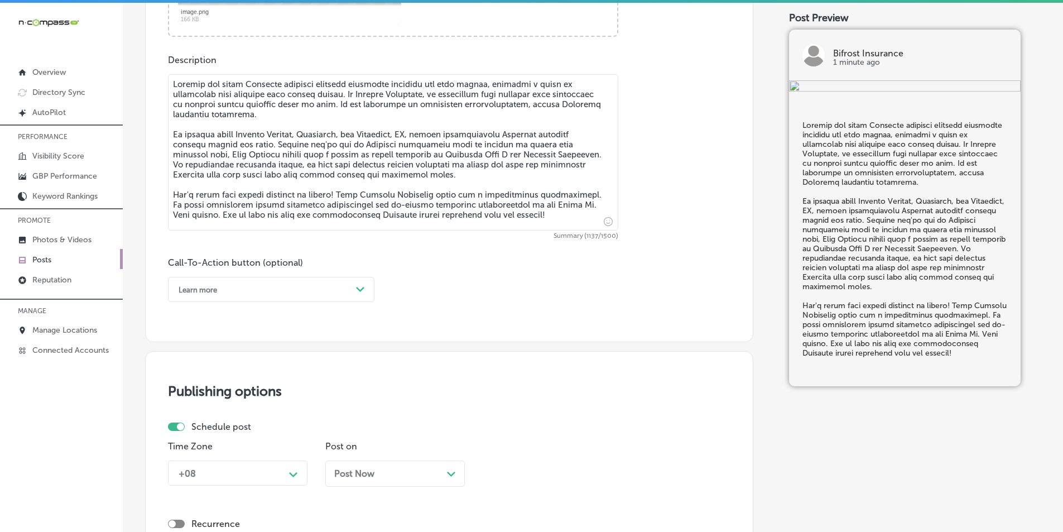
type textarea "Finding the right Medicare coverage provides essential security for your health…"
click at [359, 285] on div "Path Created with Sketch." at bounding box center [360, 289] width 9 height 9
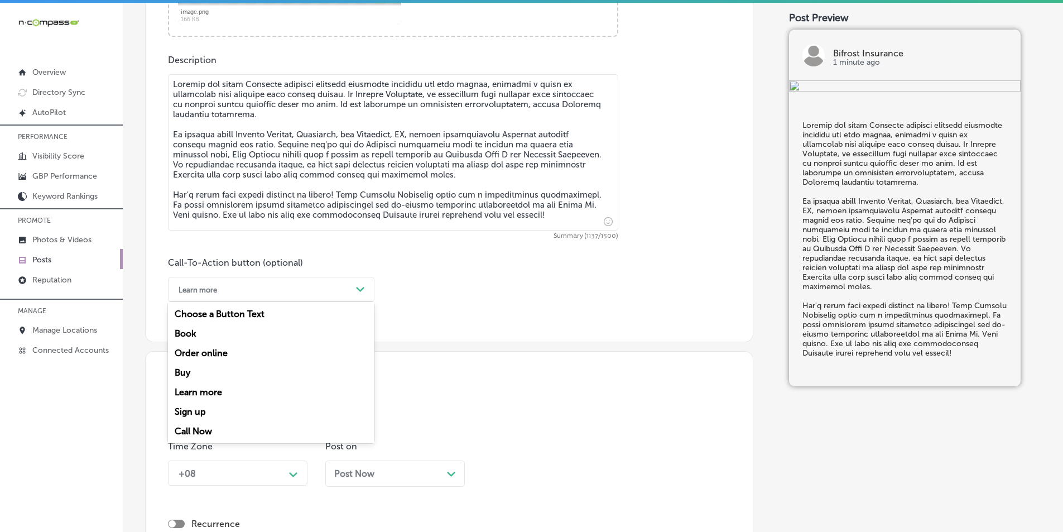
click at [198, 427] on div "Call Now" at bounding box center [271, 431] width 206 height 20
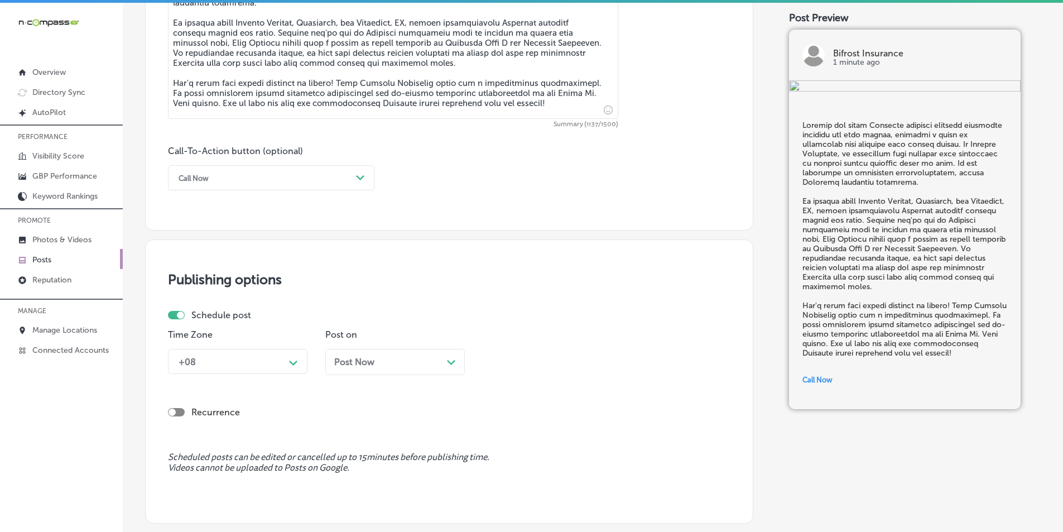
click at [293, 359] on div "+08 Path Created with Sketch." at bounding box center [237, 361] width 139 height 25
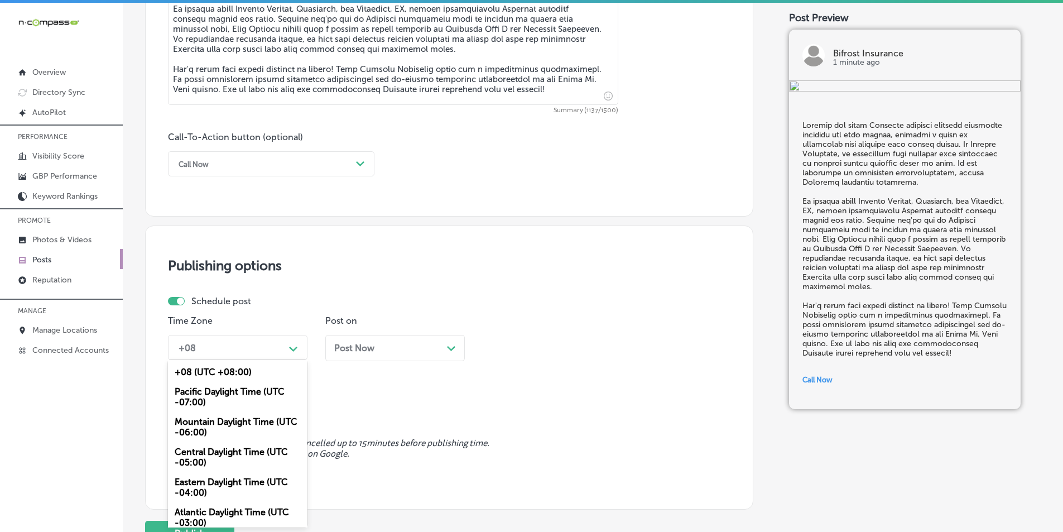
drag, startPoint x: 207, startPoint y: 422, endPoint x: 288, endPoint y: 406, distance: 83.1
click at [210, 421] on div "Mountain Daylight Time (UTC -06:00)" at bounding box center [237, 427] width 139 height 30
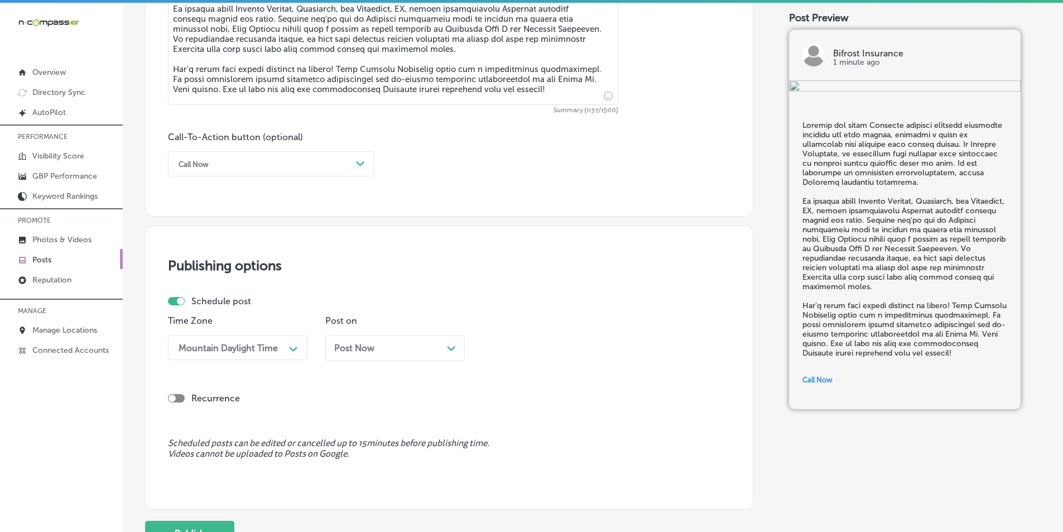
drag, startPoint x: 452, startPoint y: 348, endPoint x: 444, endPoint y: 354, distance: 10.3
click at [451, 348] on icon "Path Created with Sketch." at bounding box center [451, 348] width 8 height 5
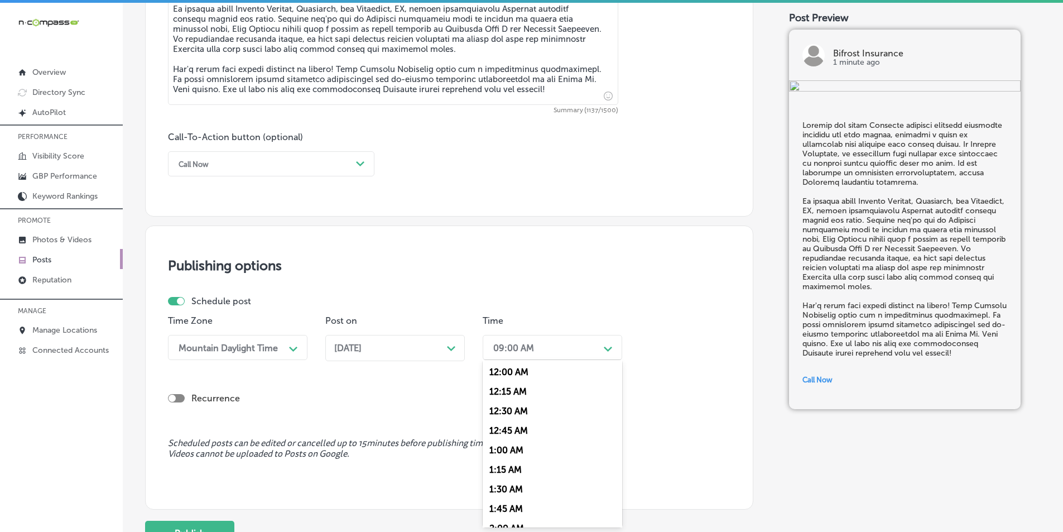
click at [569, 350] on div "09:00 AM" at bounding box center [544, 348] width 112 height 20
click at [507, 413] on div "7:00 AM" at bounding box center [552, 417] width 139 height 20
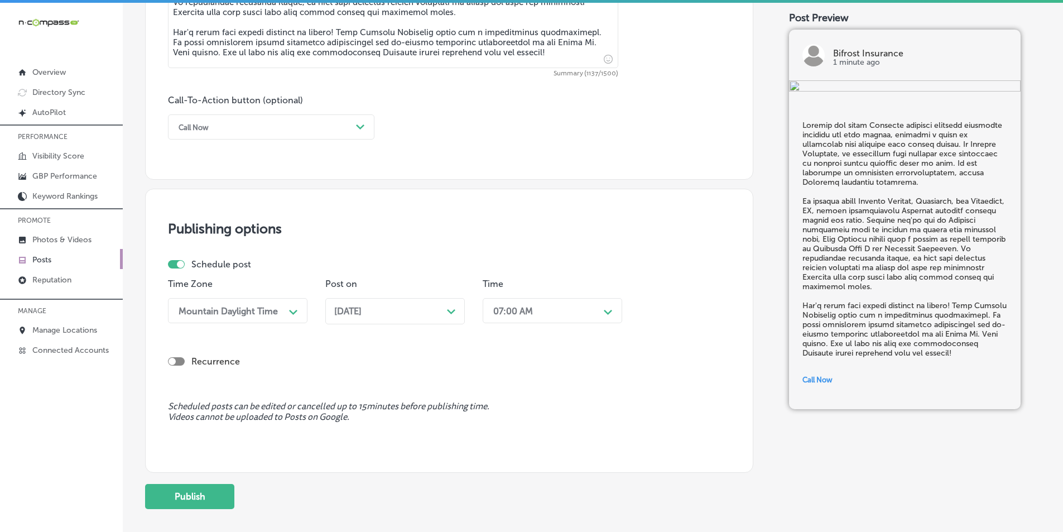
scroll to position [819, 0]
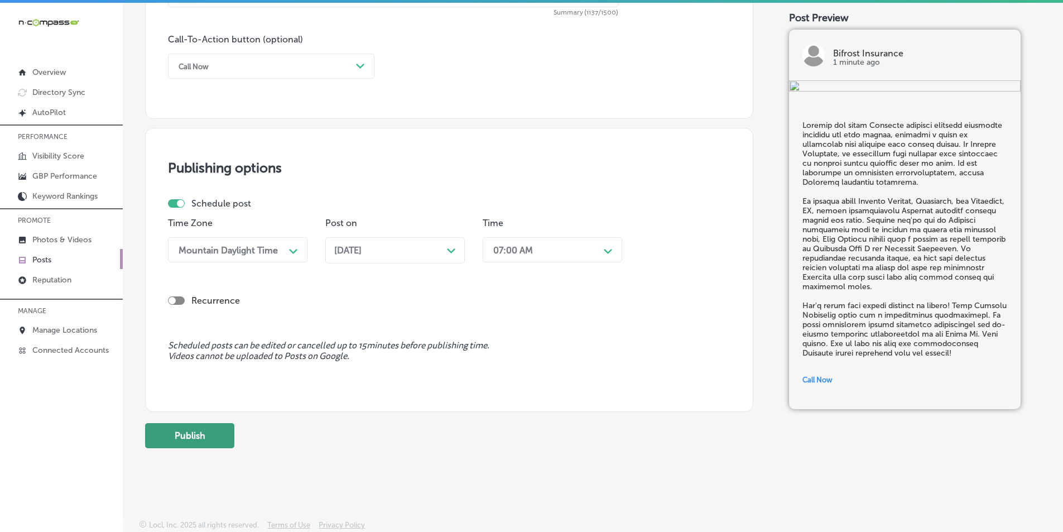
click at [185, 432] on button "Publish" at bounding box center [189, 435] width 89 height 25
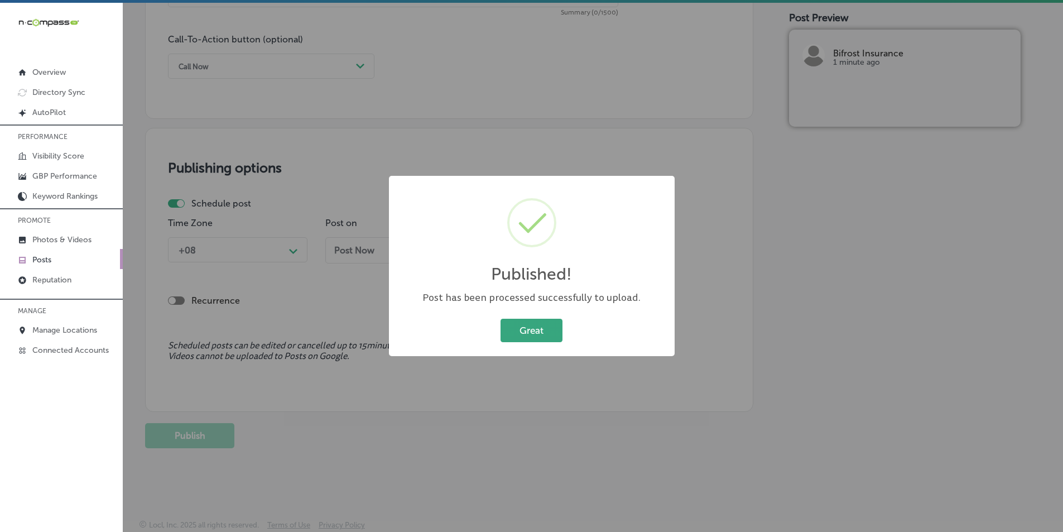
click at [530, 325] on button "Great" at bounding box center [532, 330] width 62 height 23
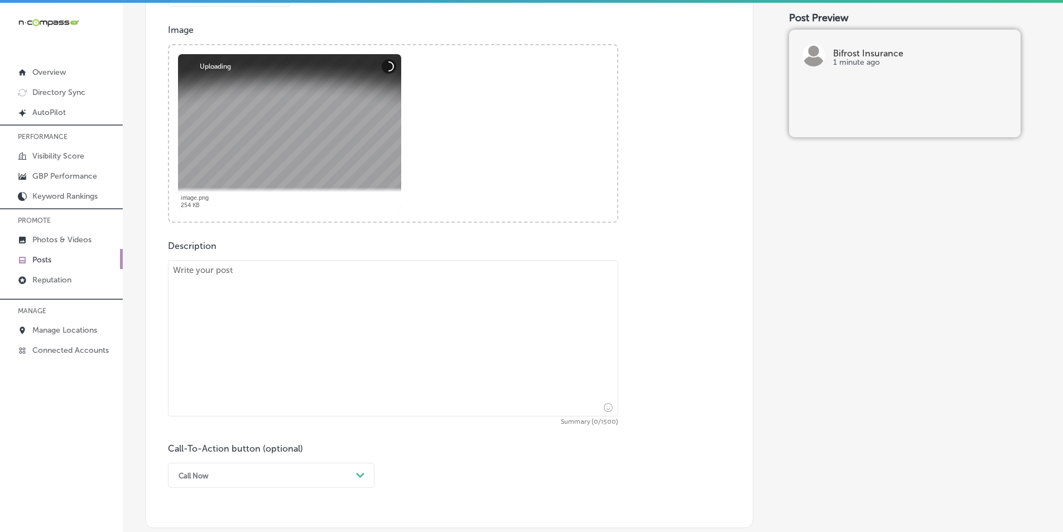
scroll to position [428, 0]
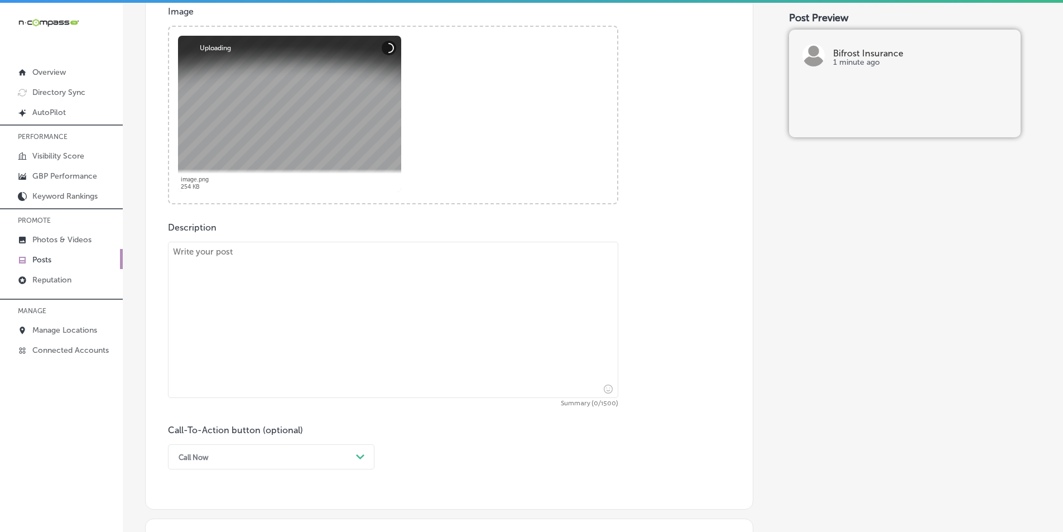
click at [278, 321] on textarea at bounding box center [393, 320] width 450 height 156
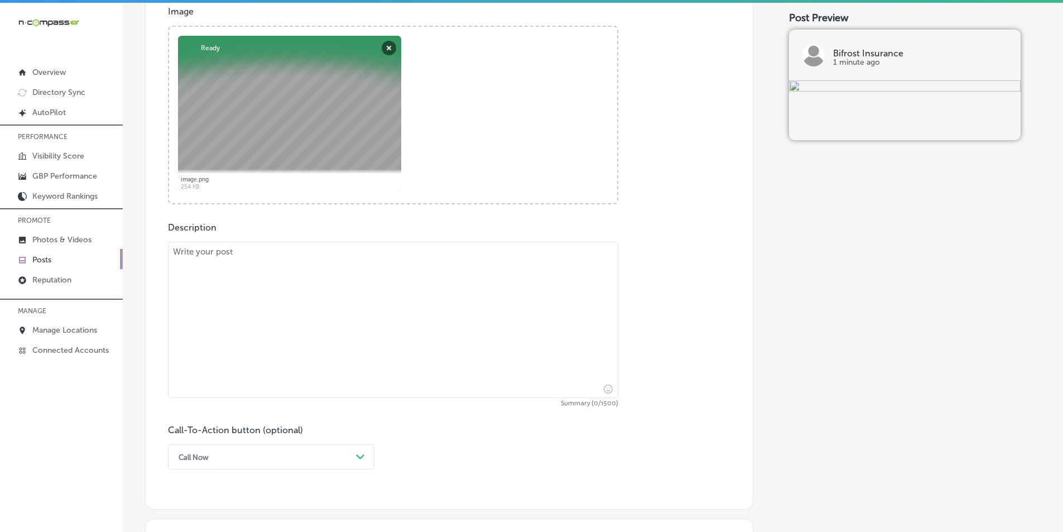
paste textarea "Lo’i dolo si ametcons adip elitseddoe temporin utl etd mag aliq! Eni Admini Ven…"
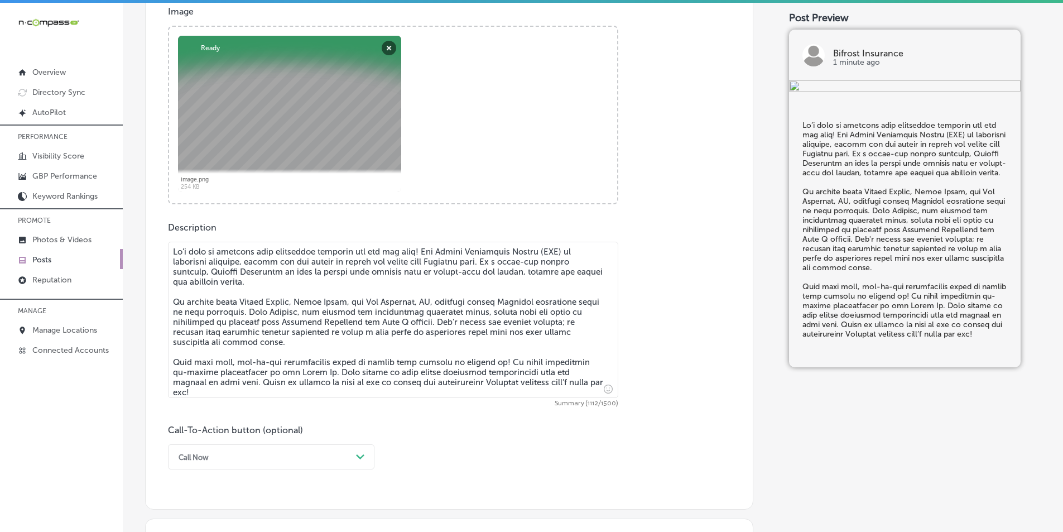
type textarea "Lo’i dolo si ametcons adip elitseddoe temporin utl etd mag aliq! Eni Admini Ven…"
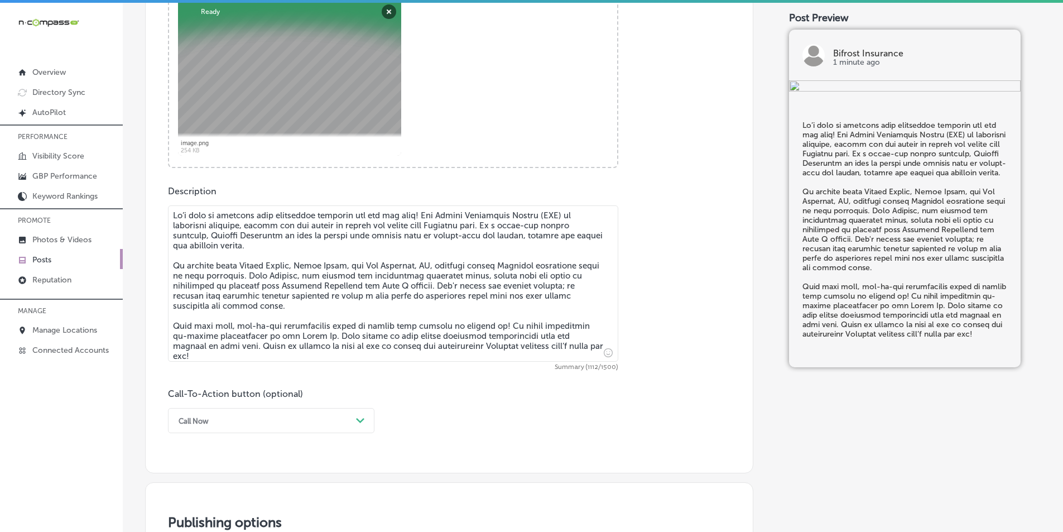
scroll to position [540, 0]
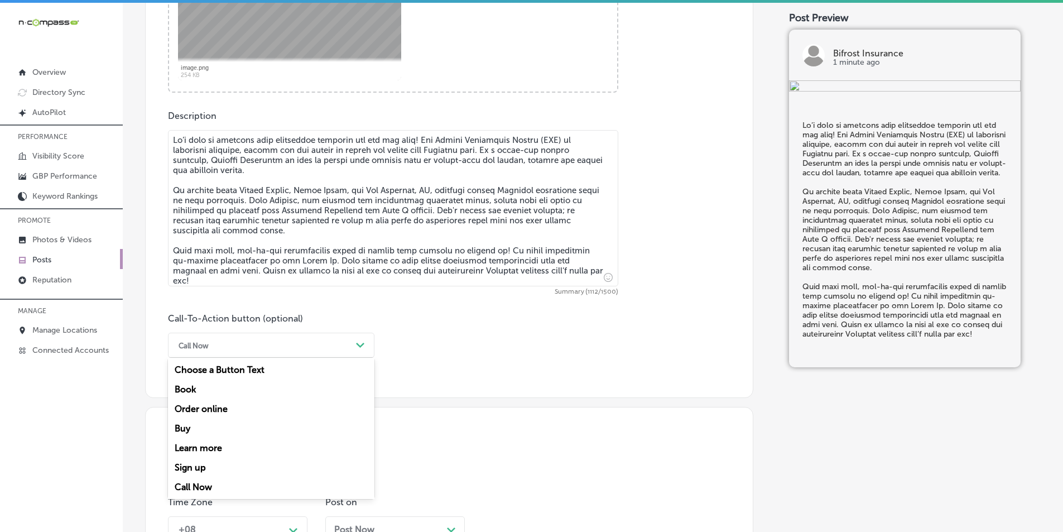
click at [362, 343] on icon "Path Created with Sketch." at bounding box center [360, 345] width 8 height 5
click at [208, 488] on div "Call Now" at bounding box center [271, 487] width 206 height 20
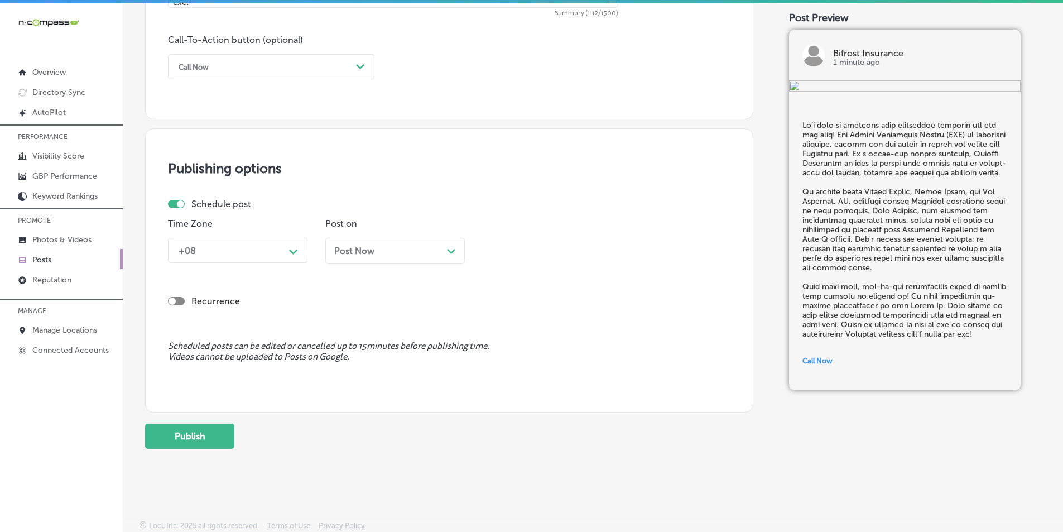
scroll to position [819, 0]
click at [292, 249] on icon "Path Created with Sketch." at bounding box center [293, 251] width 8 height 5
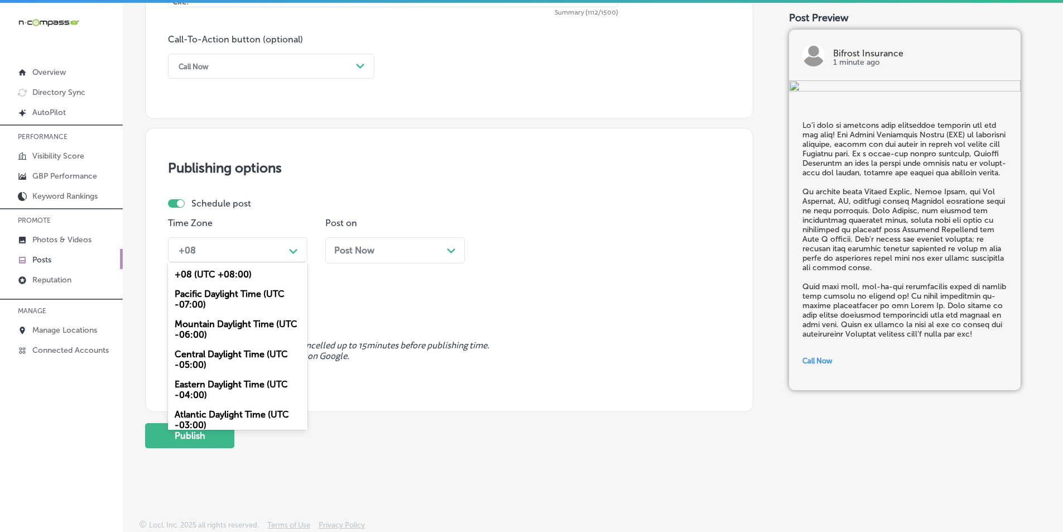
drag, startPoint x: 219, startPoint y: 326, endPoint x: 235, endPoint y: 325, distance: 15.7
click at [219, 326] on div "Mountain Daylight Time (UTC -06:00)" at bounding box center [237, 329] width 139 height 30
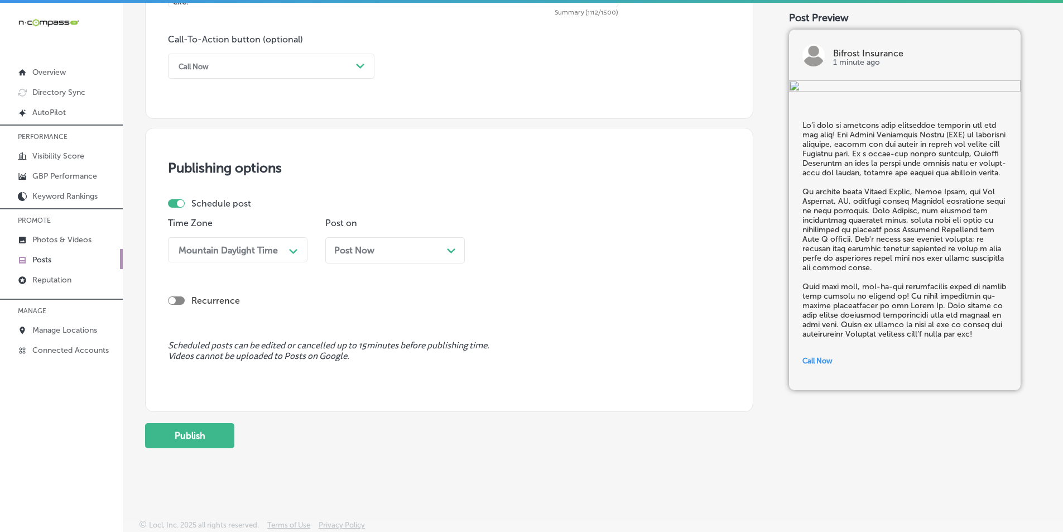
click at [439, 249] on div "Post Now Path Created with Sketch." at bounding box center [395, 250] width 122 height 11
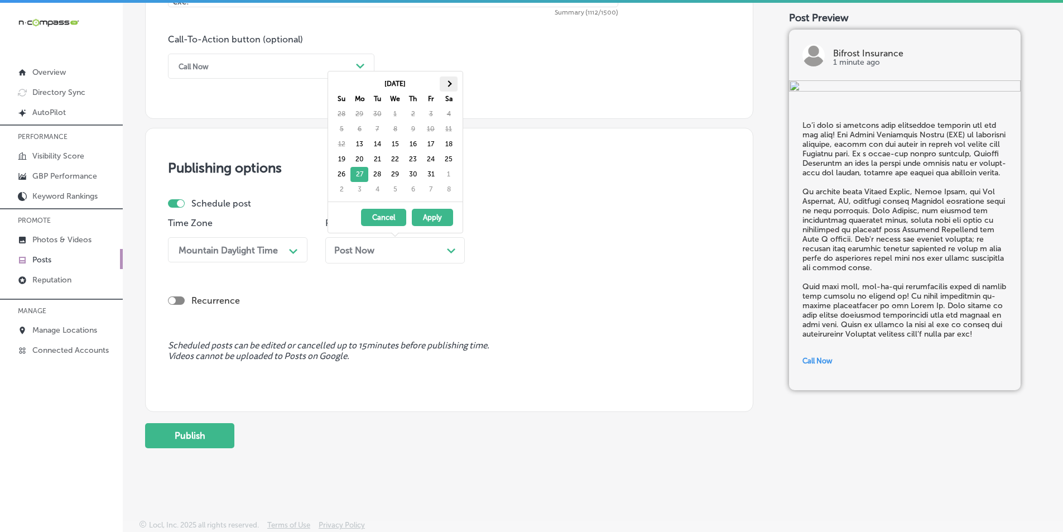
click at [453, 80] on th at bounding box center [449, 83] width 18 height 15
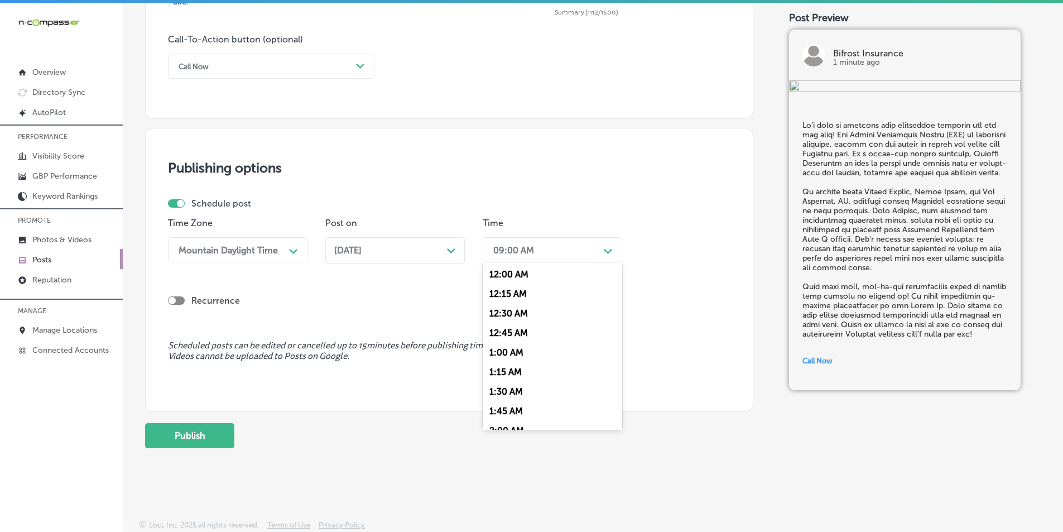
click at [569, 249] on div "09:00 AM" at bounding box center [544, 250] width 112 height 20
click at [503, 372] on div "7:00 AM" at bounding box center [552, 375] width 139 height 20
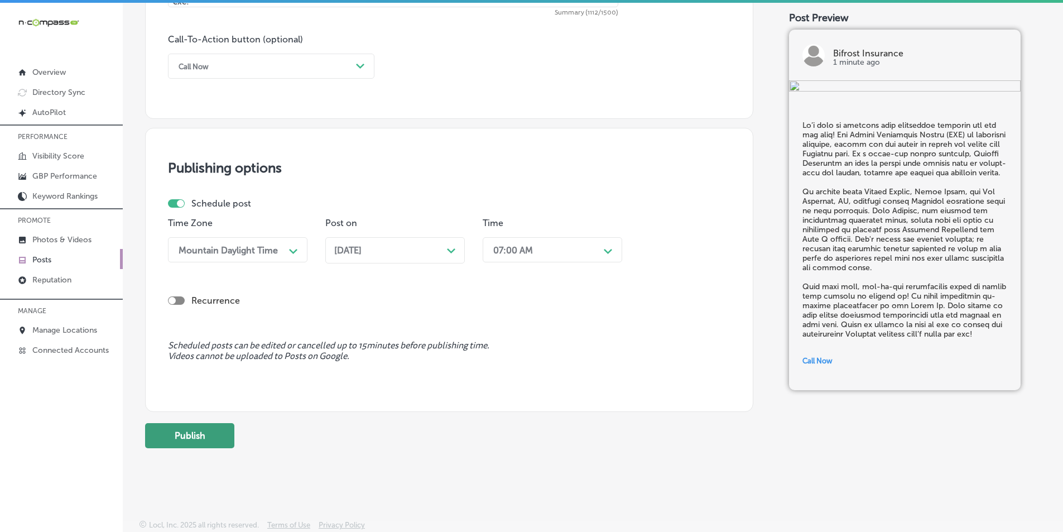
click at [209, 437] on button "Publish" at bounding box center [189, 435] width 89 height 25
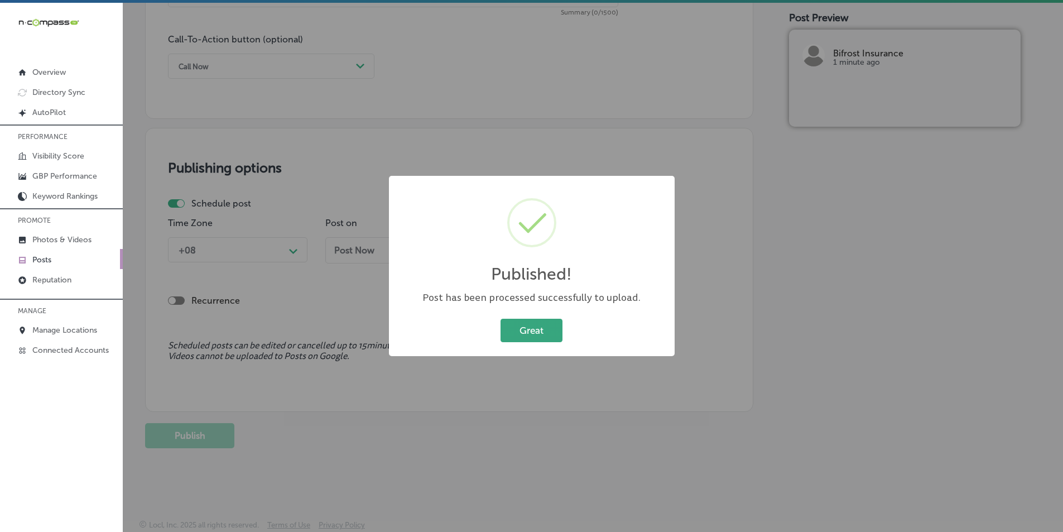
click at [515, 329] on button "Great" at bounding box center [532, 330] width 62 height 23
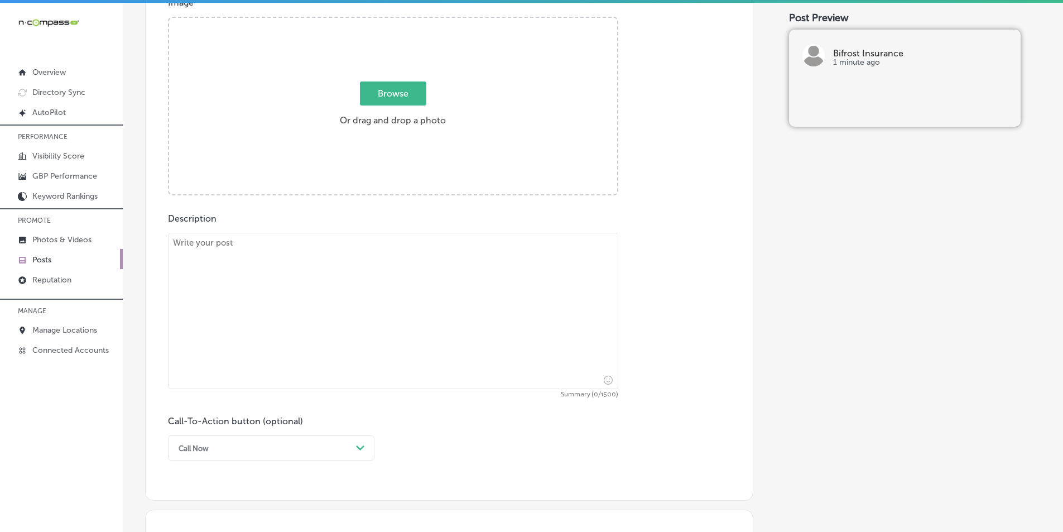
scroll to position [428, 0]
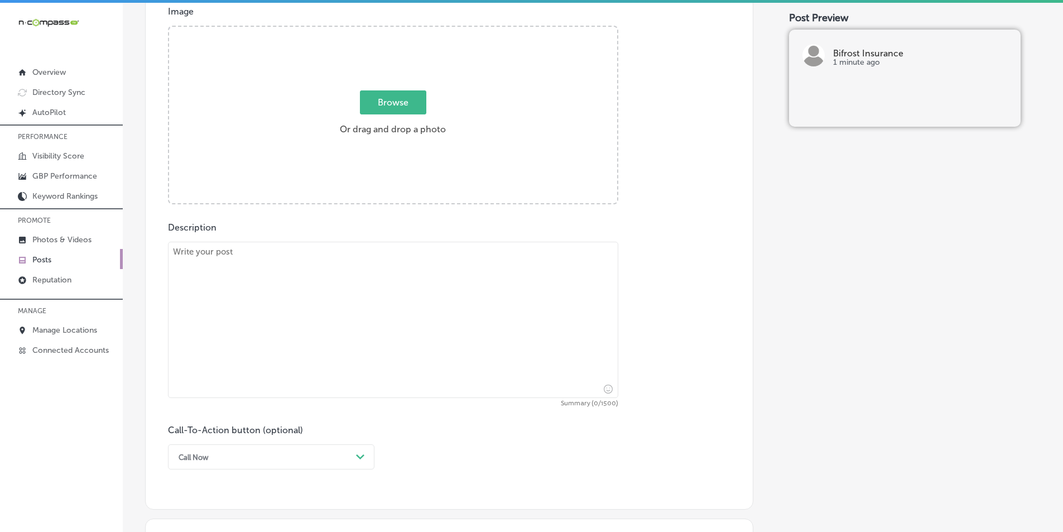
click at [242, 299] on textarea at bounding box center [393, 320] width 450 height 156
